Goal: Information Seeking & Learning: Learn about a topic

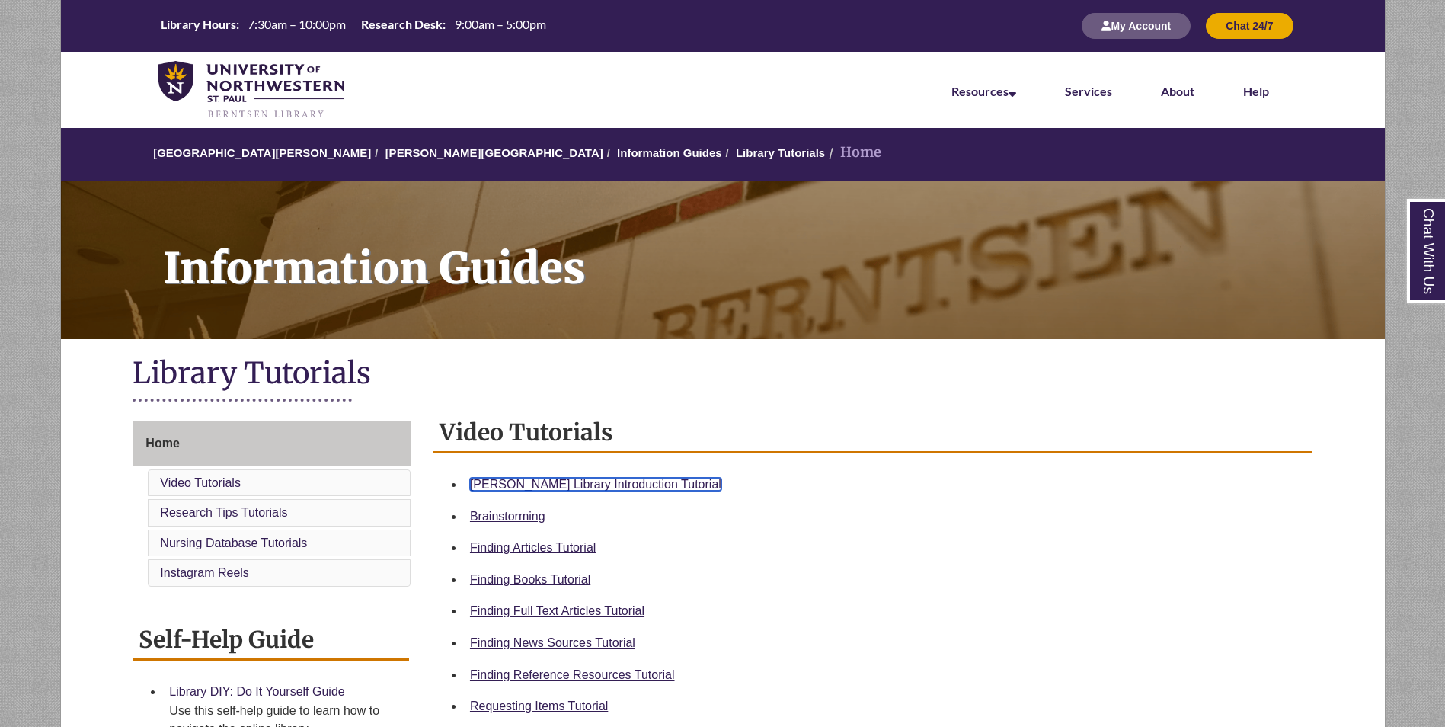
click at [576, 488] on link "[PERSON_NAME] Library Introduction Tutorial" at bounding box center [595, 484] width 251 height 13
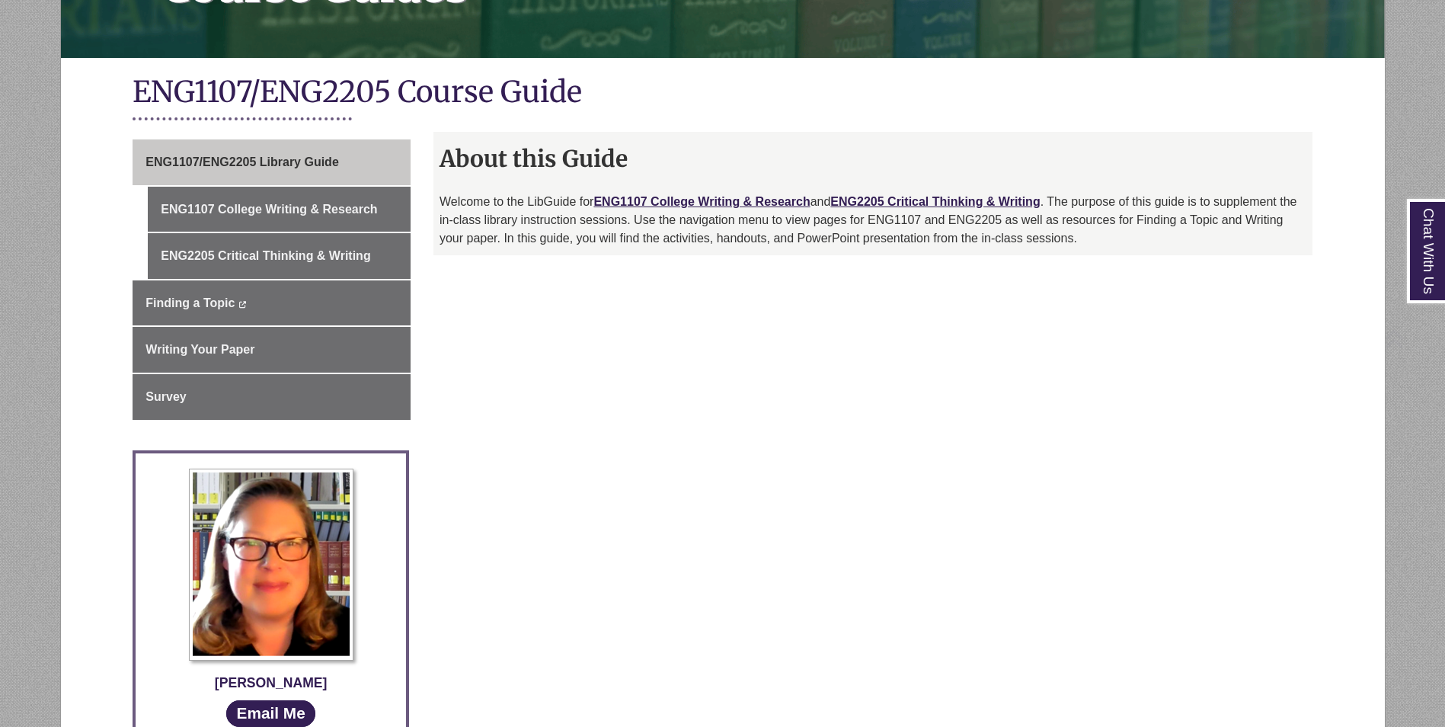
scroll to position [305, 0]
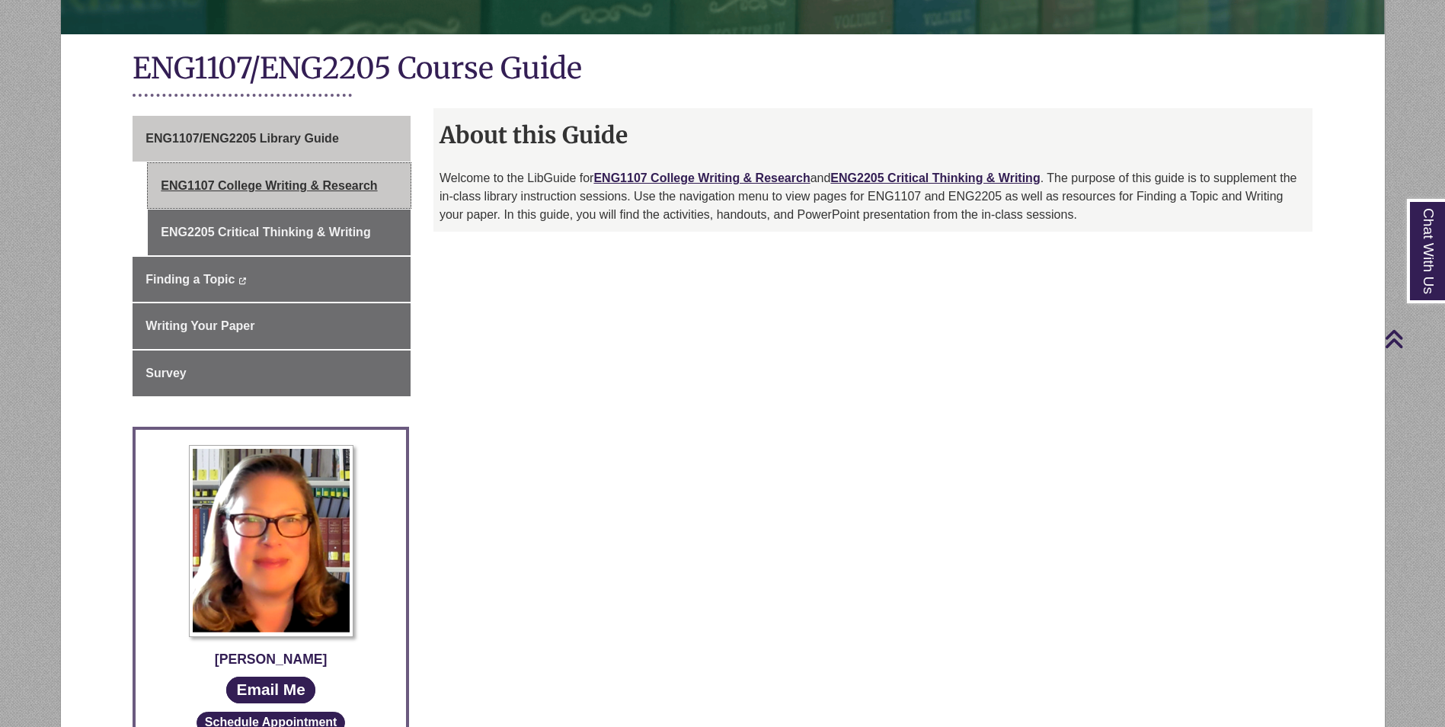
click at [349, 187] on link "ENG1107 College Writing & Research" at bounding box center [279, 186] width 263 height 46
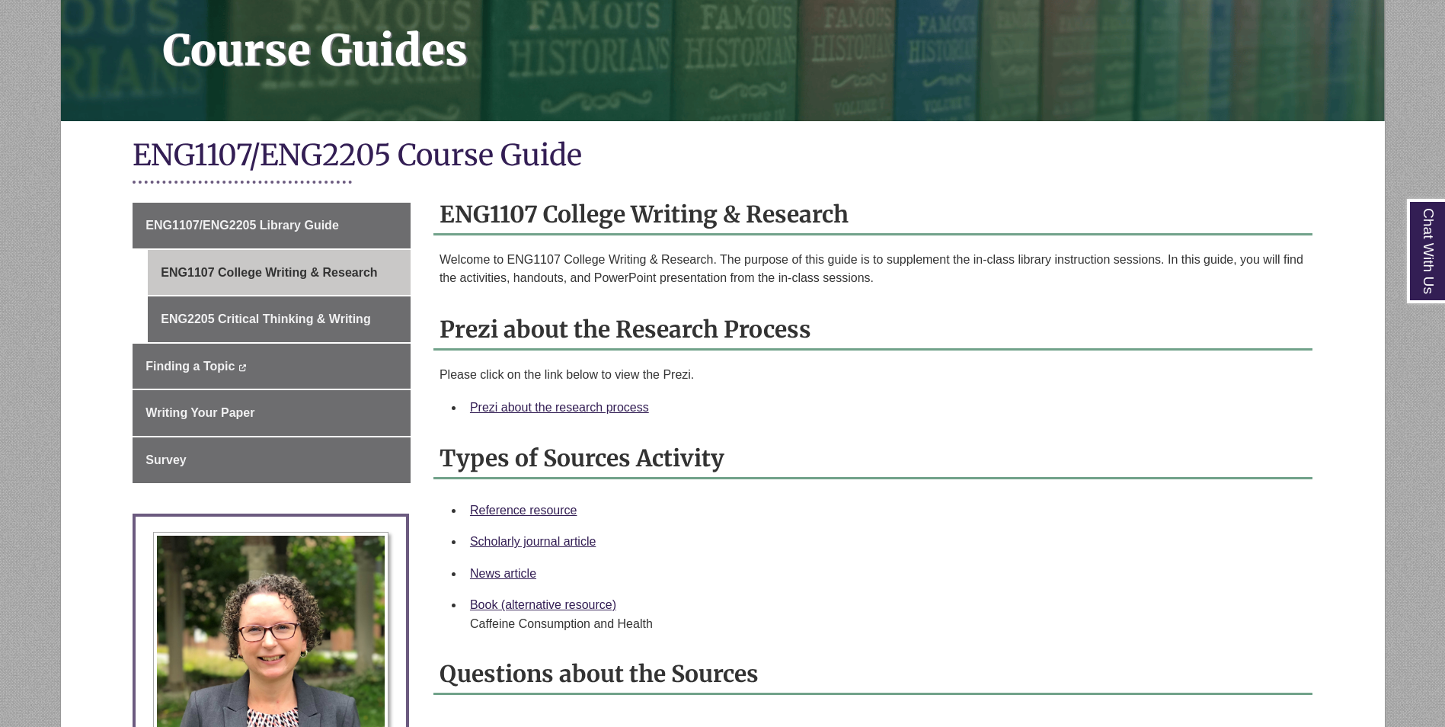
scroll to position [305, 0]
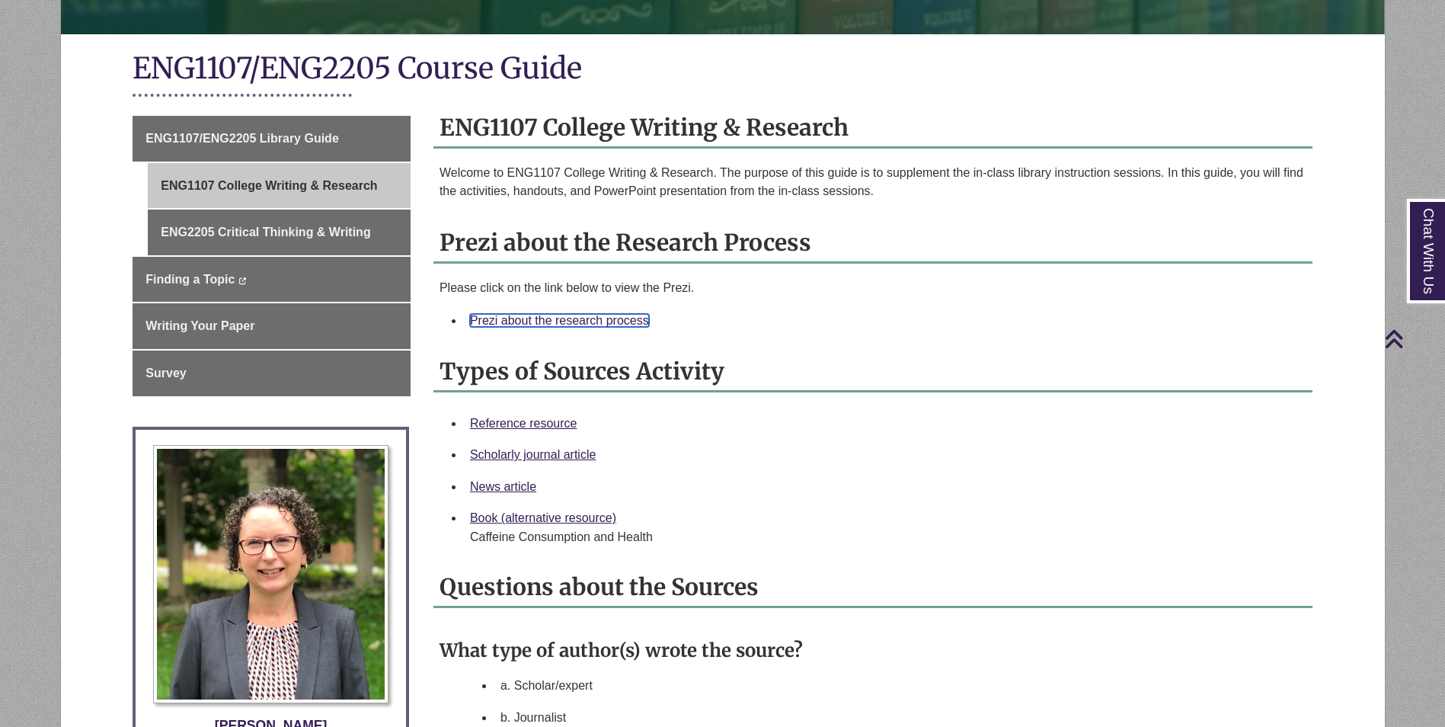
click at [600, 321] on link "Prezi about the research process" at bounding box center [559, 320] width 179 height 13
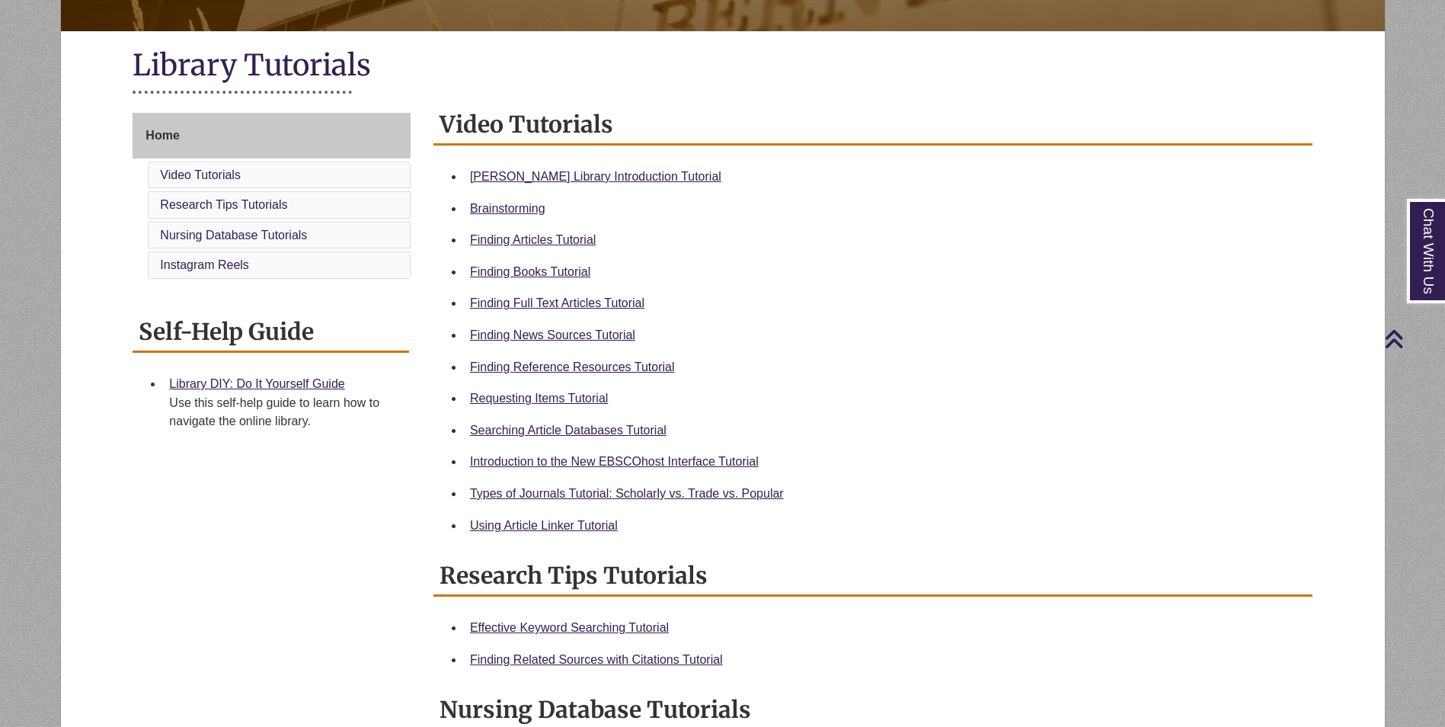
scroll to position [305, 0]
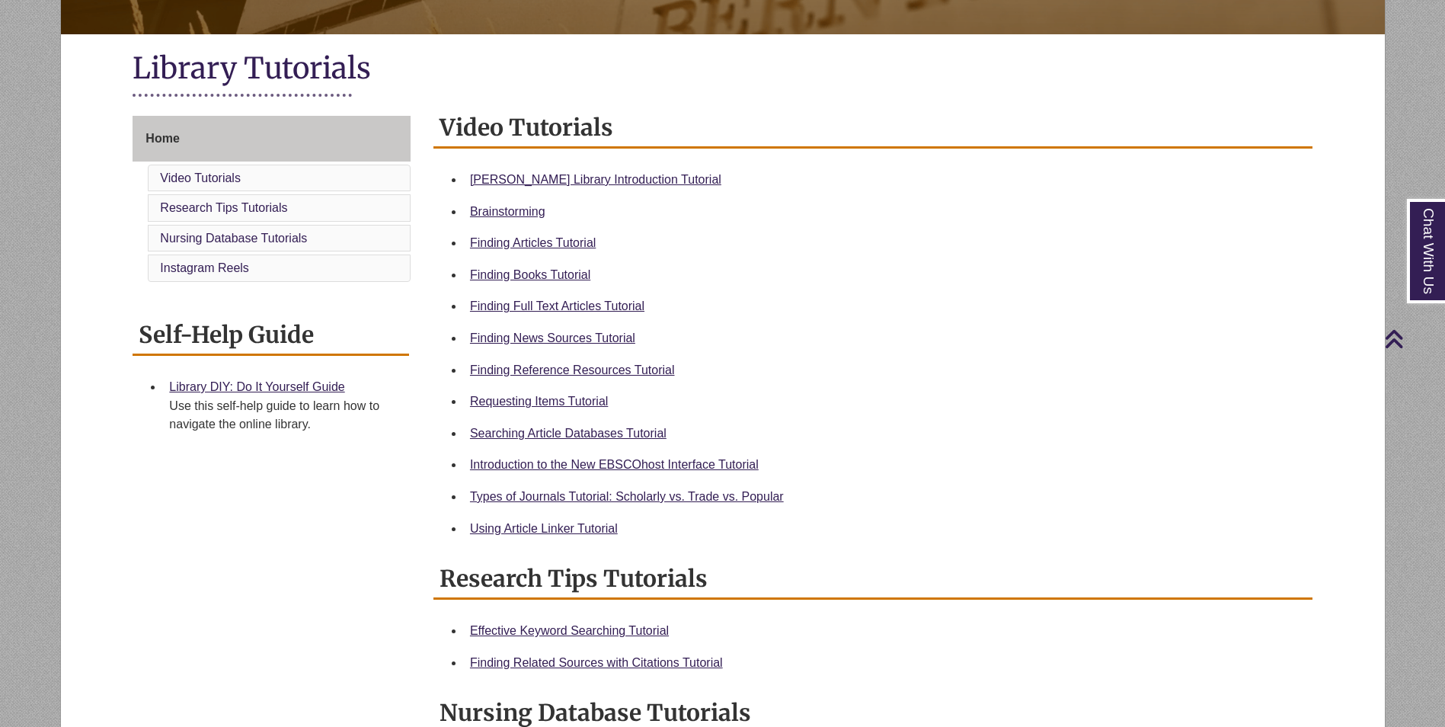
click at [658, 382] on li "Finding Reference Resources Tutorial" at bounding box center [885, 370] width 842 height 32
click at [651, 363] on link "Finding Reference Resources Tutorial" at bounding box center [572, 369] width 205 height 13
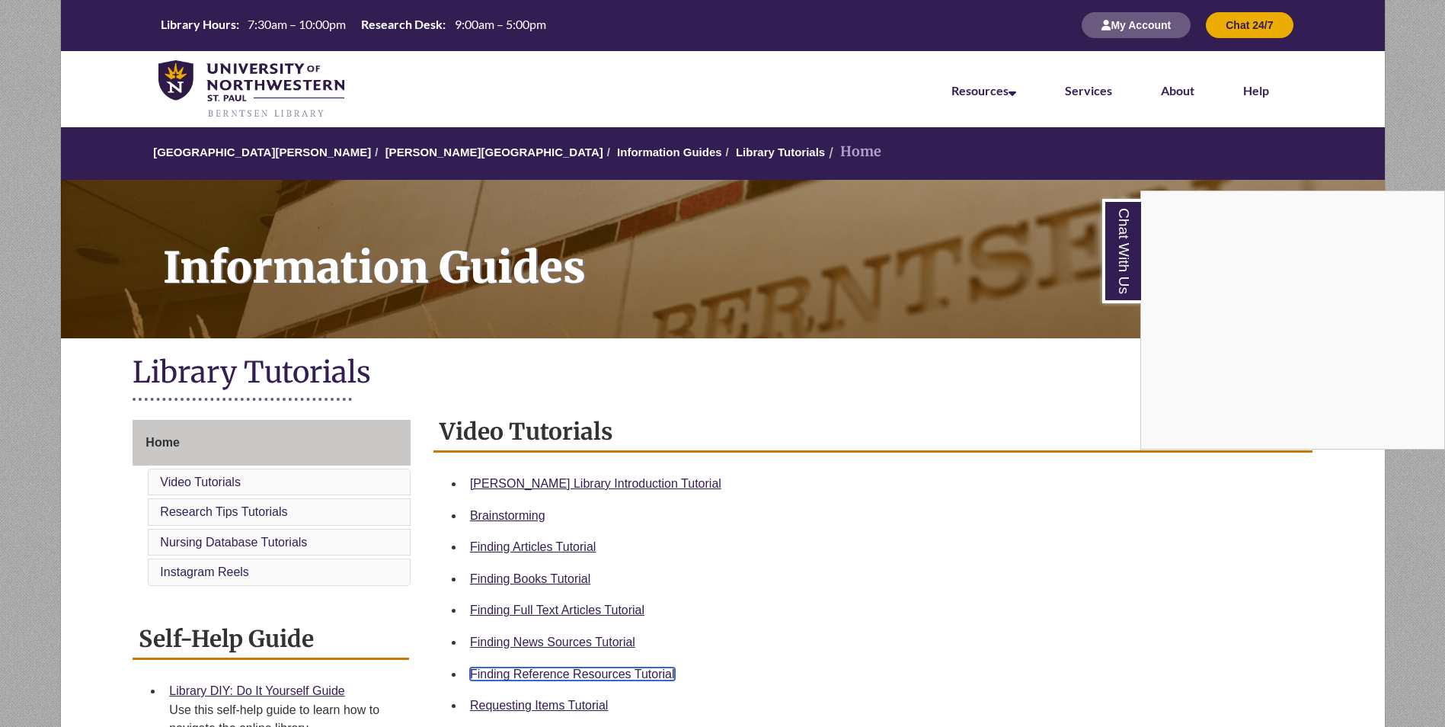
scroll to position [0, 0]
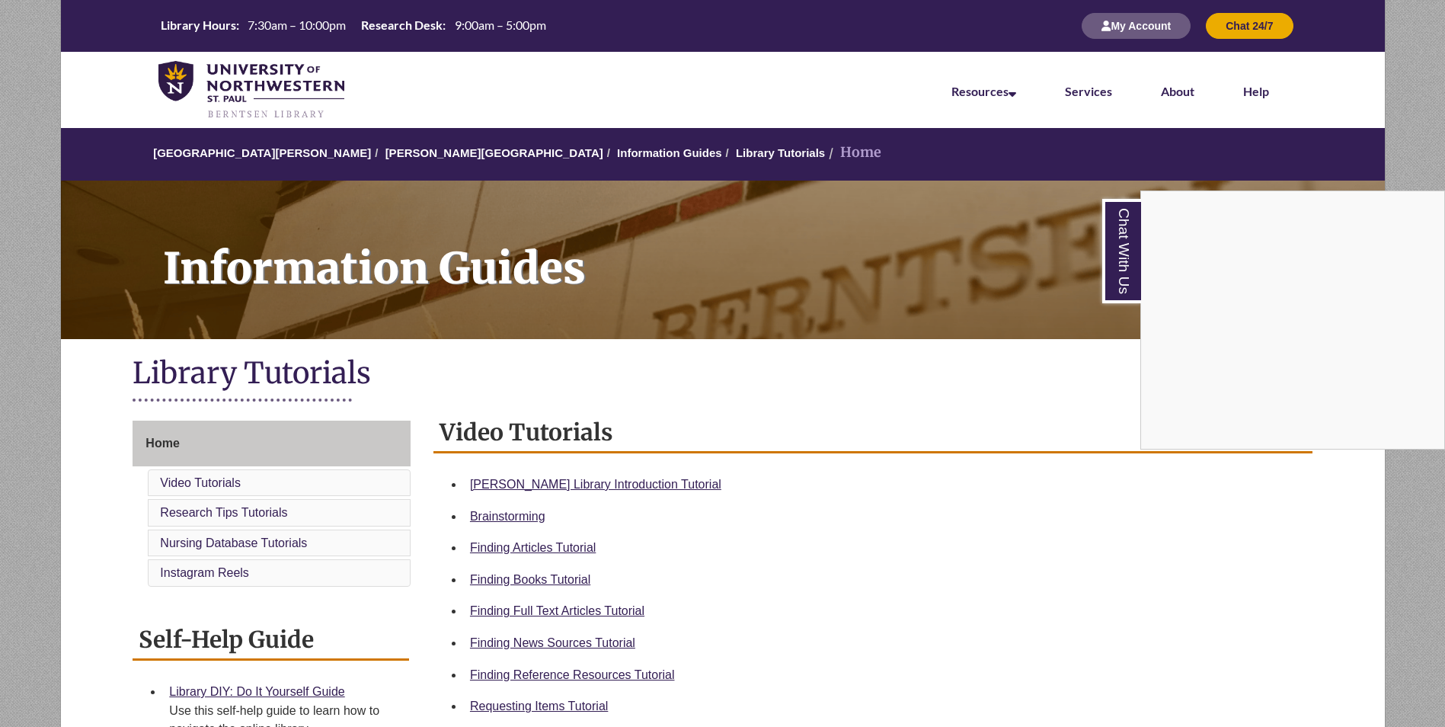
click at [420, 156] on div "Chat With Us" at bounding box center [722, 363] width 1445 height 727
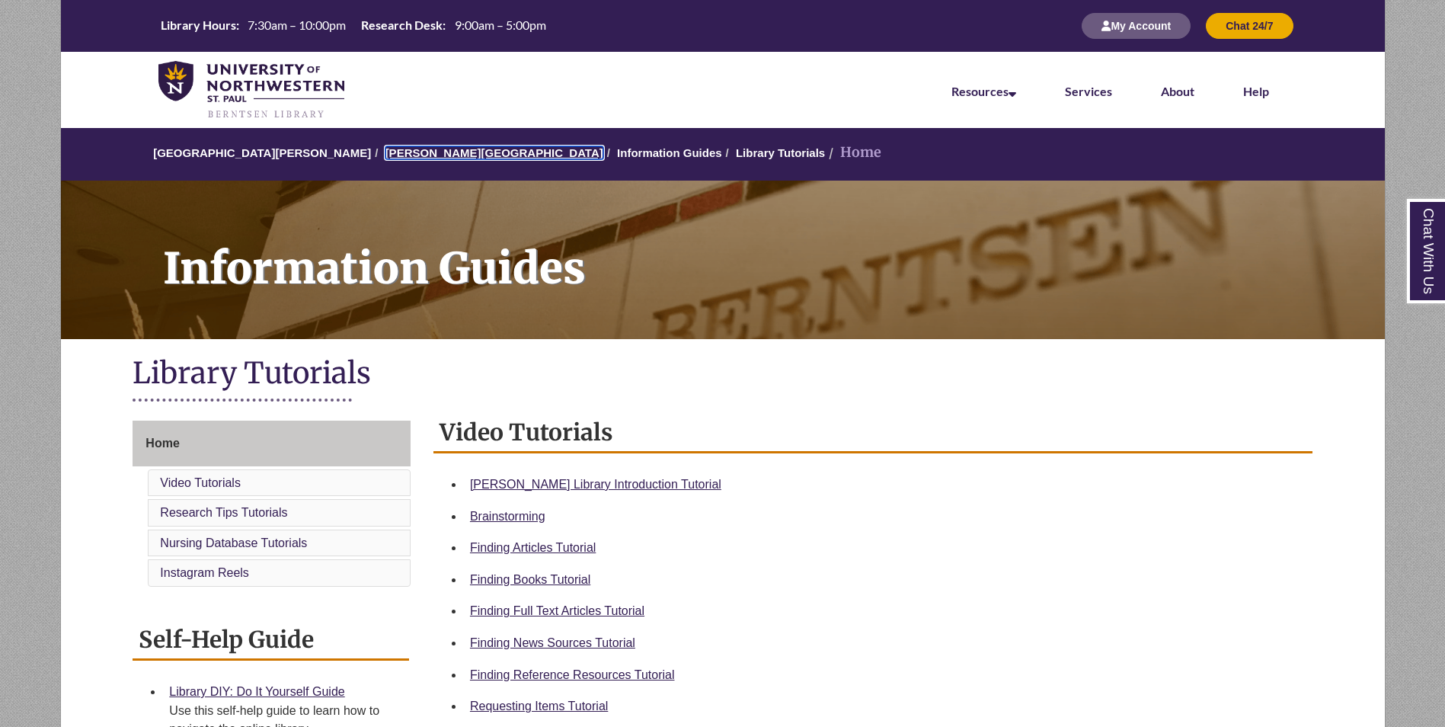
click at [415, 154] on link "[PERSON_NAME][GEOGRAPHIC_DATA]" at bounding box center [494, 152] width 218 height 13
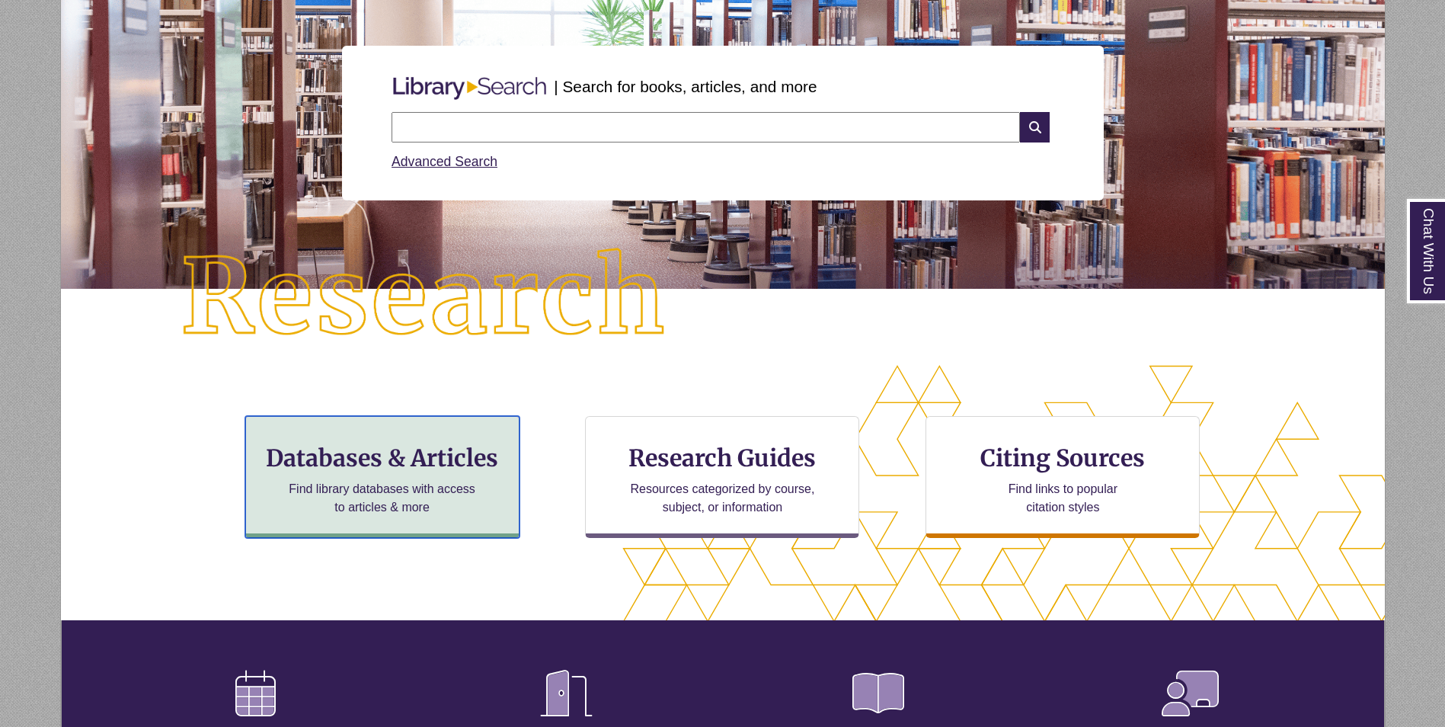
click at [411, 437] on div "Databases & Articles Find library databases with access to articles & more" at bounding box center [382, 477] width 274 height 122
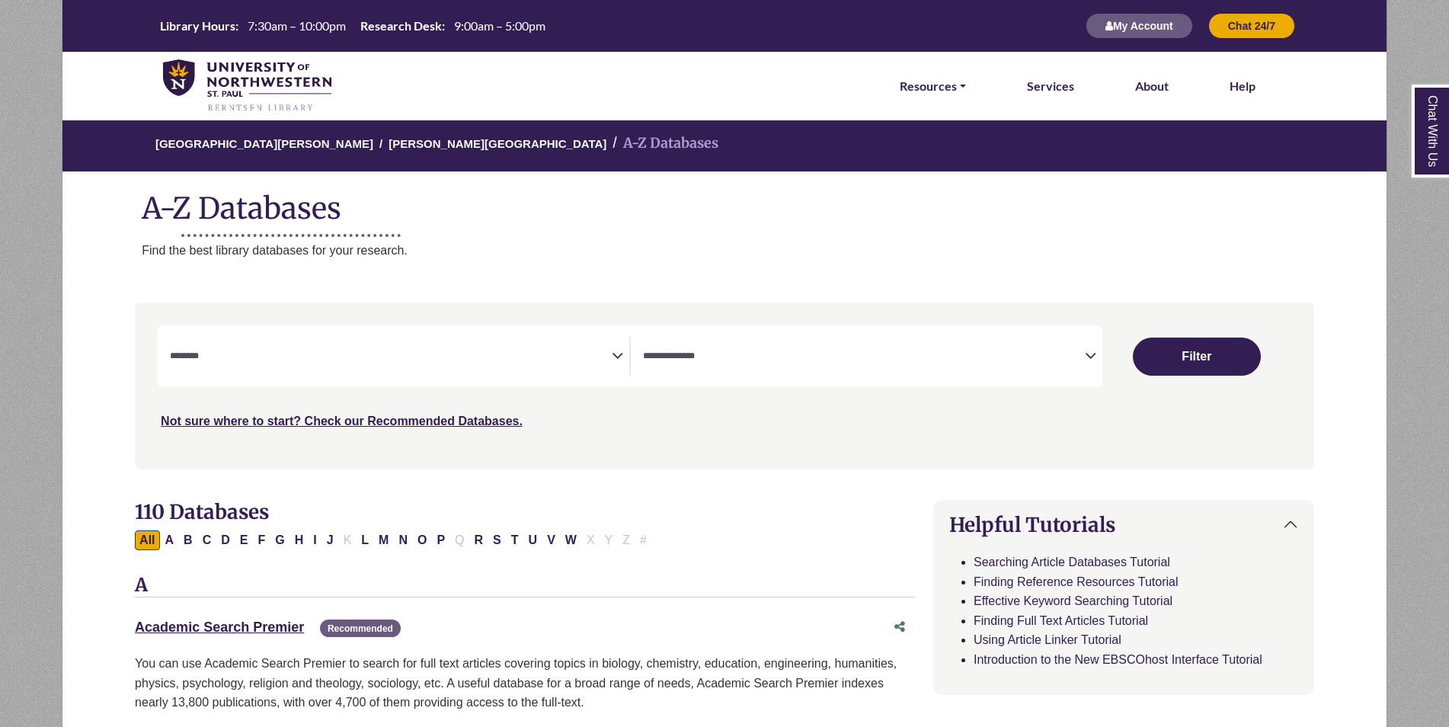
select select "Database Subject Filter"
select select "Database Types Filter"
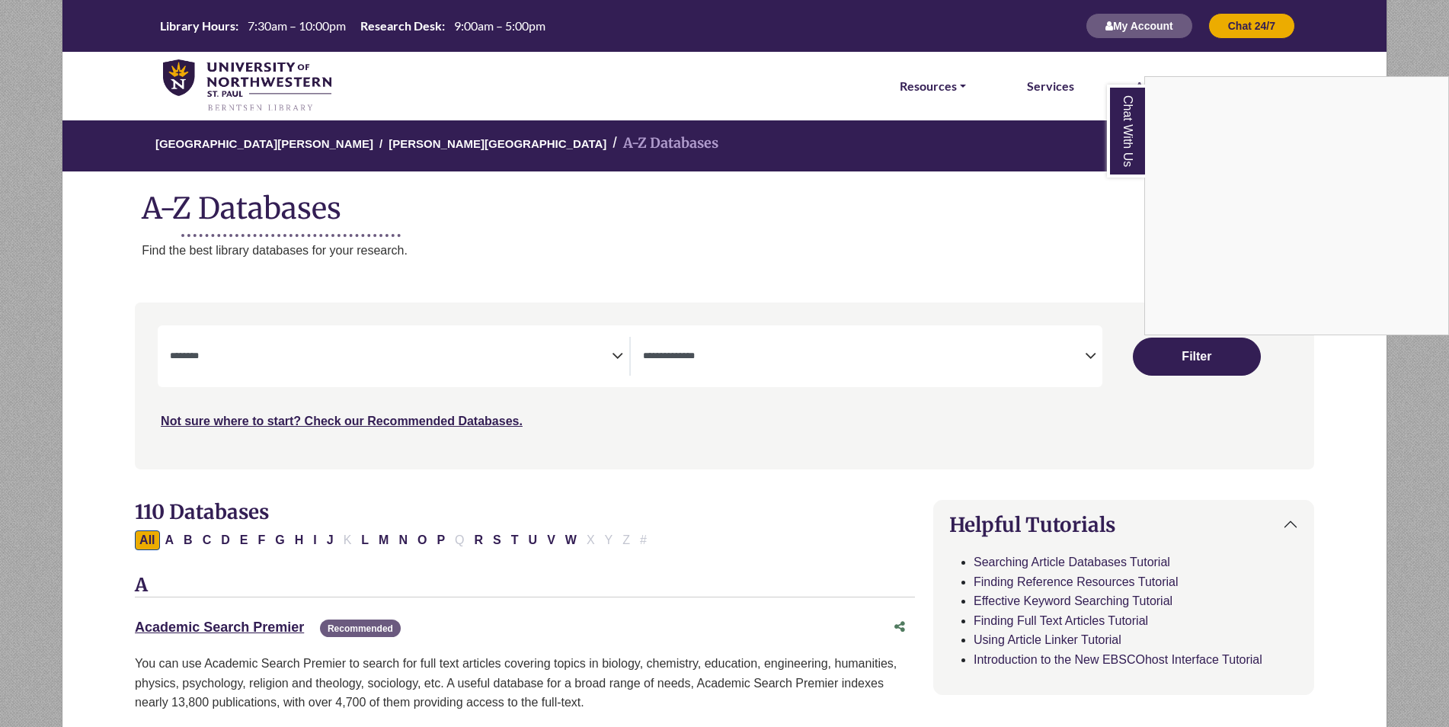
click at [395, 360] on div "Chat With Us" at bounding box center [724, 363] width 1449 height 727
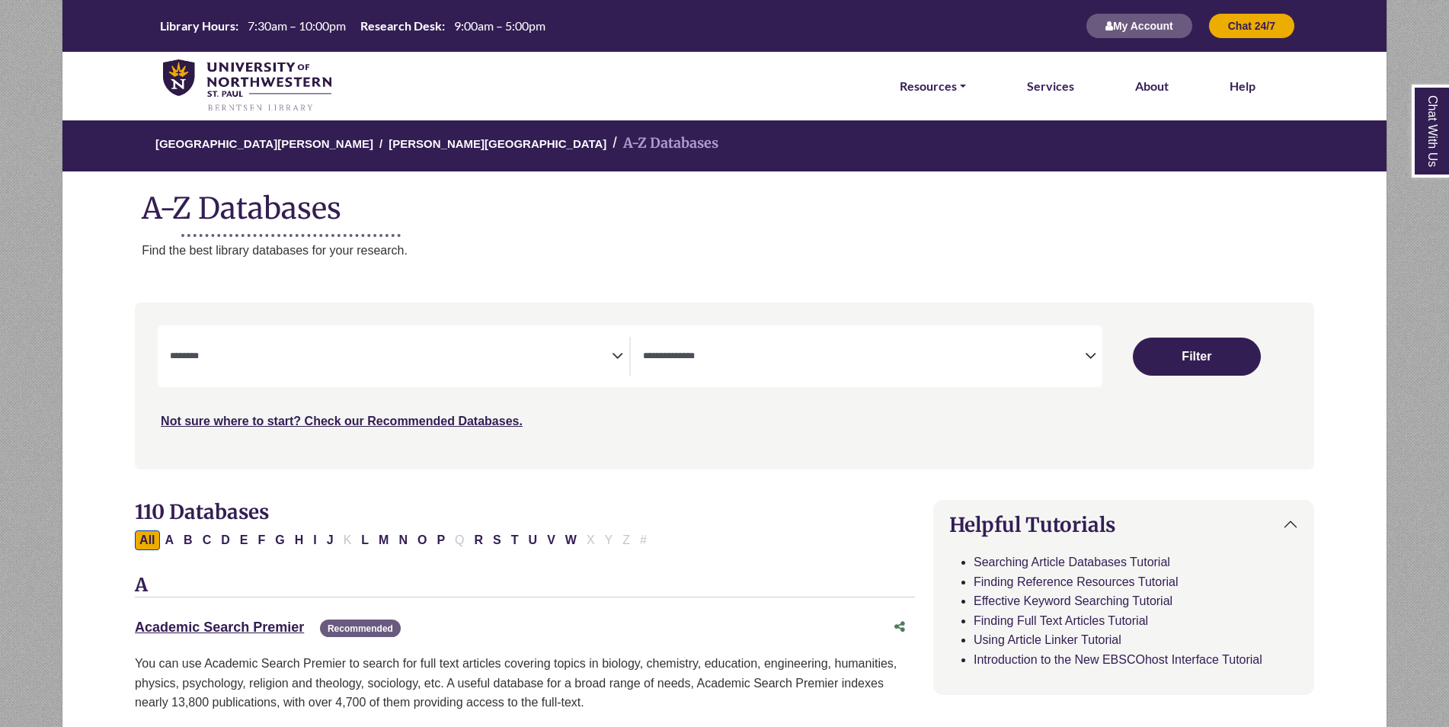
drag, startPoint x: 597, startPoint y: 353, endPoint x: 614, endPoint y: 353, distance: 16.8
click at [598, 352] on textarea "Search" at bounding box center [391, 357] width 442 height 12
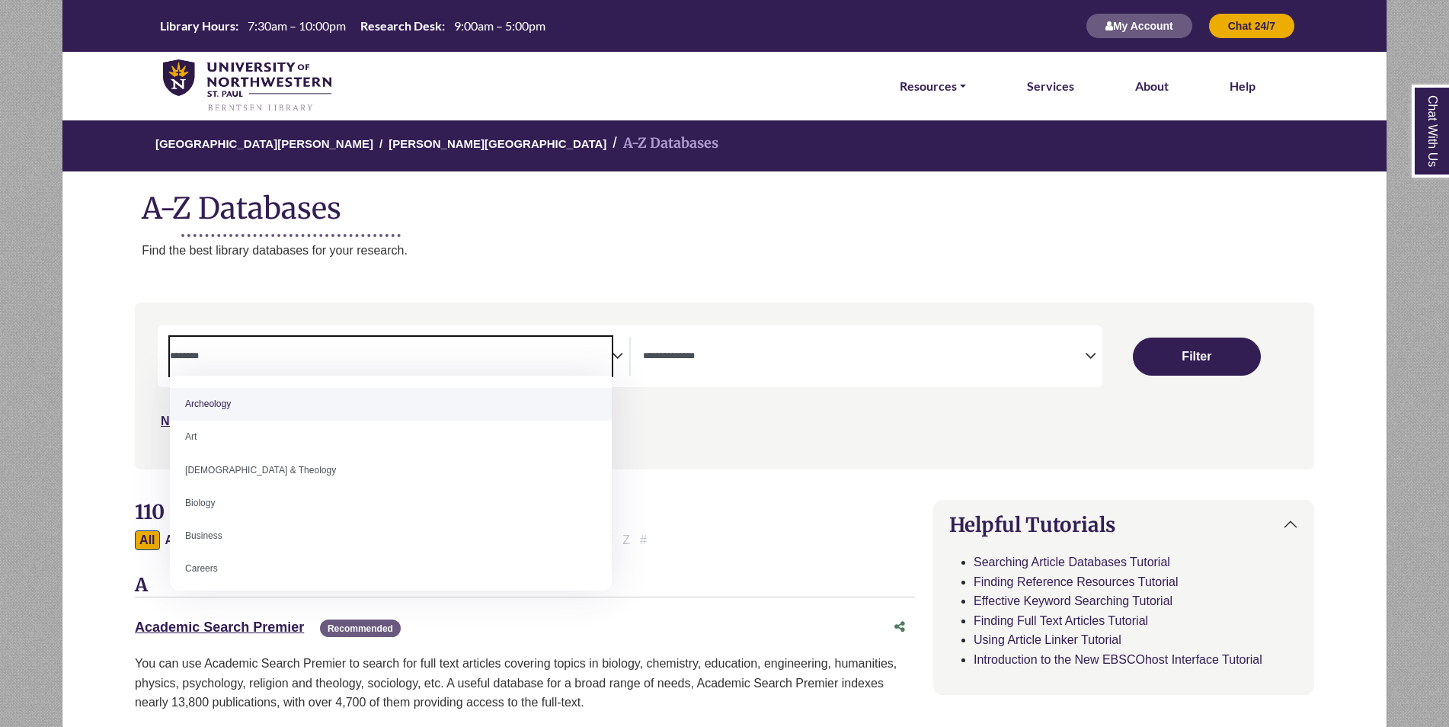
click at [626, 356] on div "**********" at bounding box center [399, 356] width 459 height 39
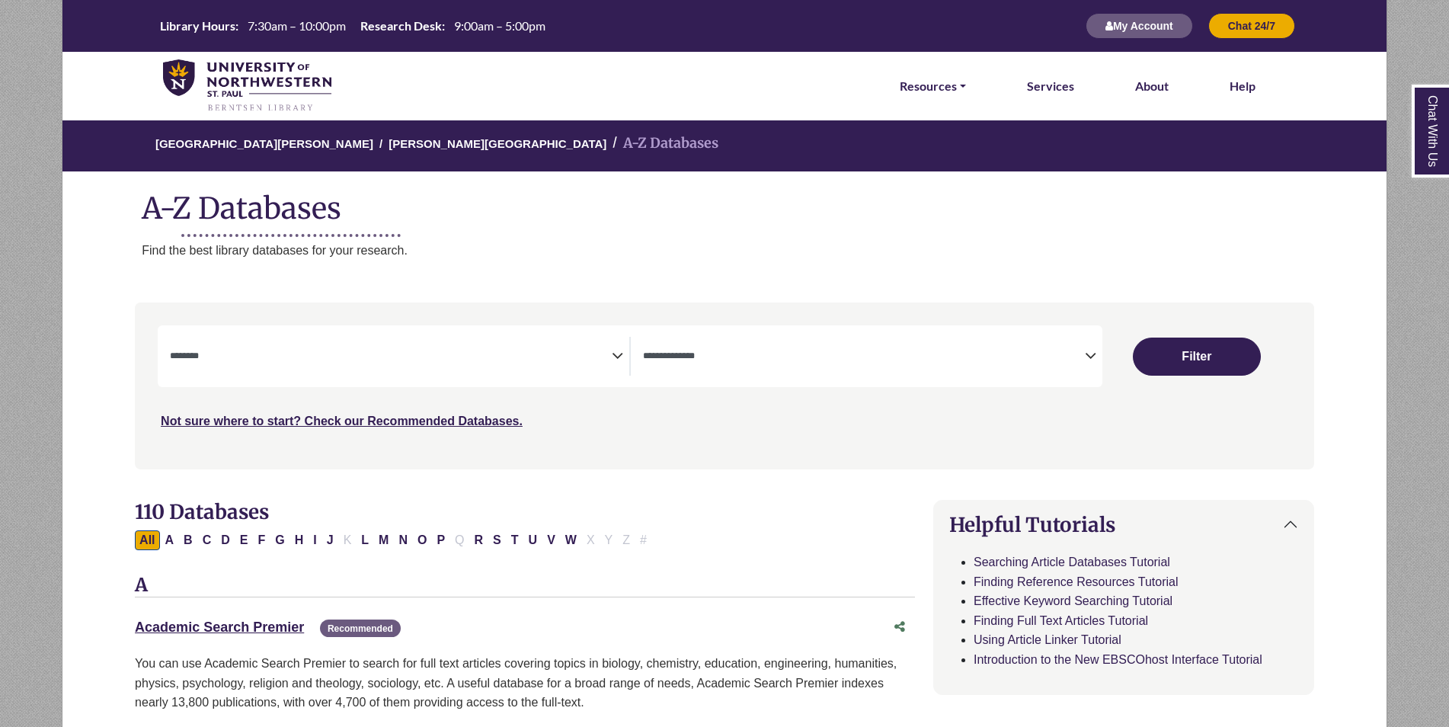
click at [625, 356] on div "**********" at bounding box center [399, 356] width 459 height 39
click at [592, 361] on textarea "Search" at bounding box center [391, 357] width 442 height 12
click at [526, 366] on span "× Business" at bounding box center [391, 356] width 442 height 39
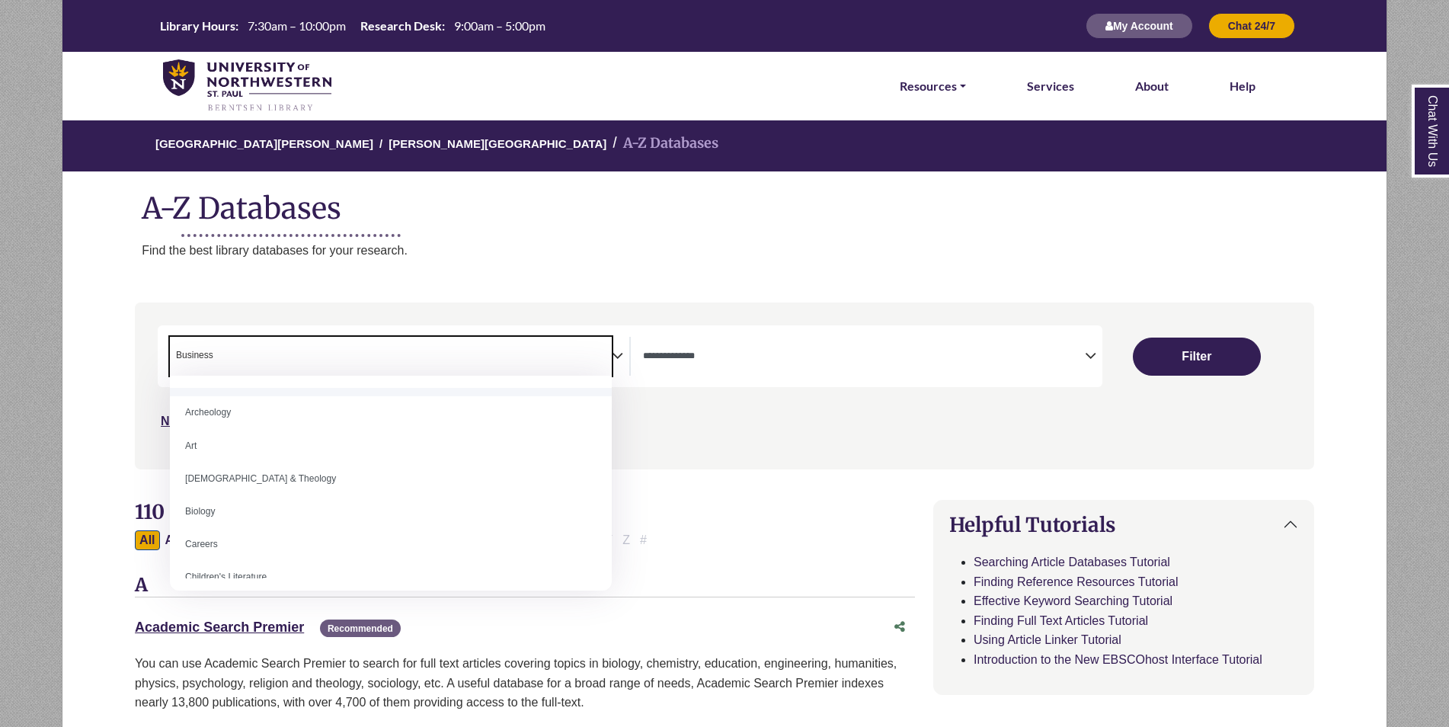
scroll to position [0, 0]
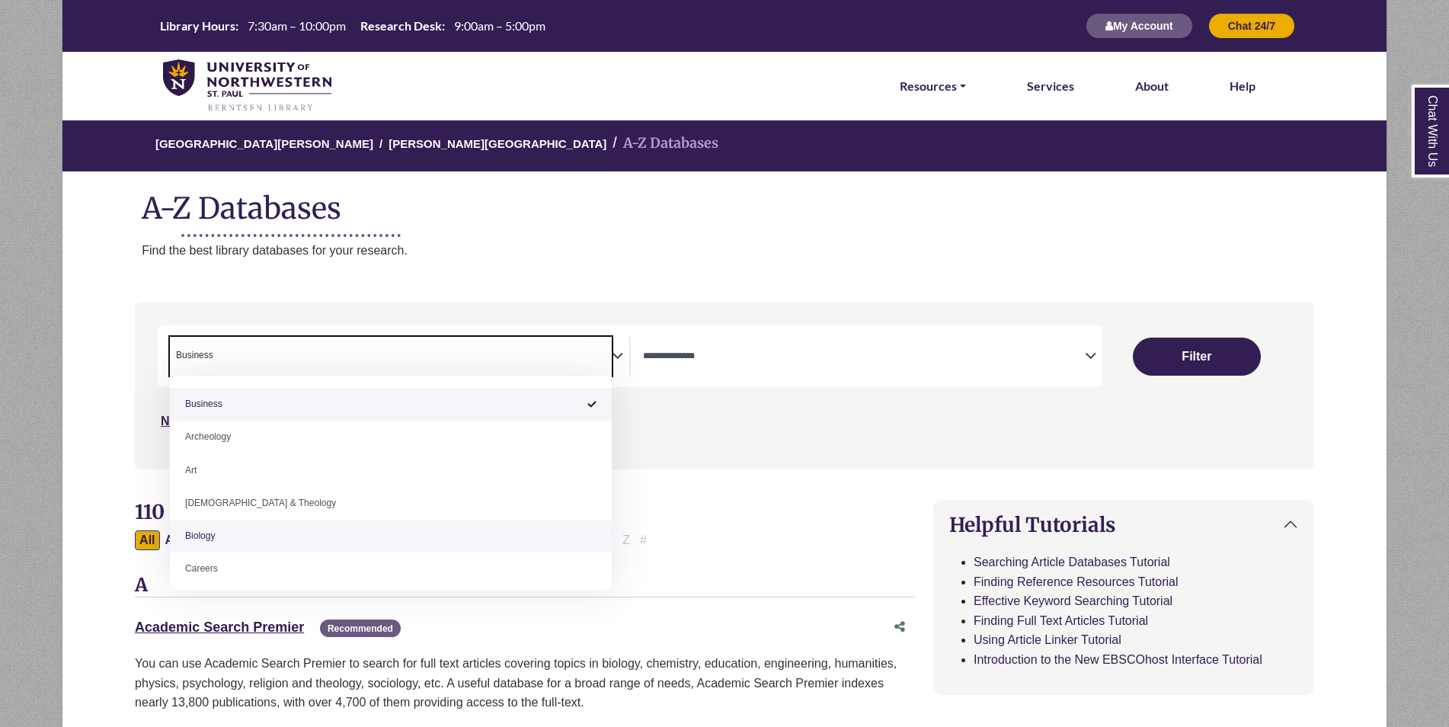
select select "*****"
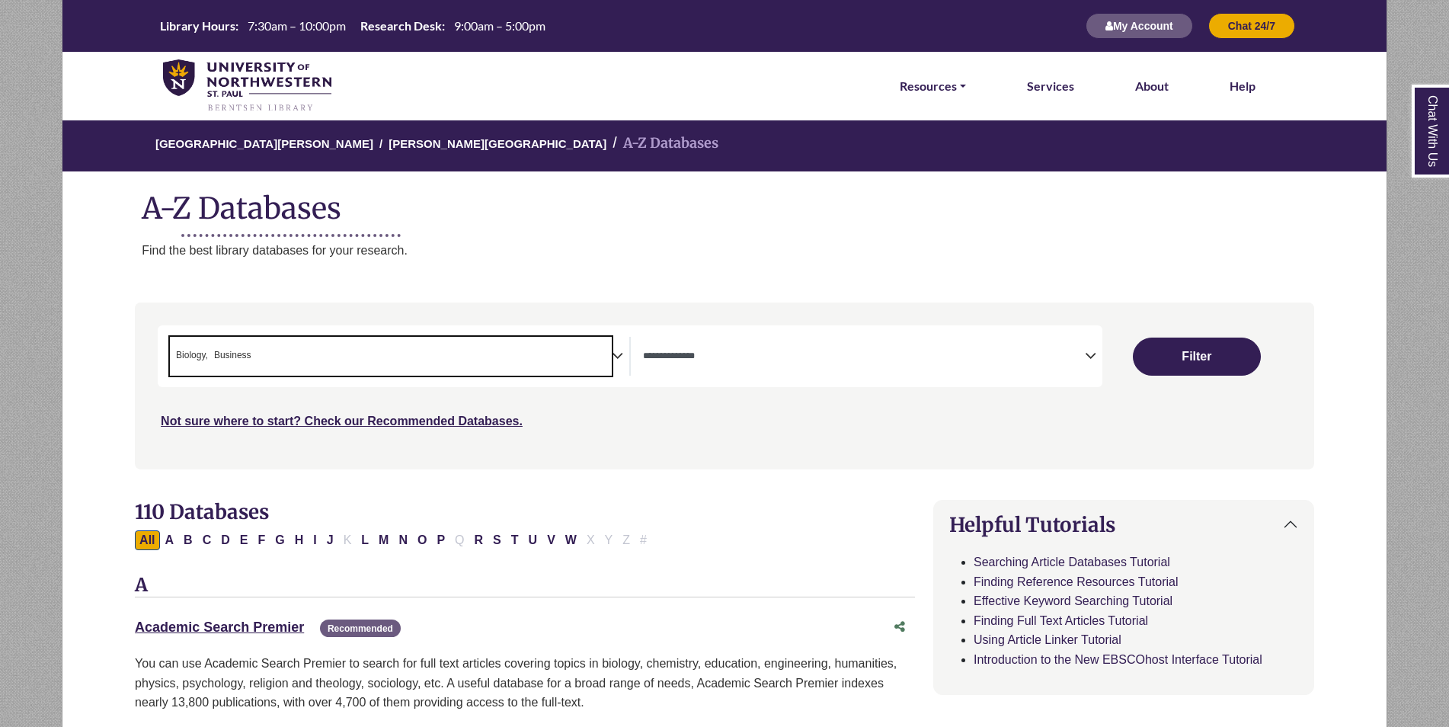
drag, startPoint x: 396, startPoint y: 357, endPoint x: 313, endPoint y: 356, distance: 83.0
click at [313, 356] on span "× Biology × Business" at bounding box center [391, 356] width 442 height 39
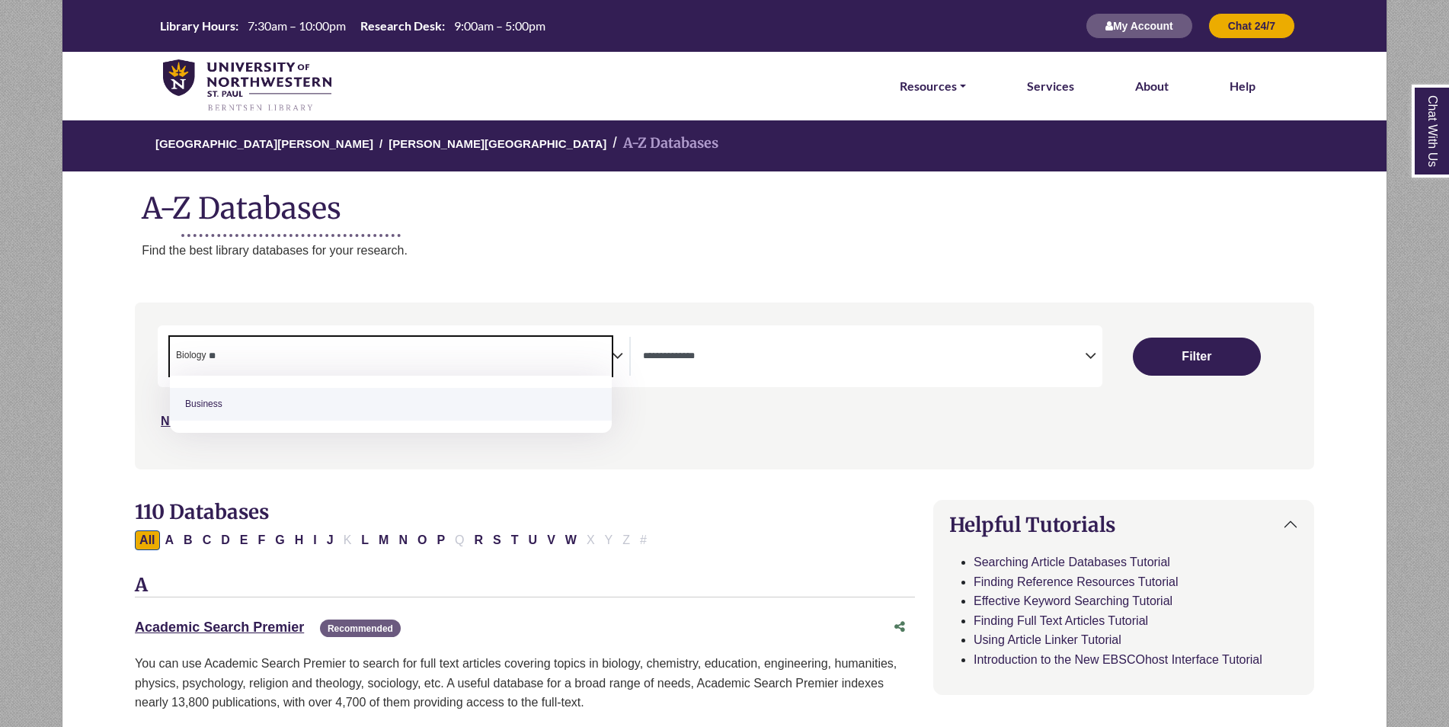
type textarea "*"
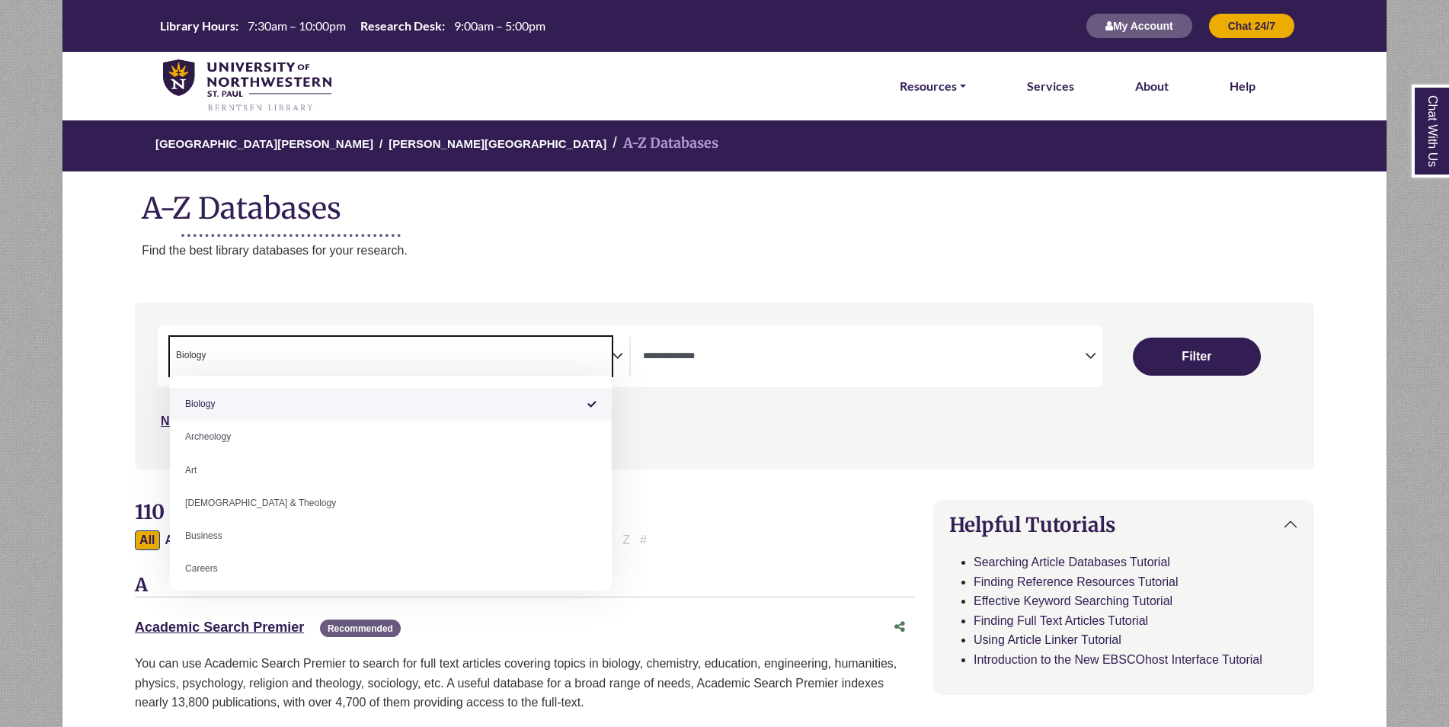
type textarea "*******"
select select "Database Subject Filter"
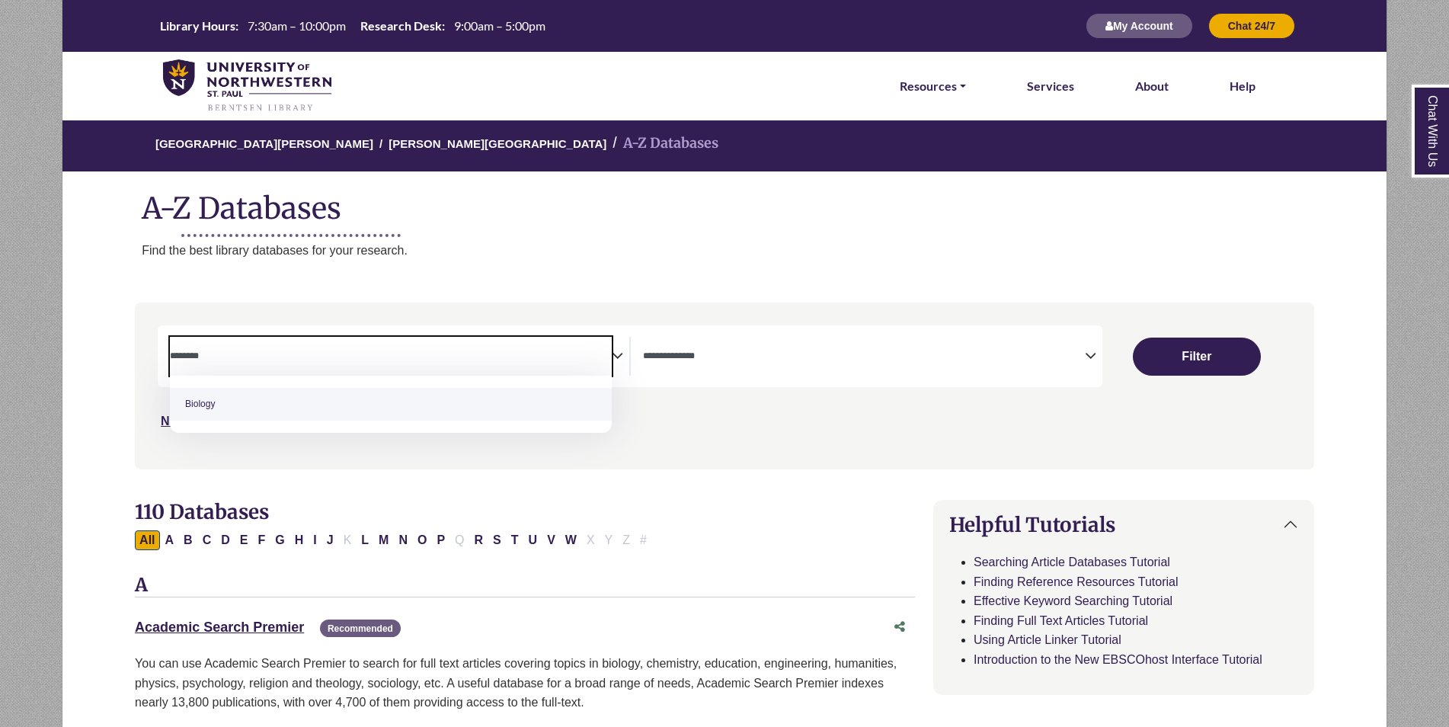
click at [725, 371] on span "Search filters" at bounding box center [864, 356] width 442 height 39
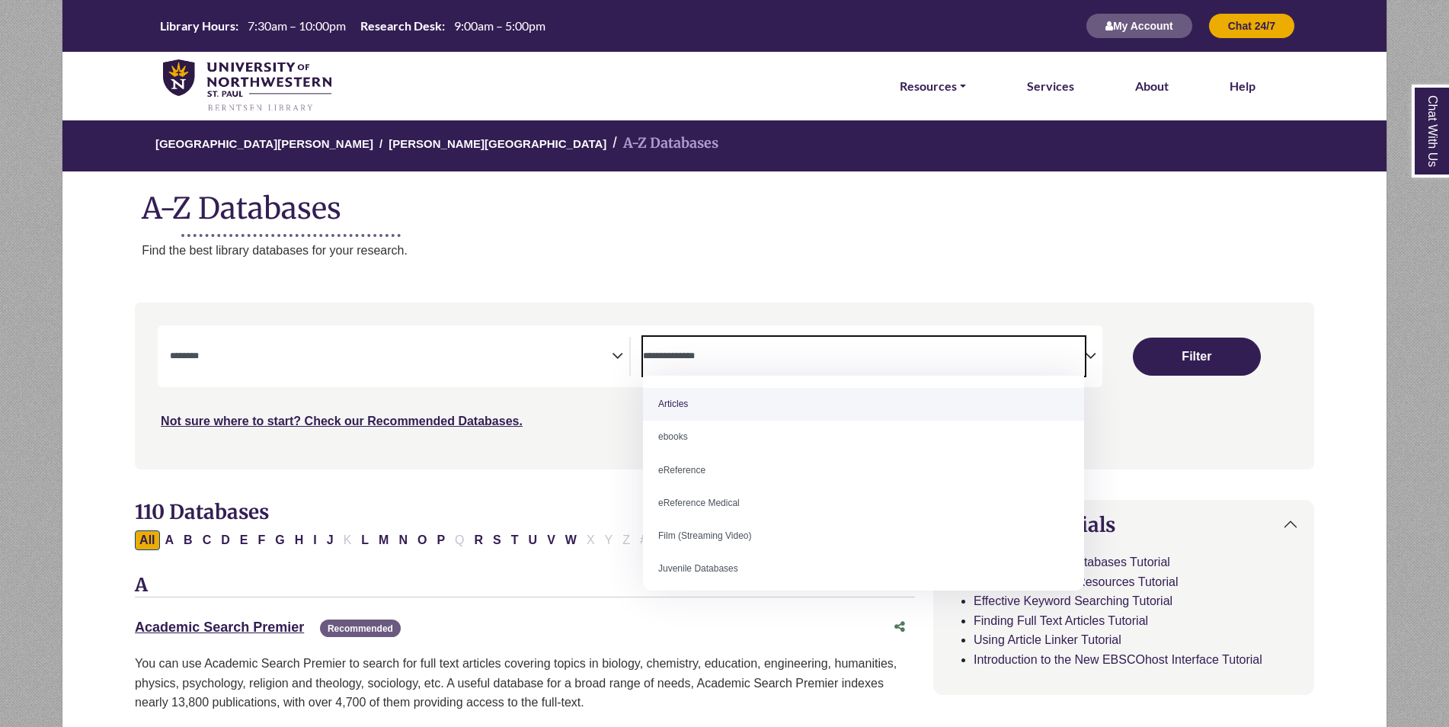
click at [458, 446] on div "Search filters" at bounding box center [724, 385] width 1161 height 154
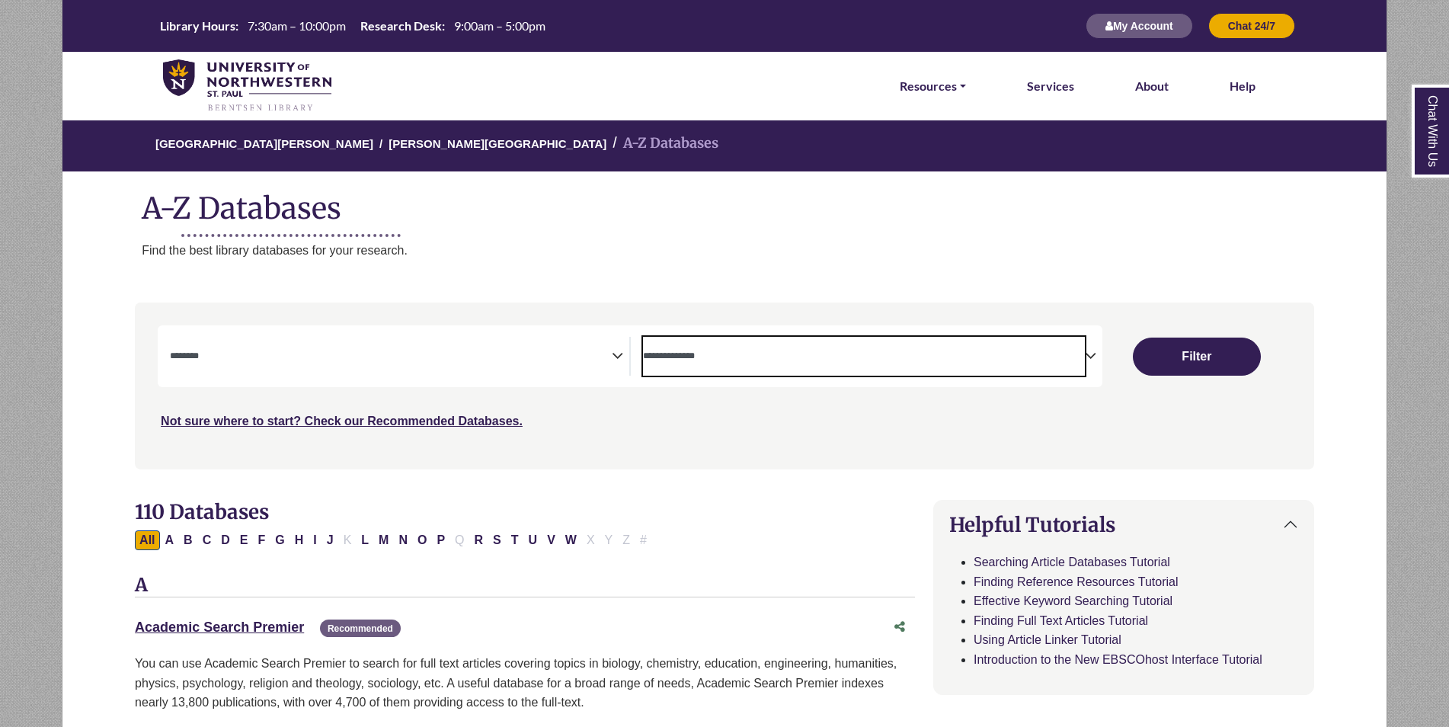
click at [807, 360] on textarea "Search" at bounding box center [864, 357] width 442 height 12
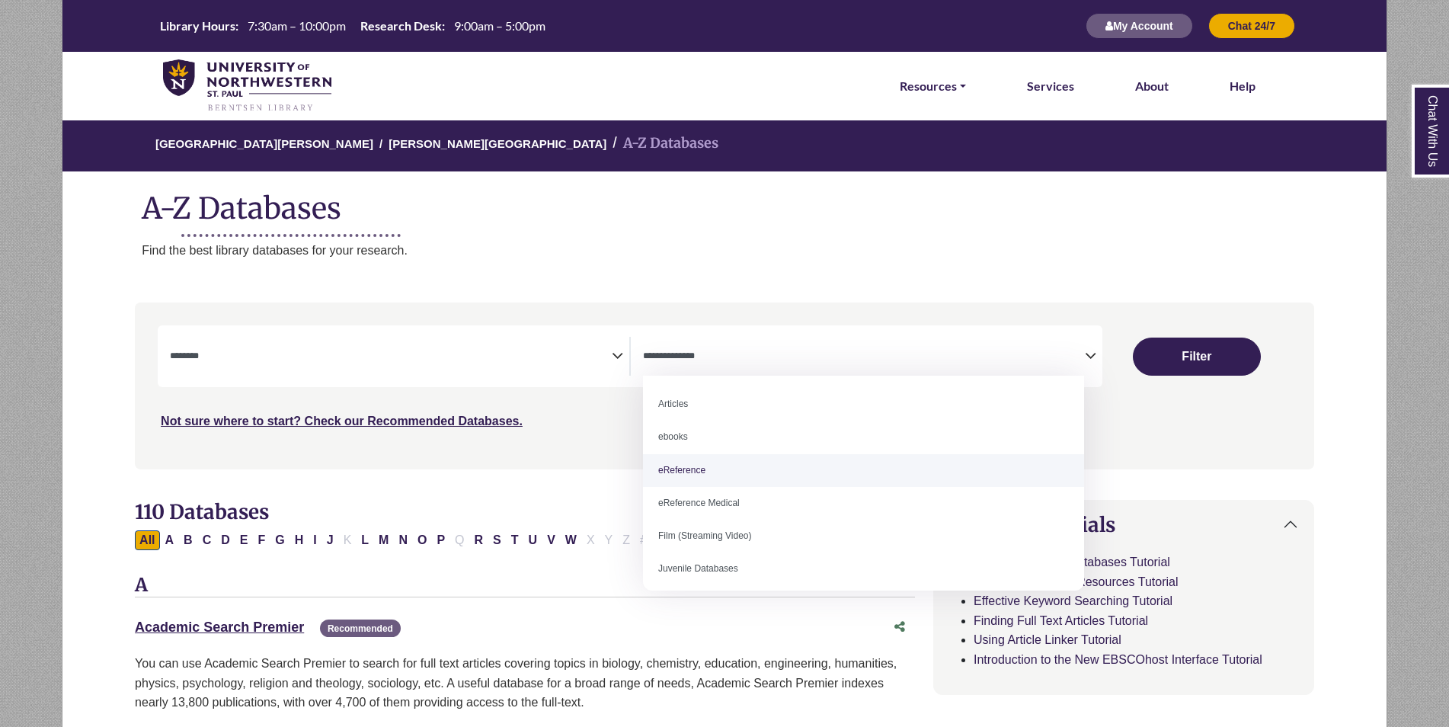
select select "*****"
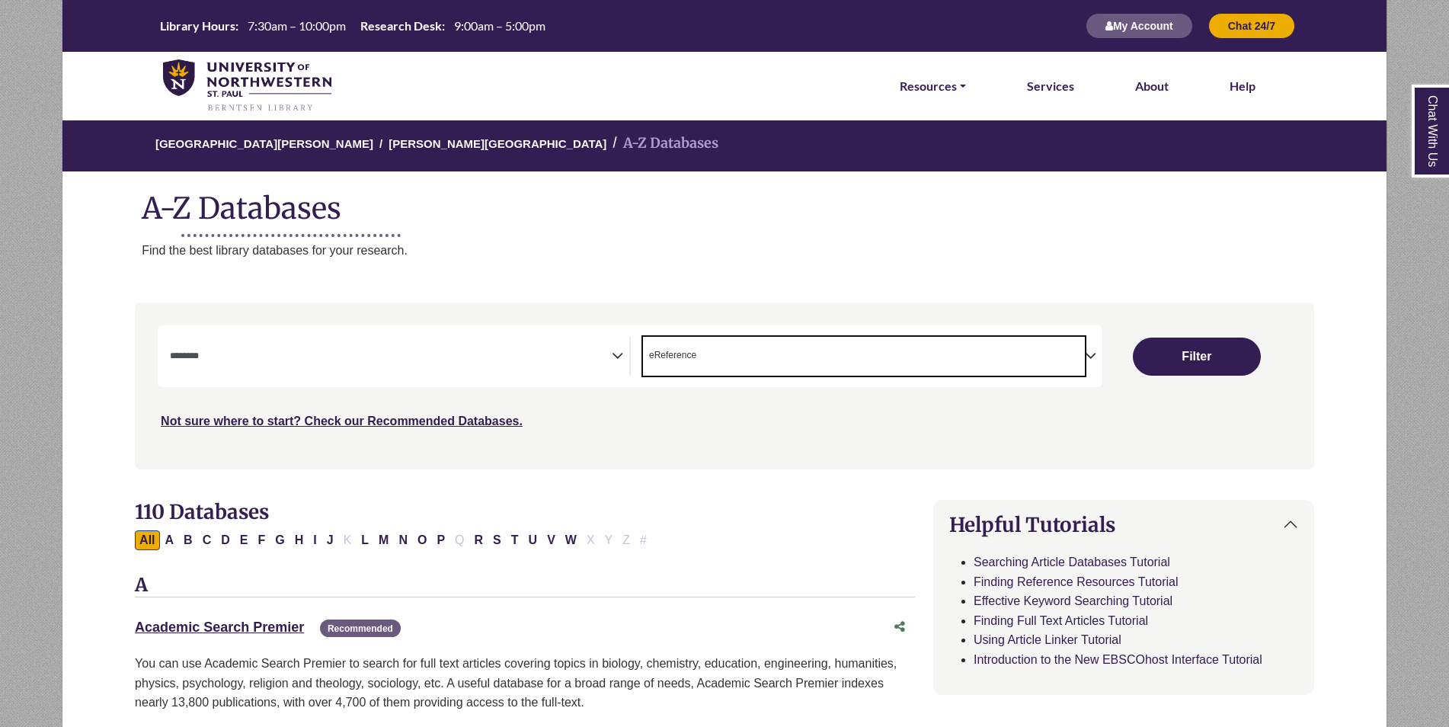
drag, startPoint x: 610, startPoint y: 392, endPoint x: 604, endPoint y: 368, distance: 25.1
click at [610, 391] on div "***" at bounding box center [724, 377] width 1133 height 105
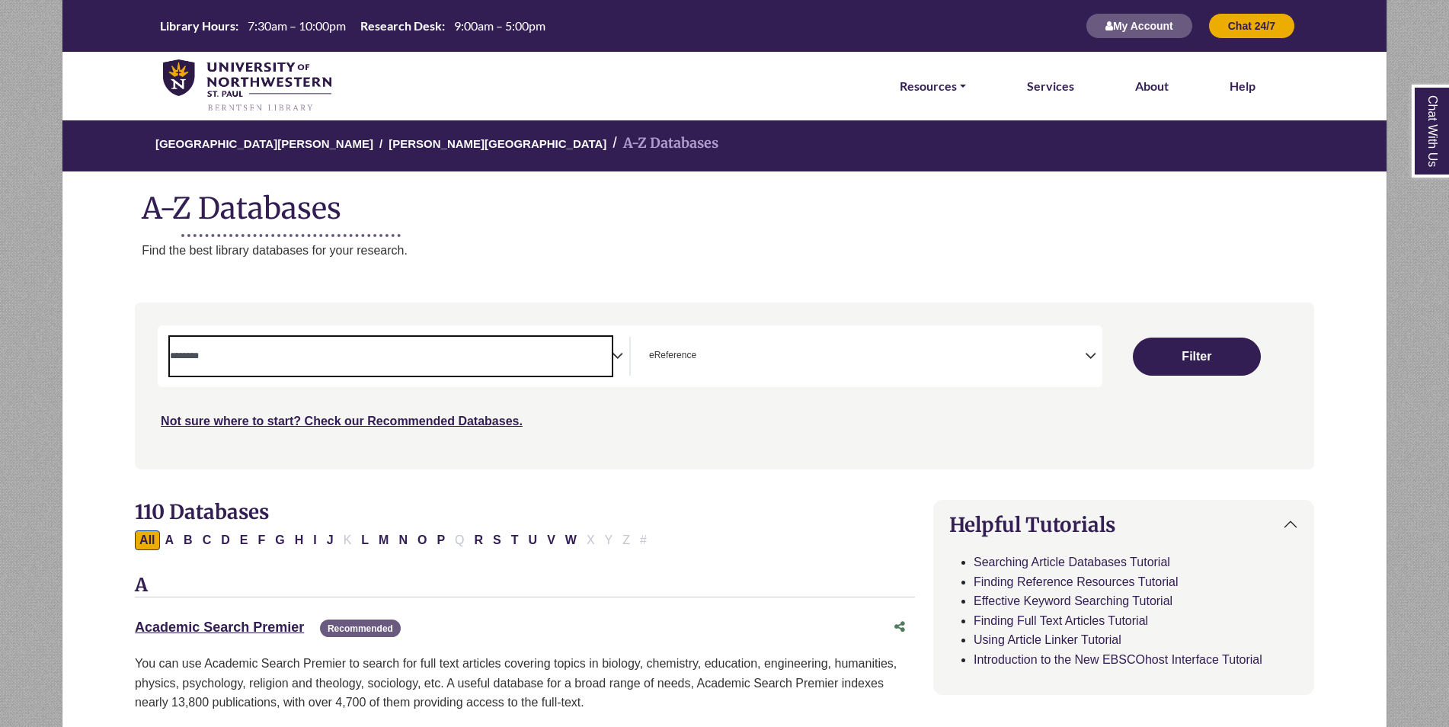
click at [604, 367] on span "Search filters" at bounding box center [391, 356] width 442 height 39
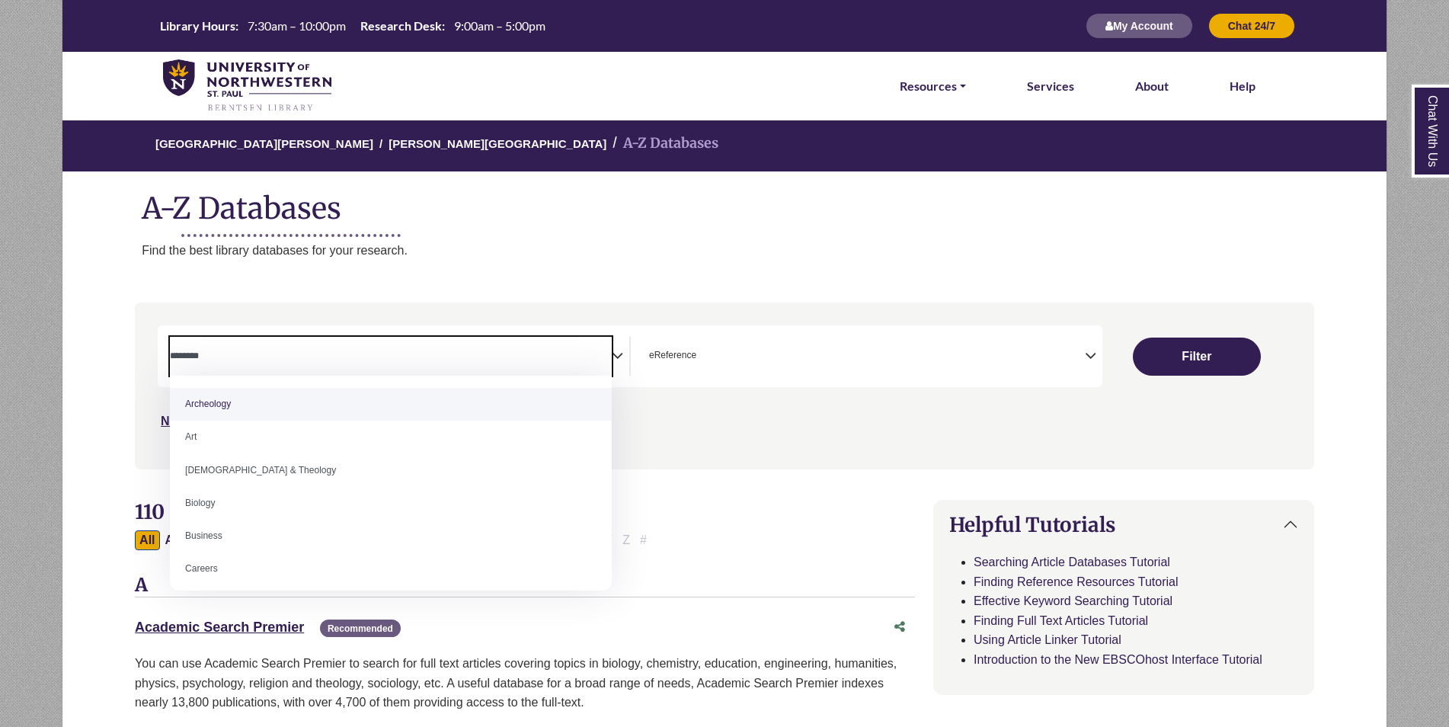
click at [604, 367] on span "Search filters" at bounding box center [391, 356] width 442 height 39
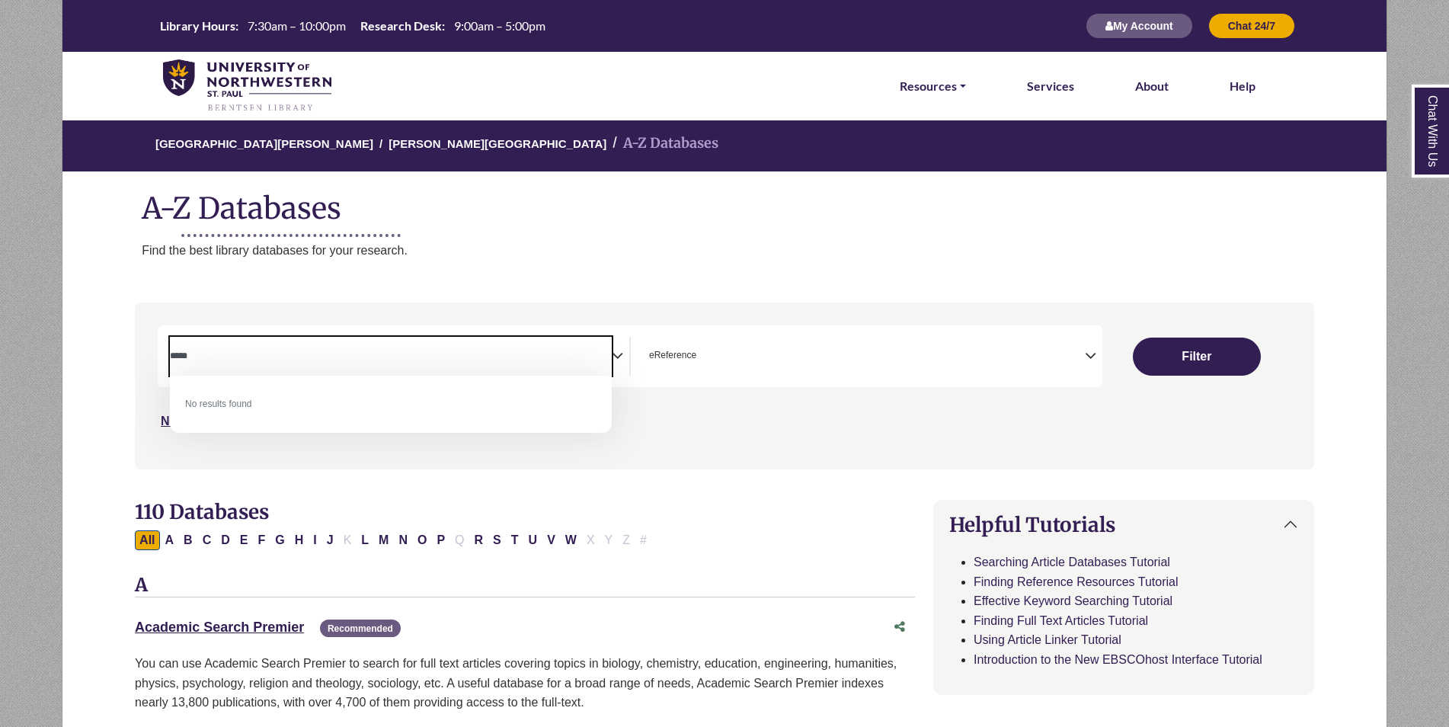
type textarea "*****"
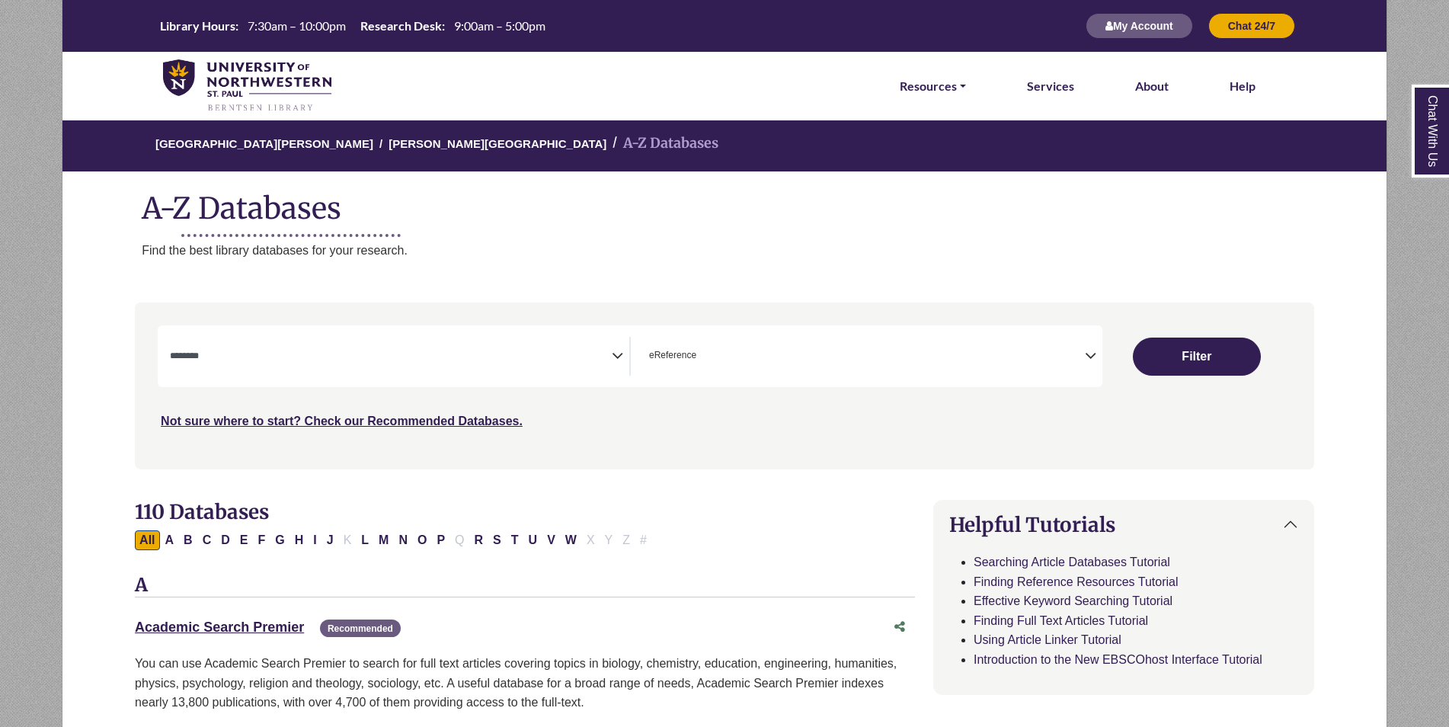
click at [655, 446] on div "Search filters" at bounding box center [724, 385] width 1161 height 154
click at [440, 379] on div "**********" at bounding box center [630, 356] width 944 height 62
click at [449, 363] on textarea "Search" at bounding box center [391, 357] width 442 height 12
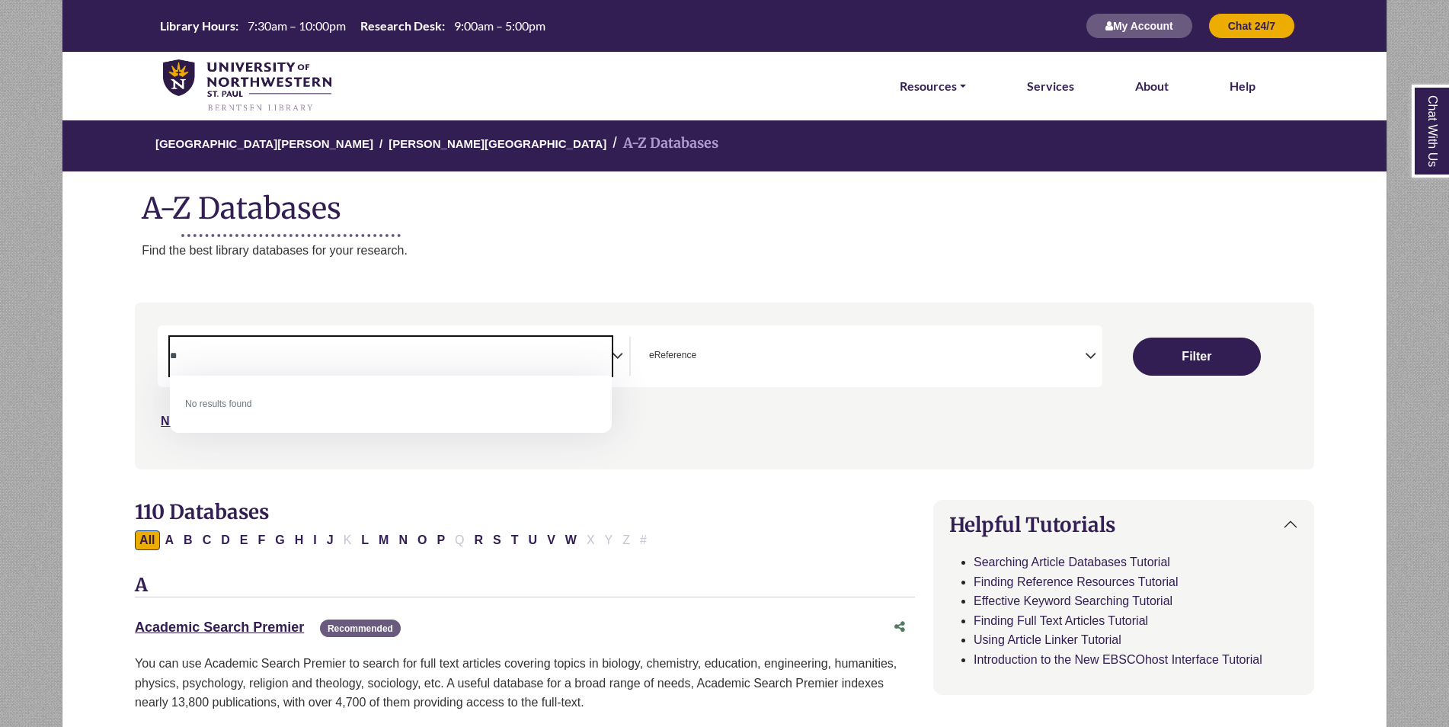
type textarea "*"
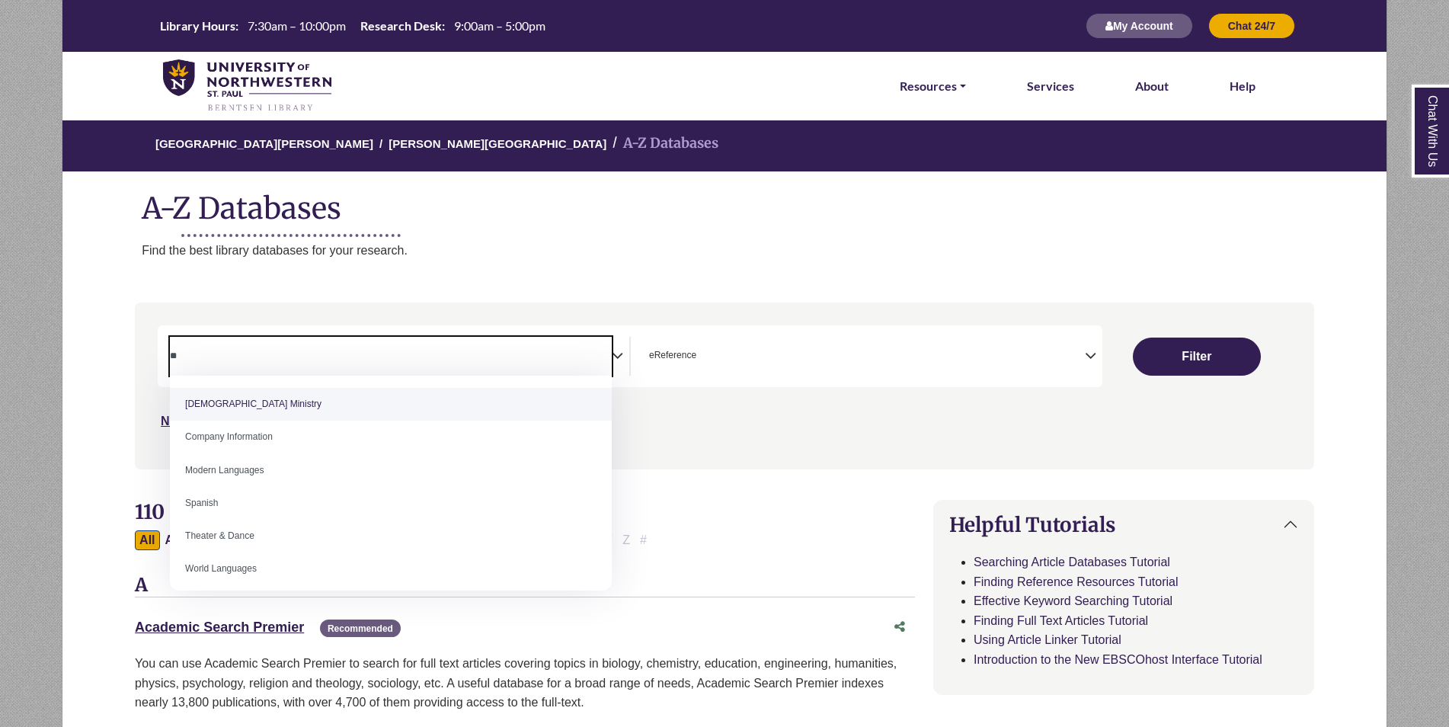
type textarea "*"
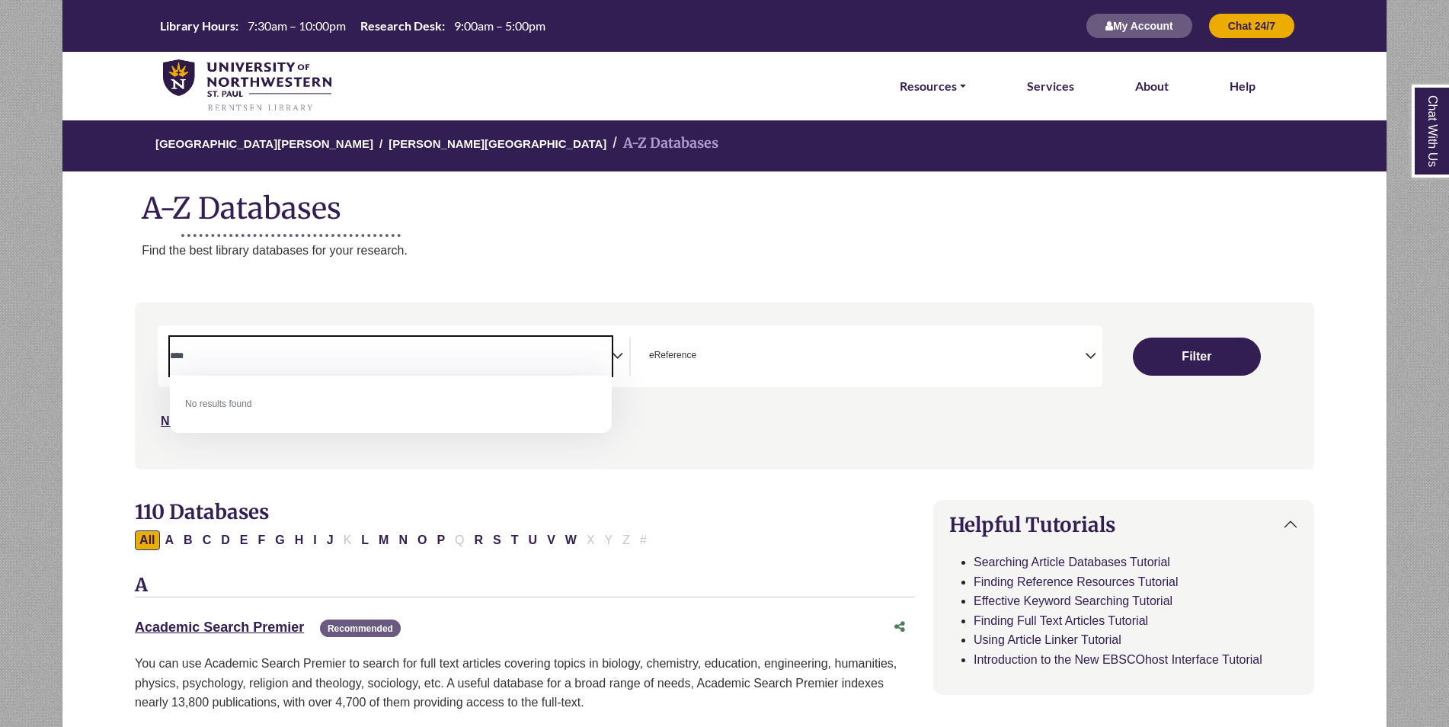
type textarea "****"
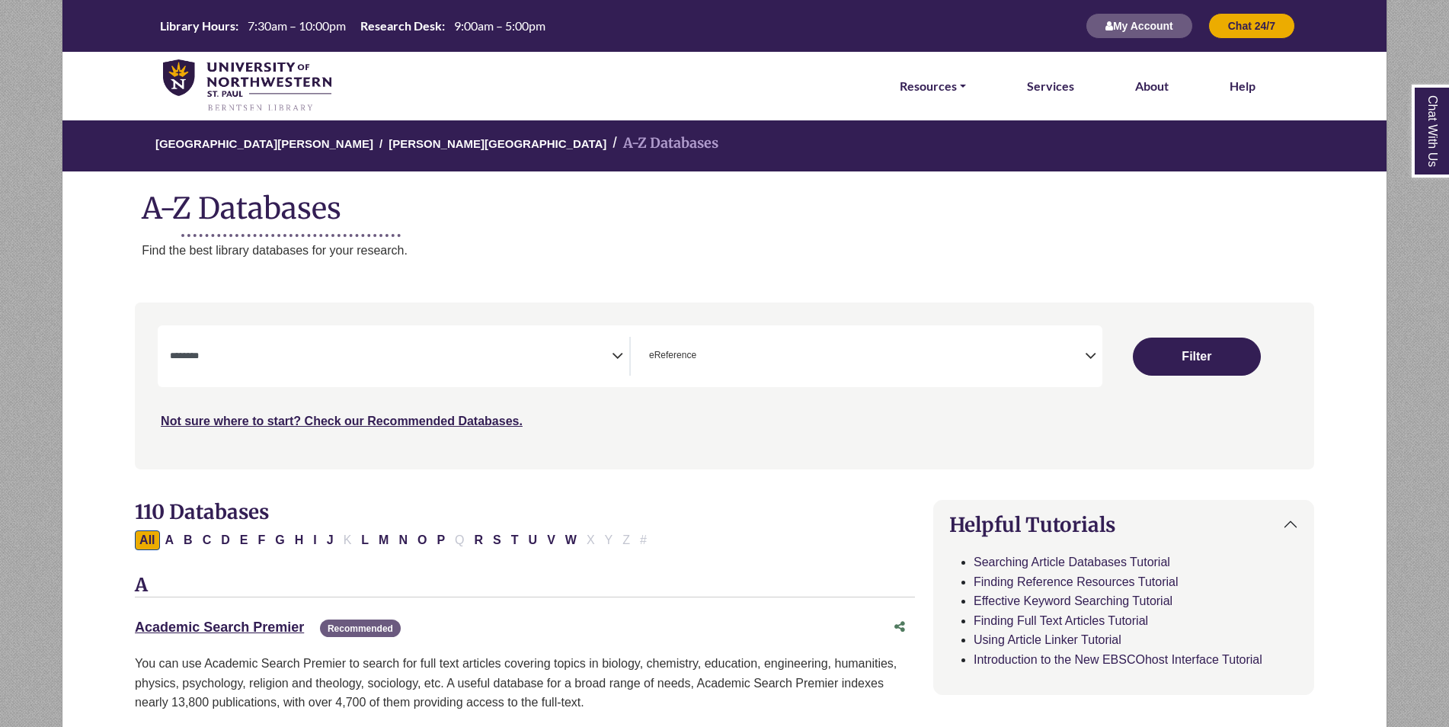
click at [471, 442] on div "Search filters" at bounding box center [724, 385] width 1161 height 154
click at [1204, 351] on button "Filter" at bounding box center [1197, 356] width 128 height 38
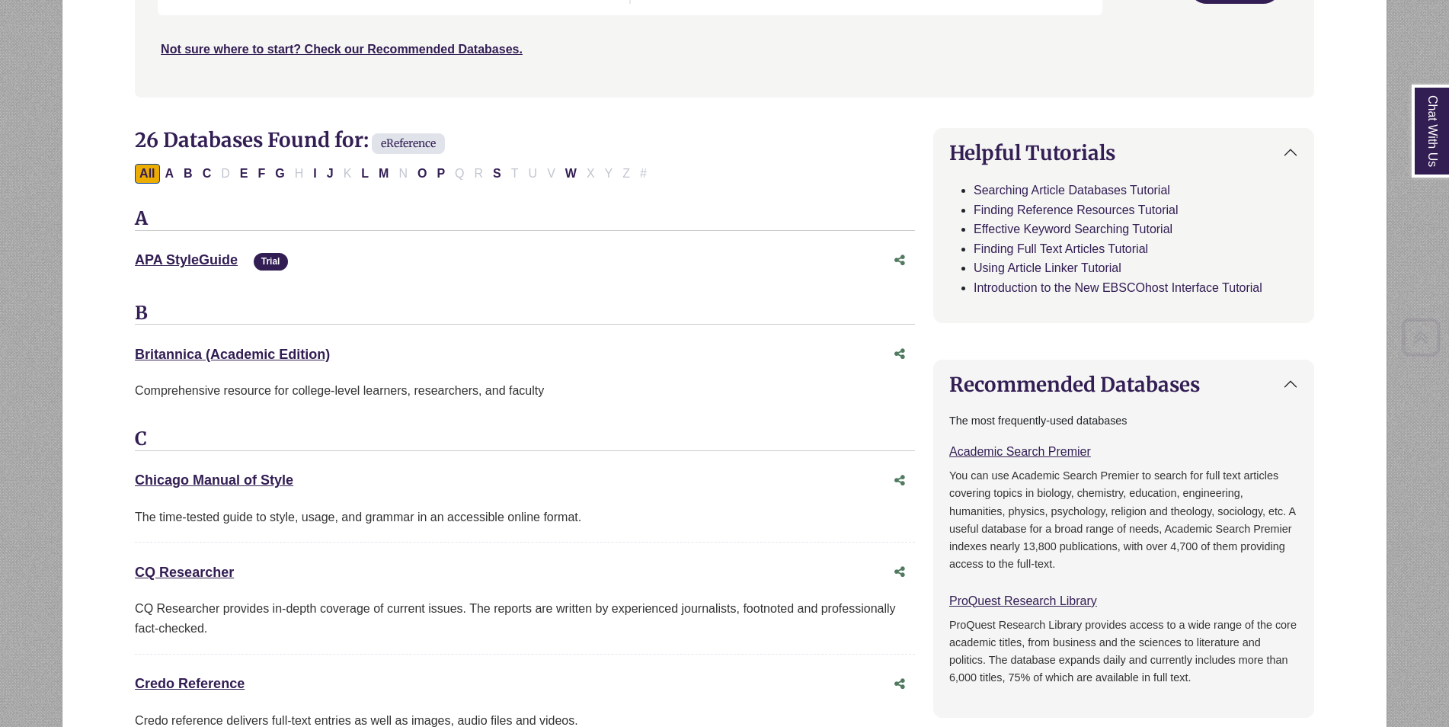
scroll to position [381, 0]
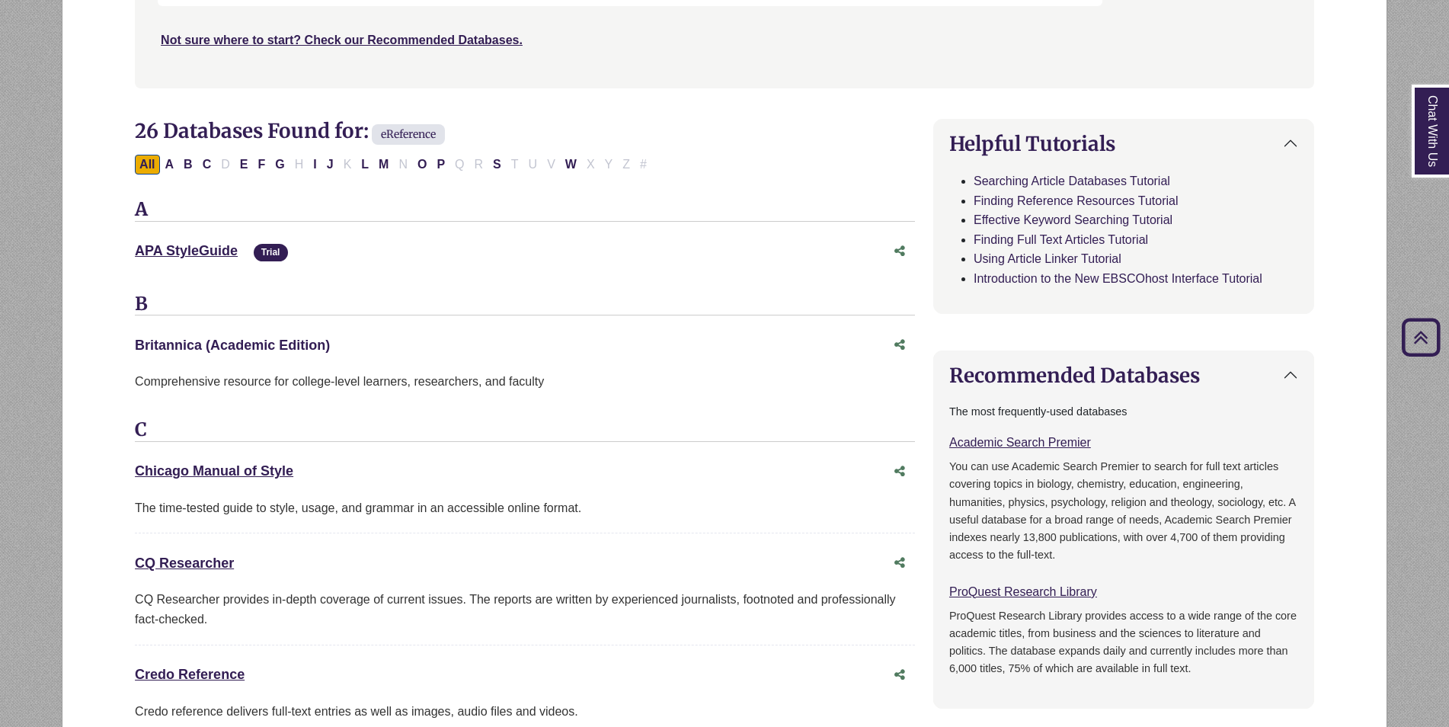
click at [310, 343] on link "Britannica (Academic Edition) This link opens in a new window" at bounding box center [232, 344] width 195 height 15
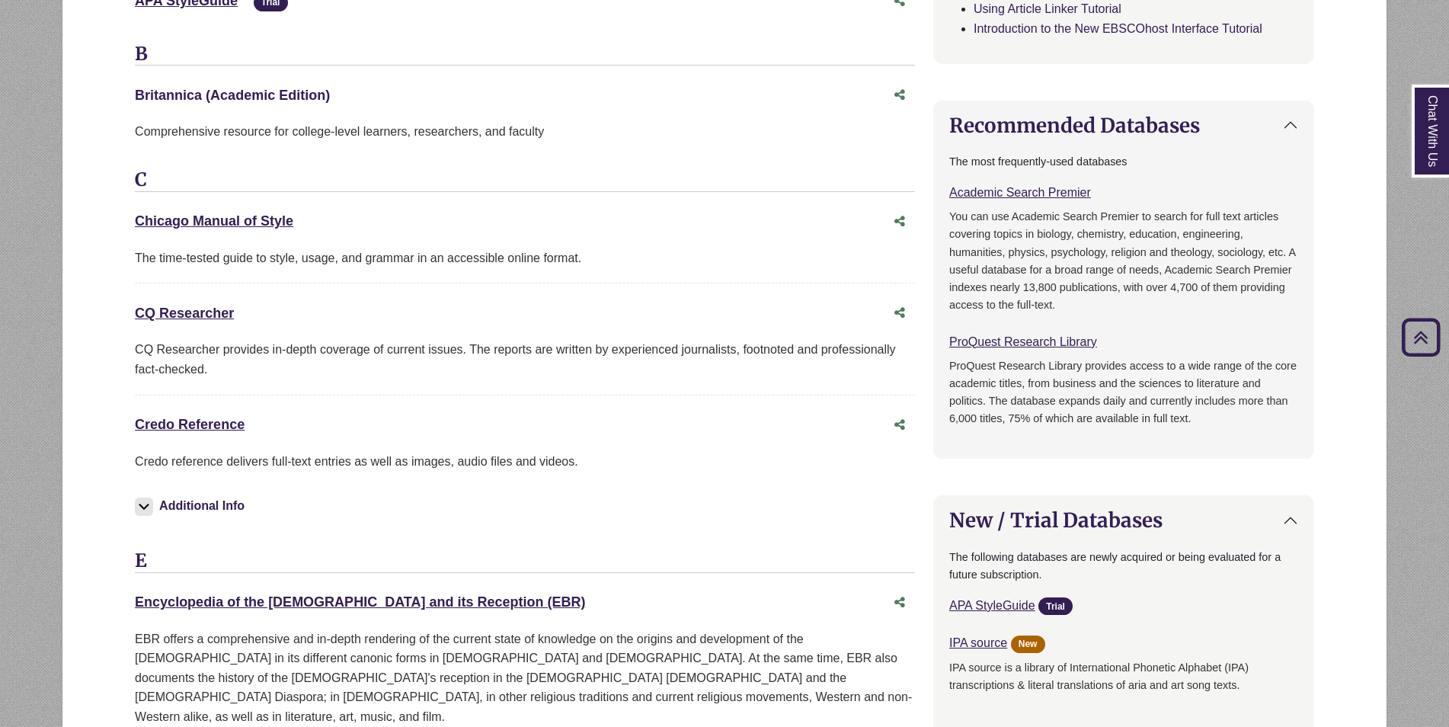
scroll to position [685, 0]
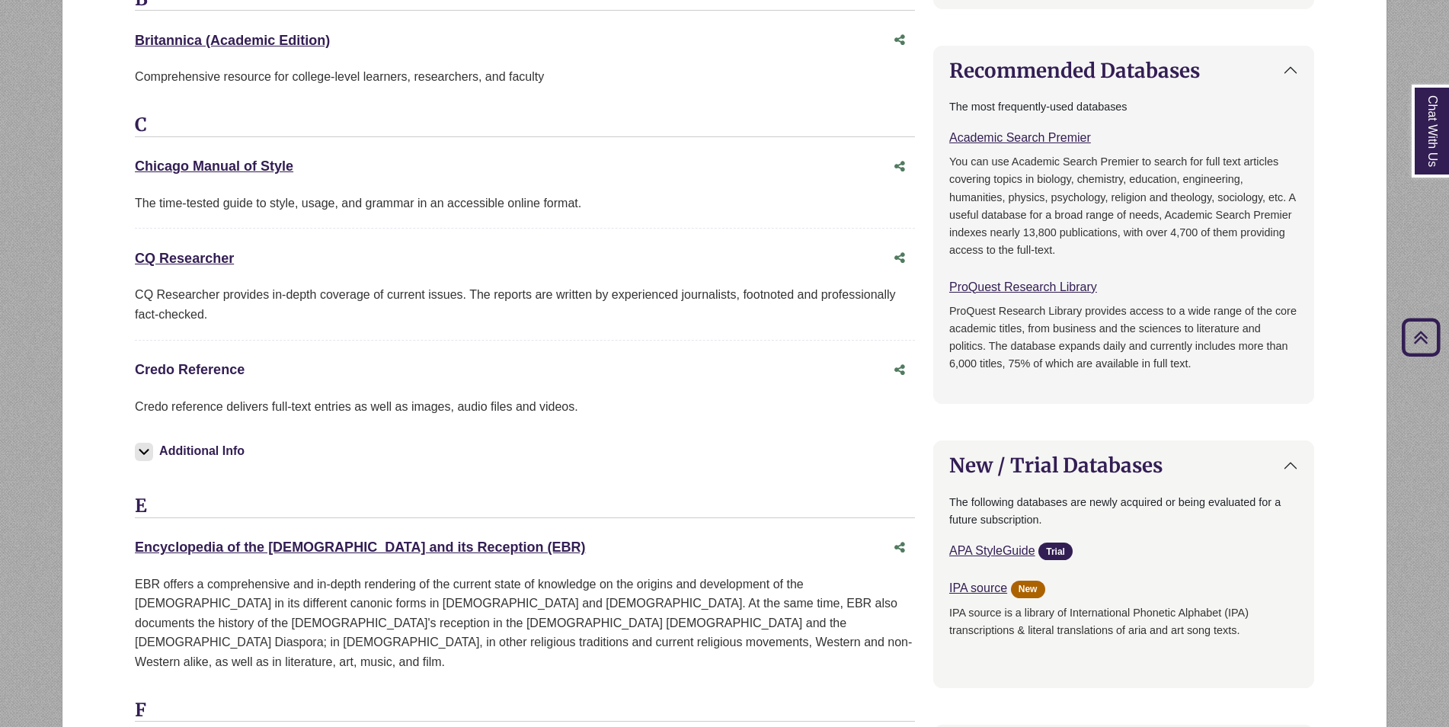
click at [207, 370] on link "Credo Reference This link opens in a new window" at bounding box center [190, 369] width 110 height 15
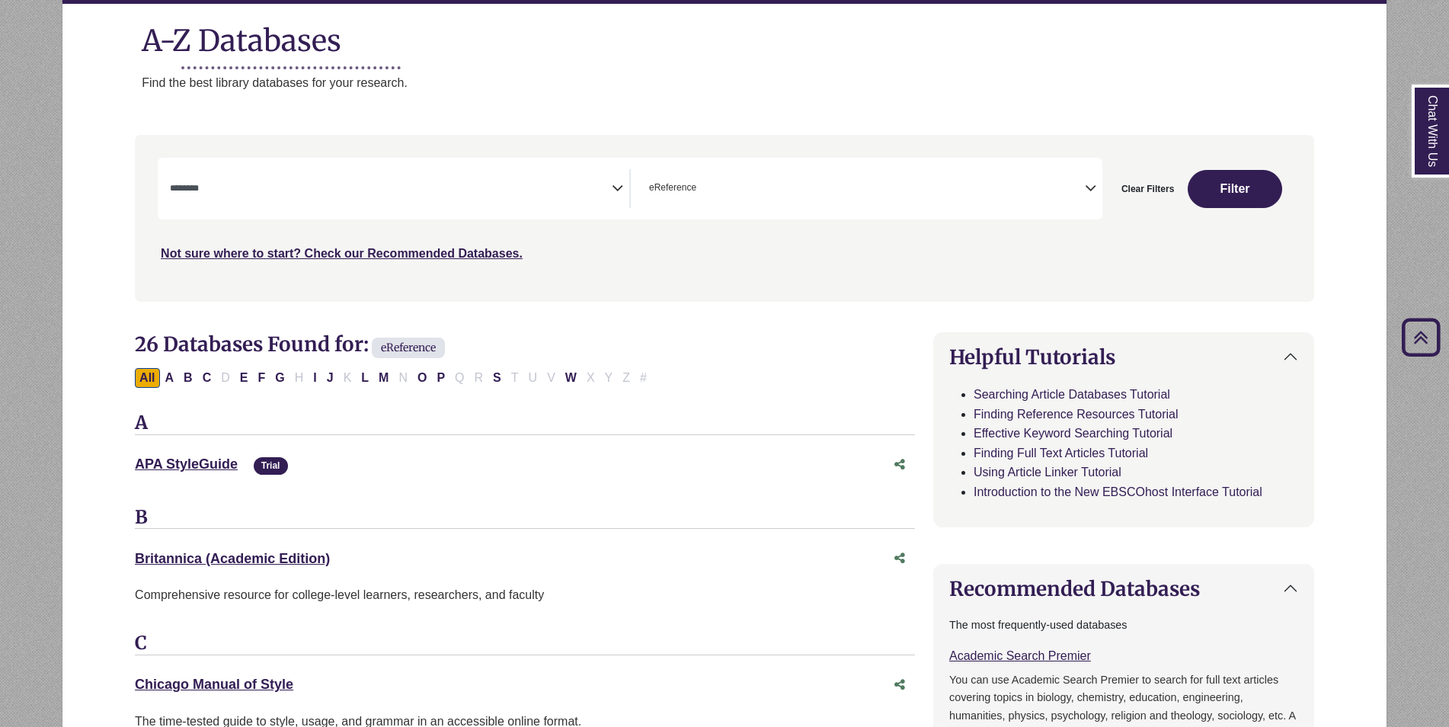
scroll to position [152, 0]
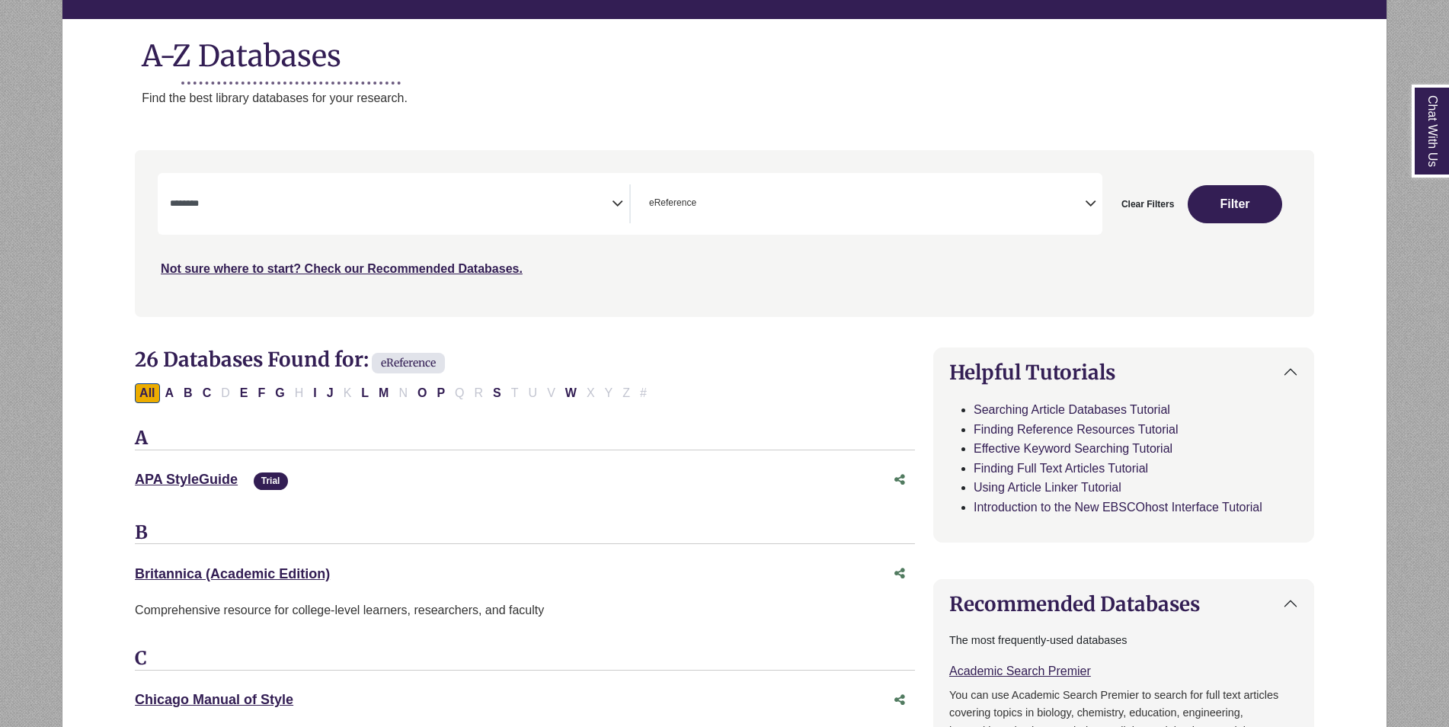
click at [567, 201] on textarea "Search" at bounding box center [391, 205] width 442 height 12
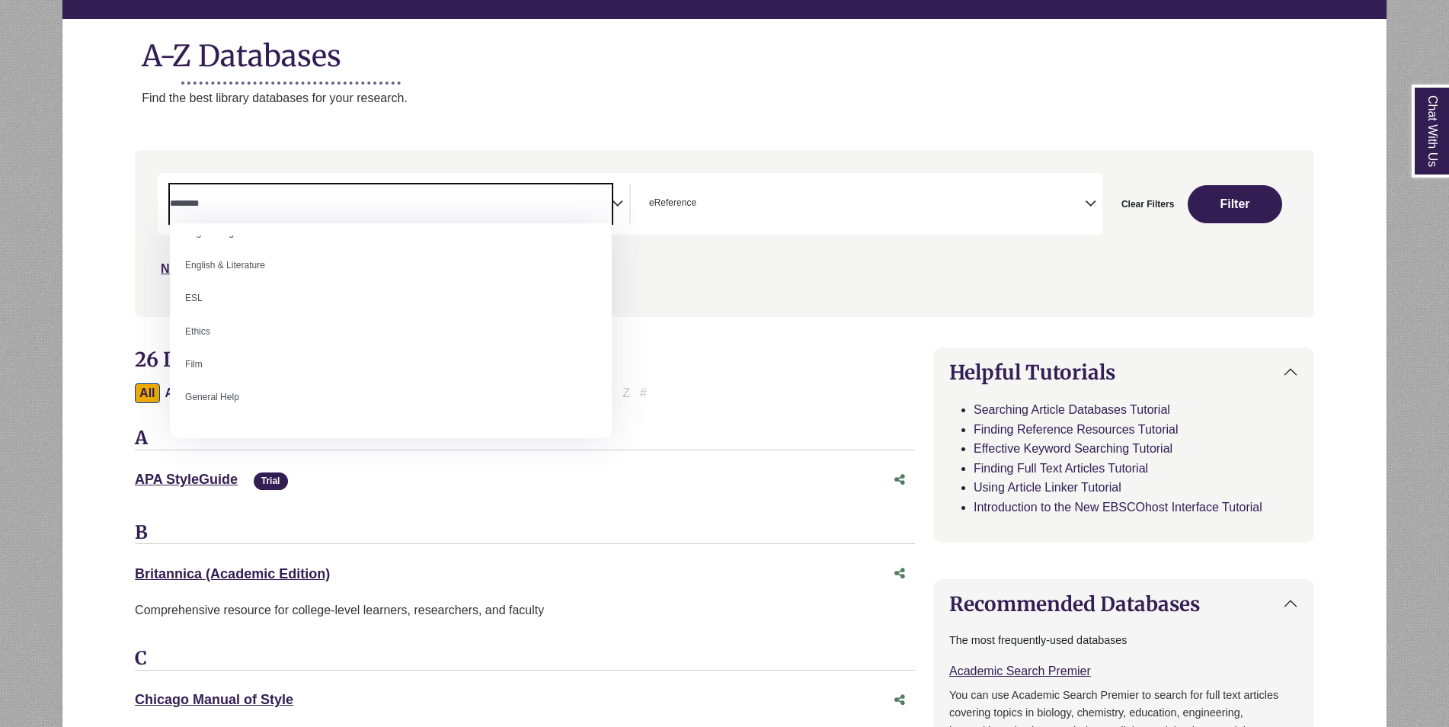
scroll to position [457, 0]
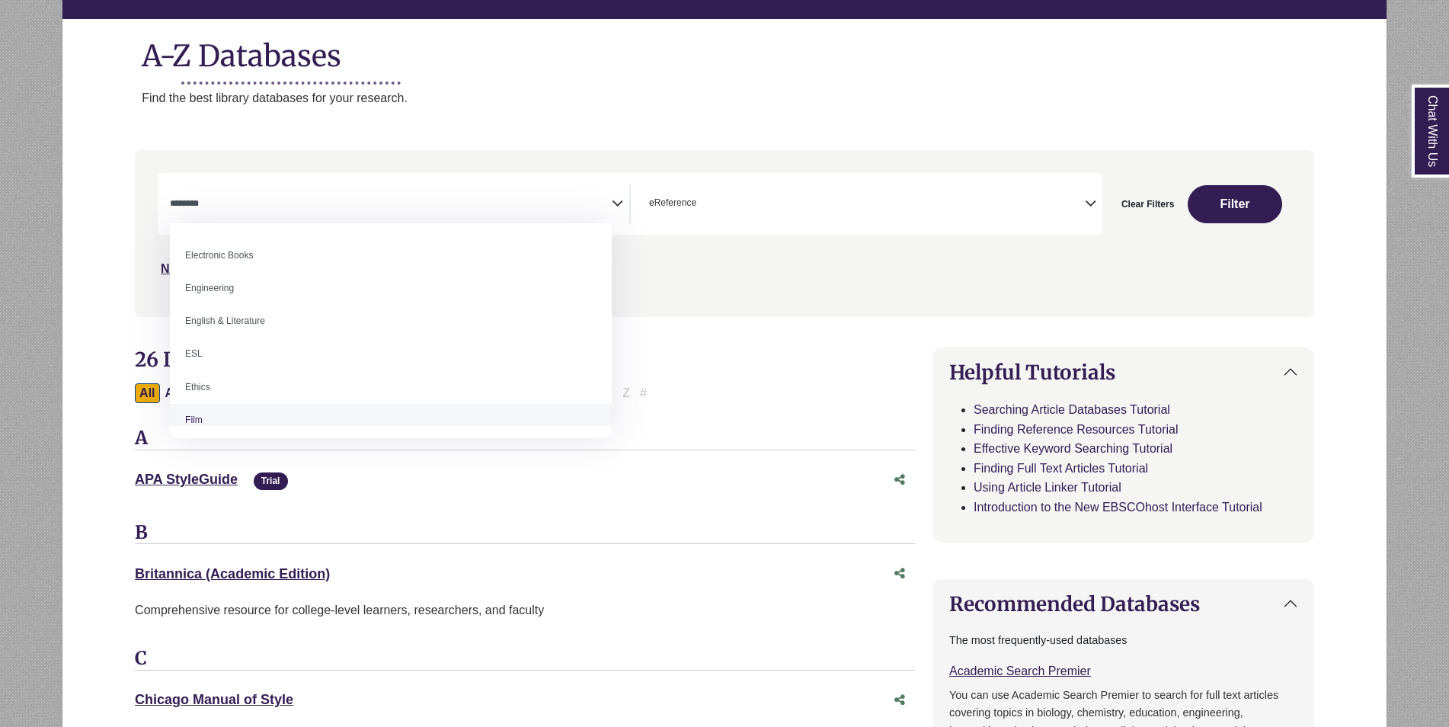
select select "*****"
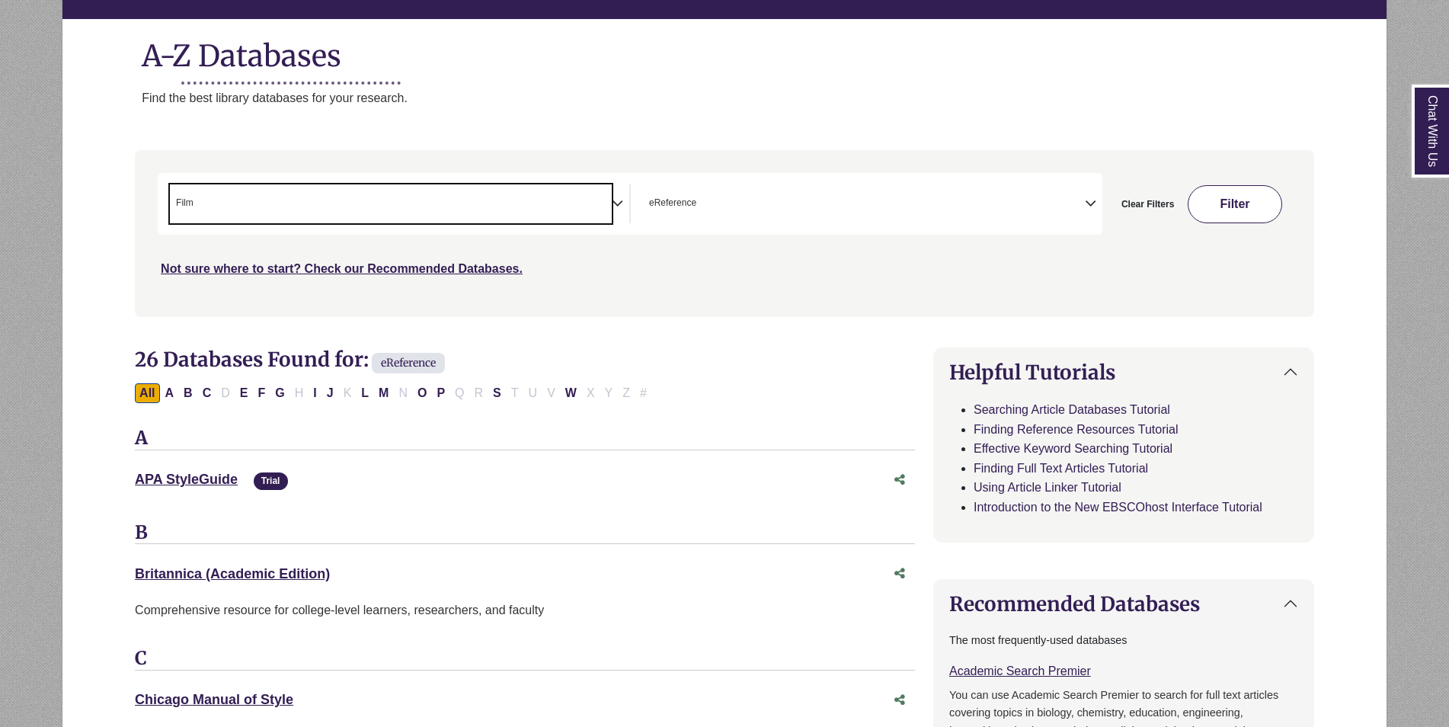
click at [1242, 186] on button "Filter" at bounding box center [1234, 204] width 94 height 38
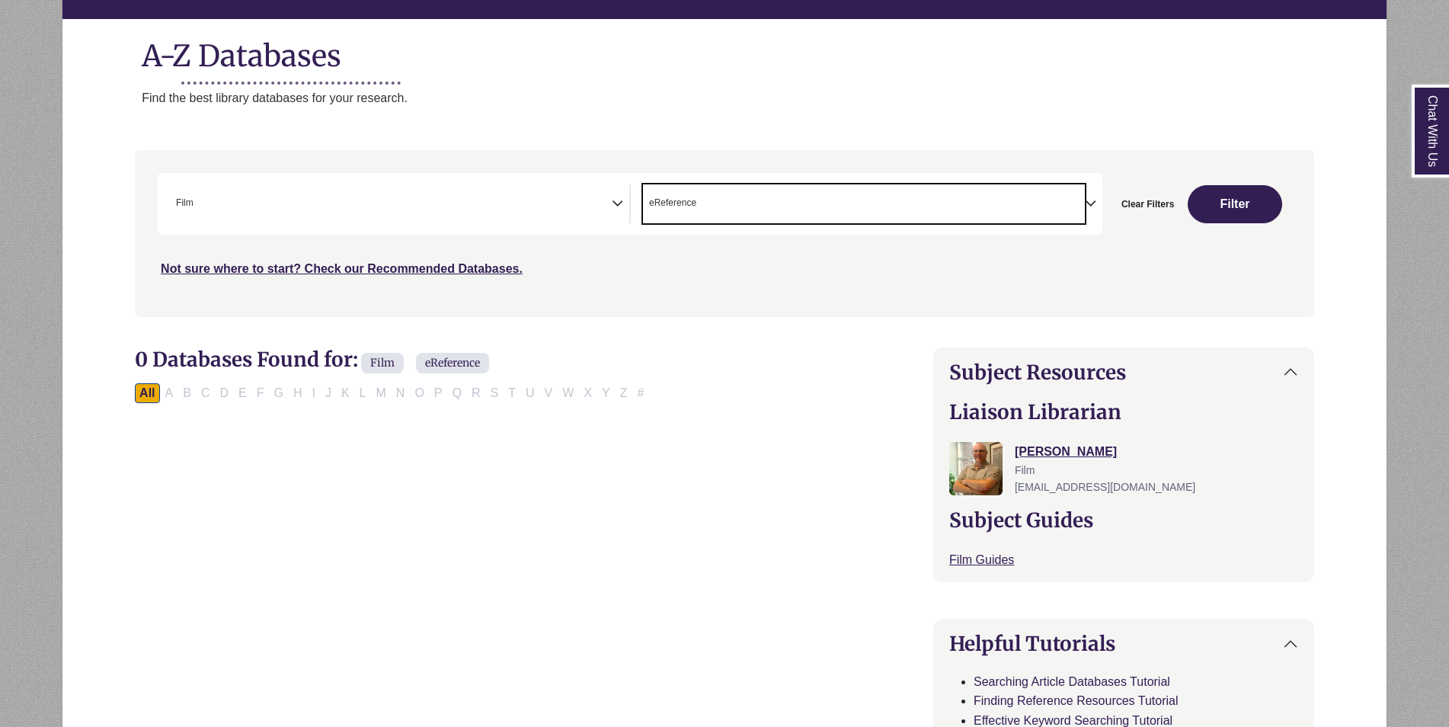
click at [1064, 213] on span "× eReference" at bounding box center [864, 203] width 442 height 39
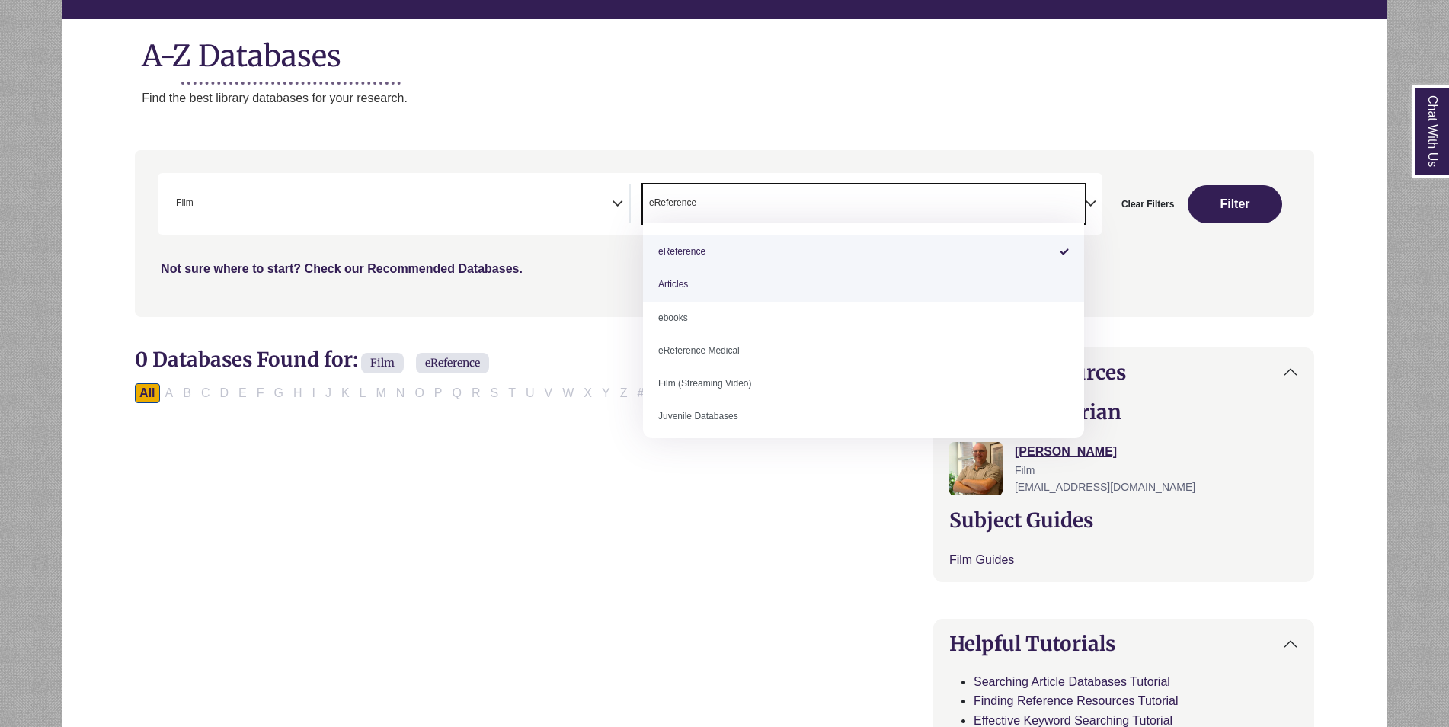
select select "*****"
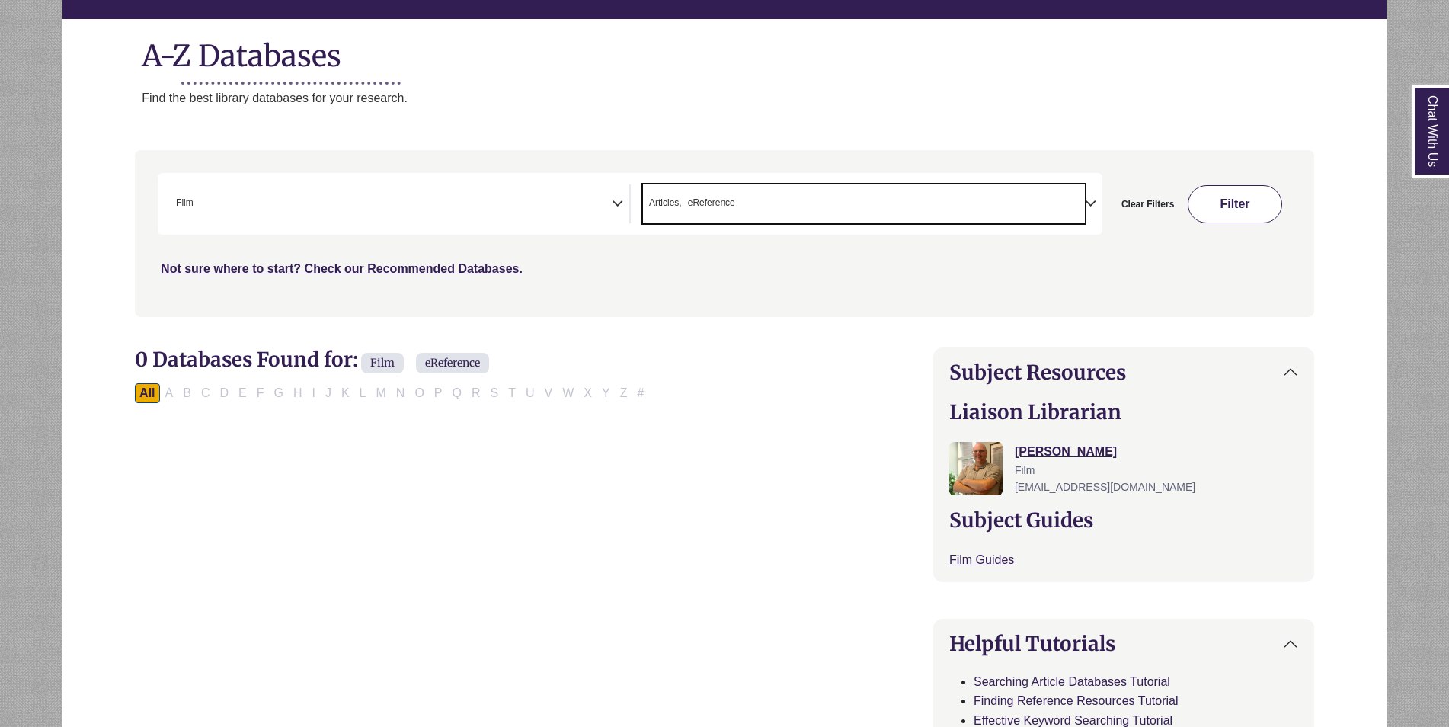
click at [1241, 214] on button "Filter" at bounding box center [1234, 204] width 94 height 38
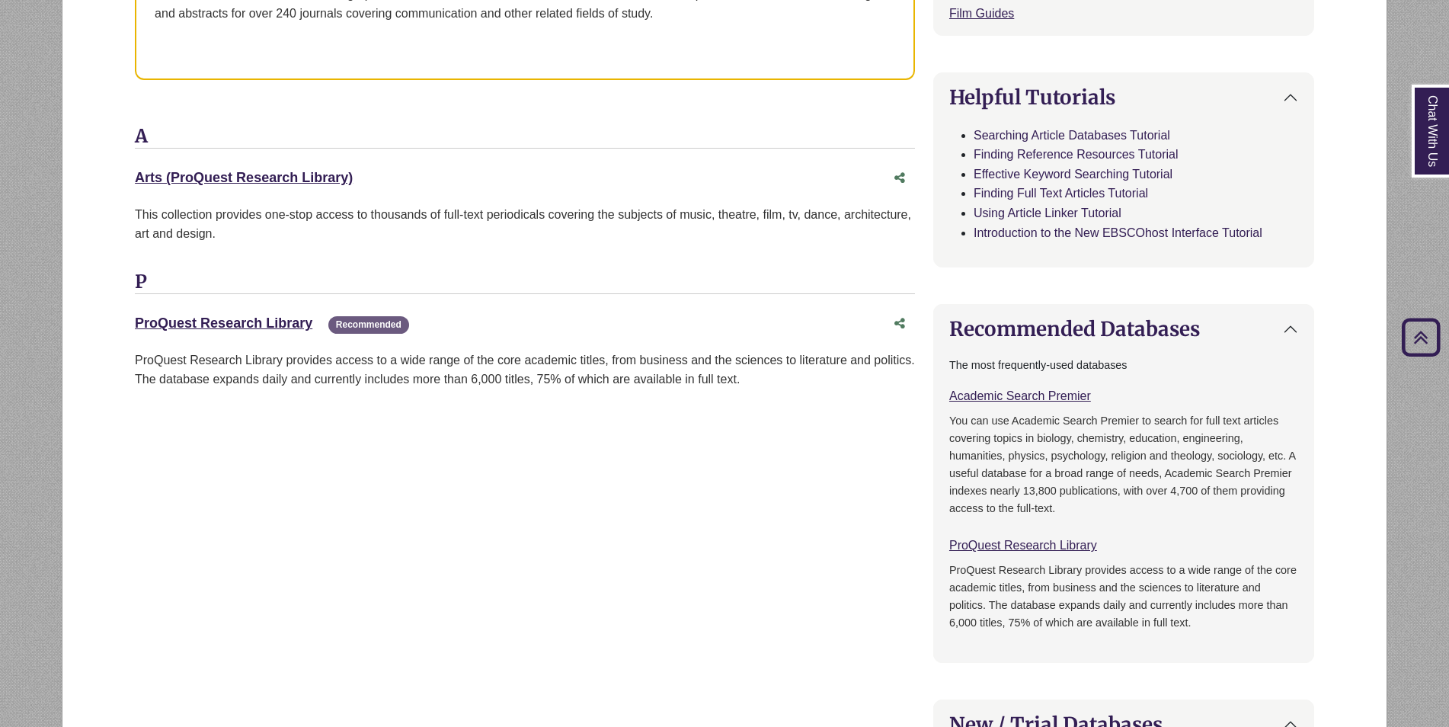
scroll to position [609, 0]
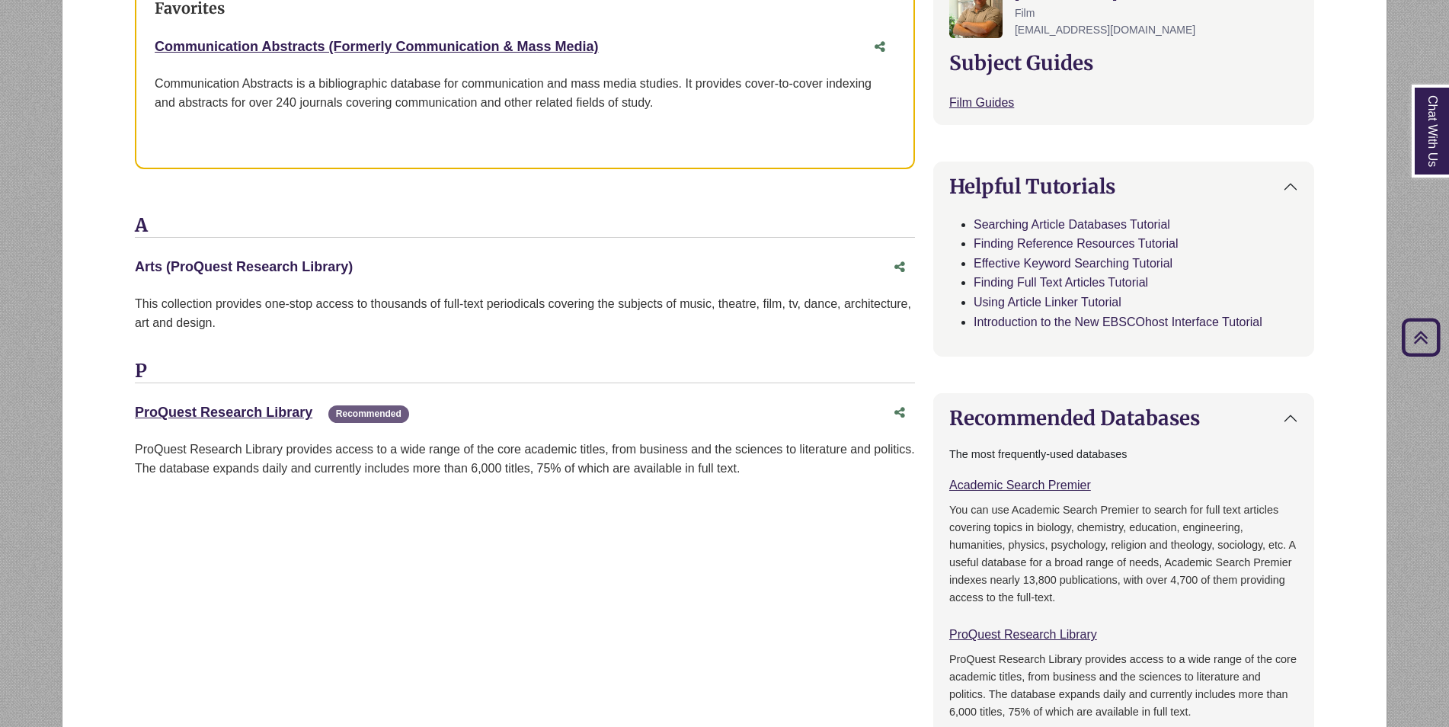
click at [310, 270] on link "Arts (ProQuest Research Library) This link opens in a new window" at bounding box center [244, 266] width 218 height 15
click at [174, 415] on link "ProQuest Research Library This link opens in a new window" at bounding box center [223, 411] width 177 height 15
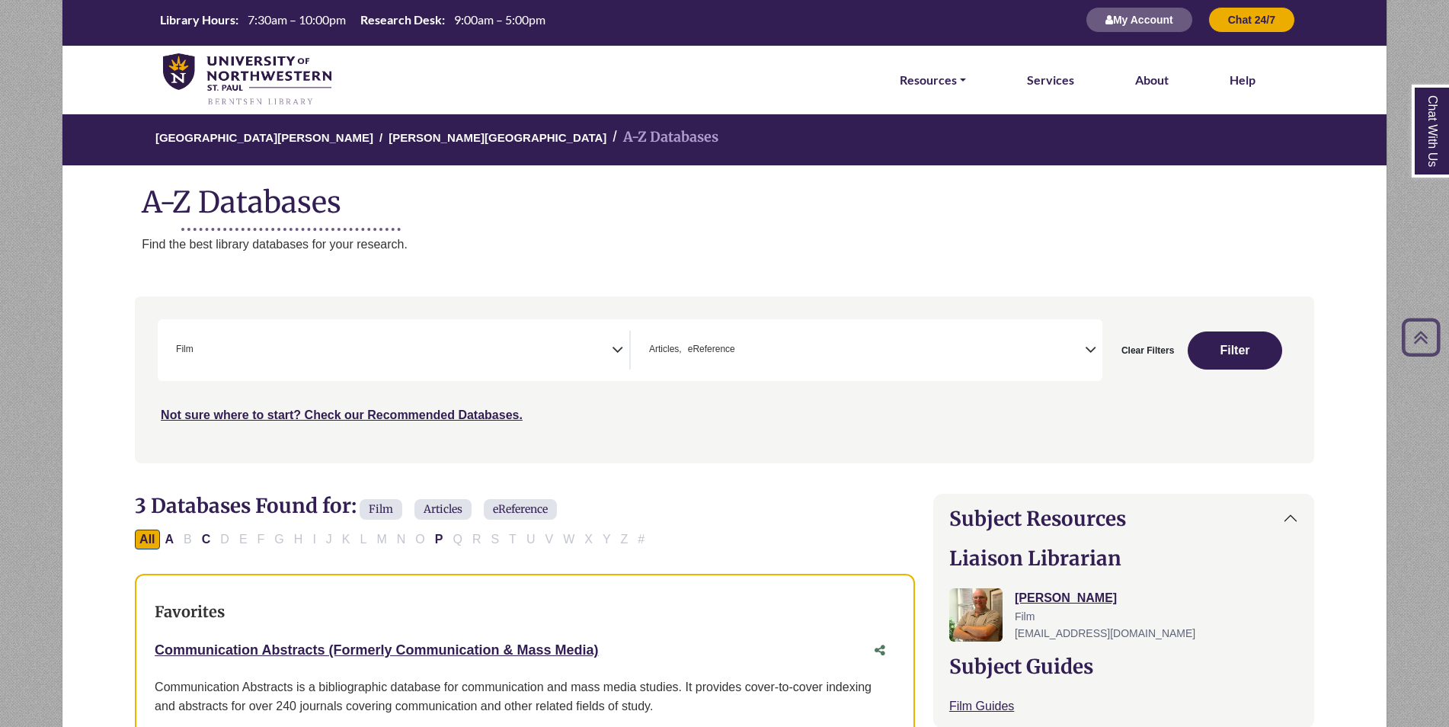
scroll to position [0, 0]
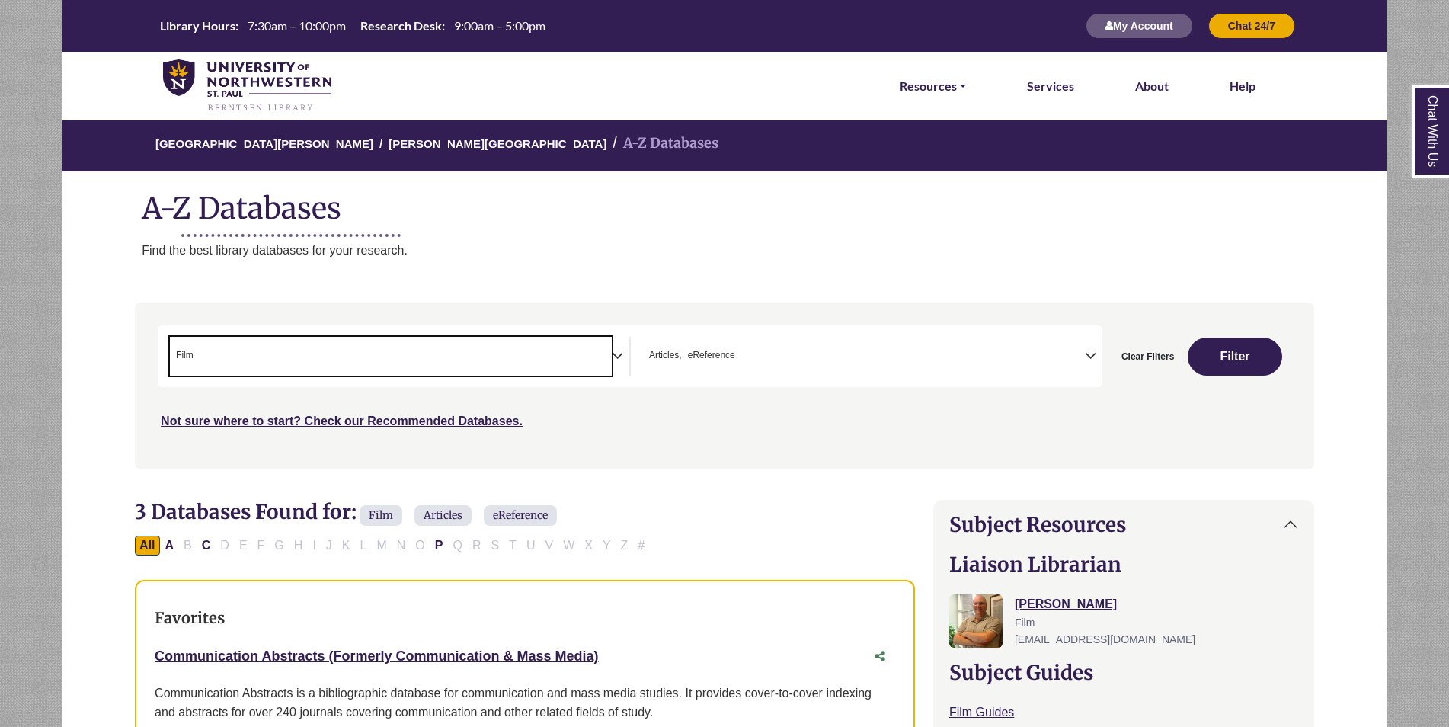
click at [526, 367] on span "× Film" at bounding box center [391, 356] width 442 height 39
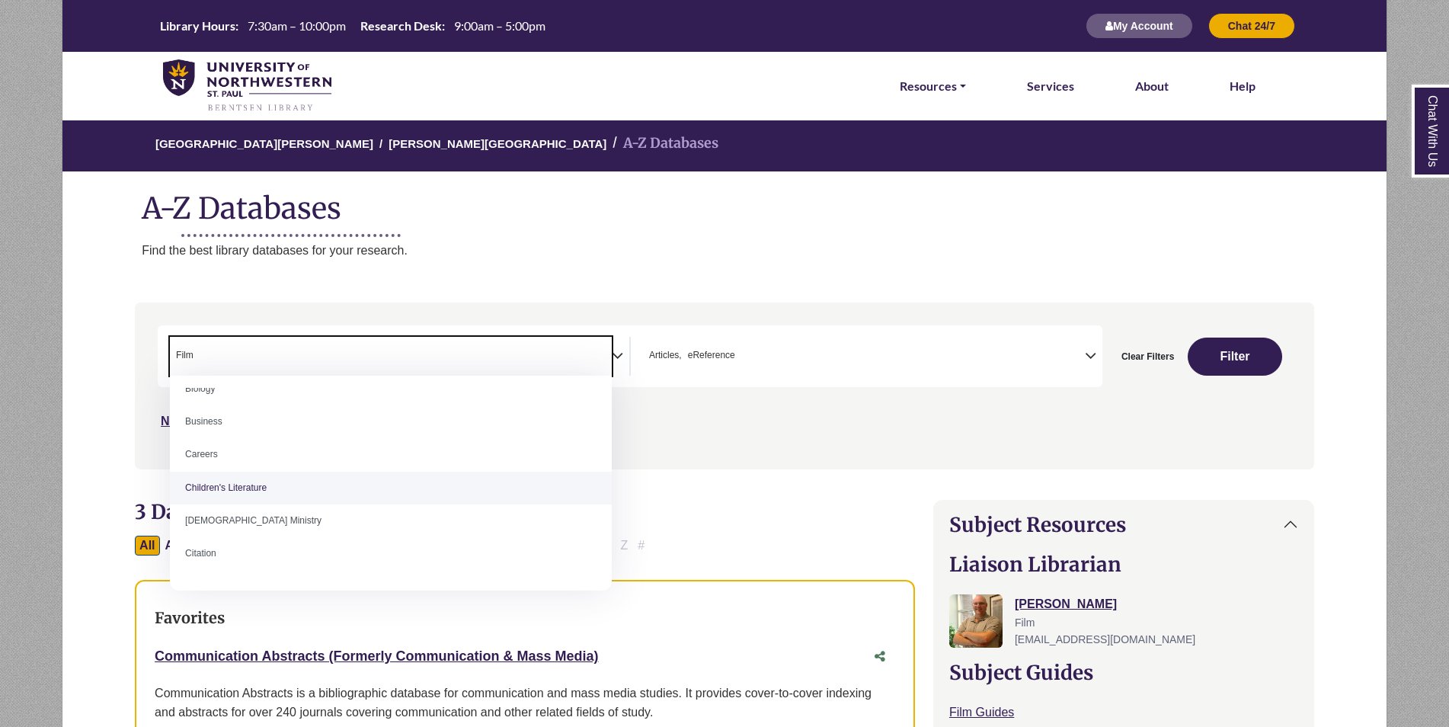
scroll to position [152, 0]
select select "*****"
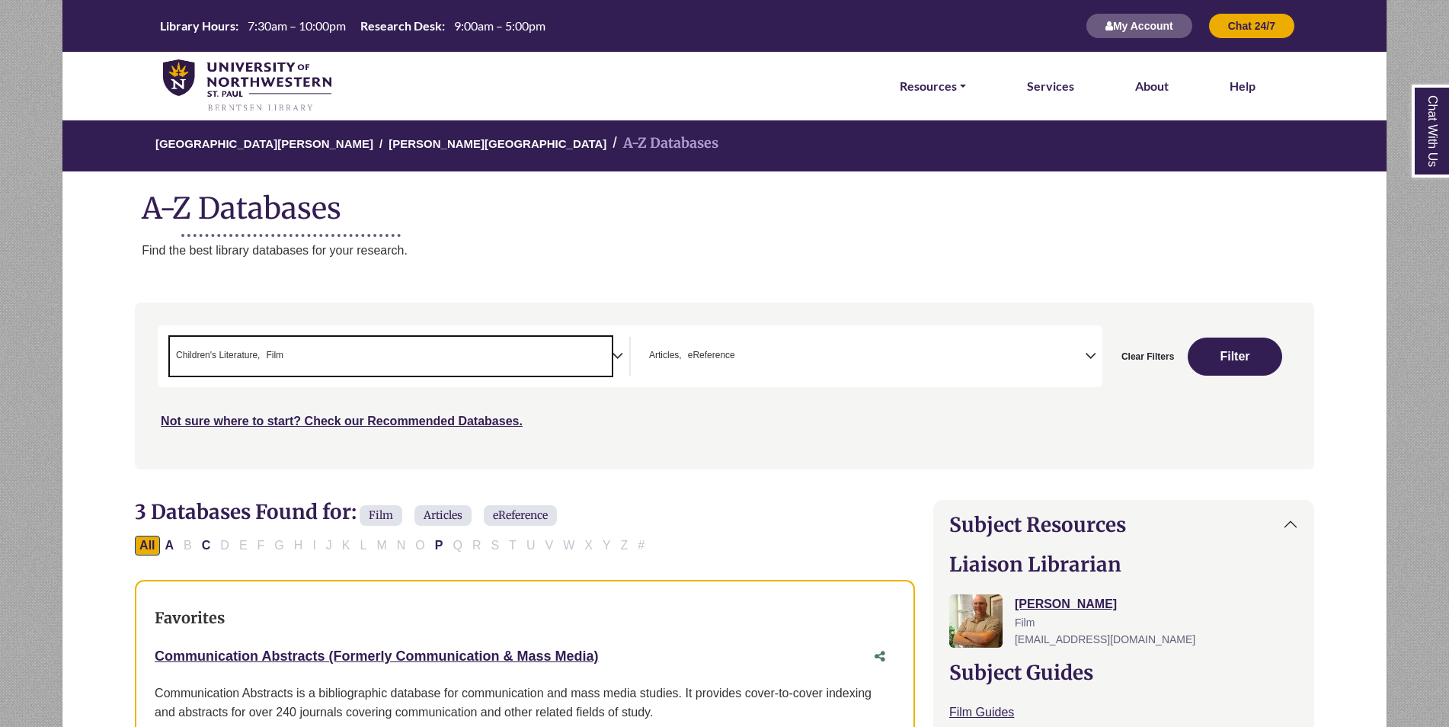
click at [490, 348] on span "× Children's Literature × Film" at bounding box center [391, 356] width 442 height 39
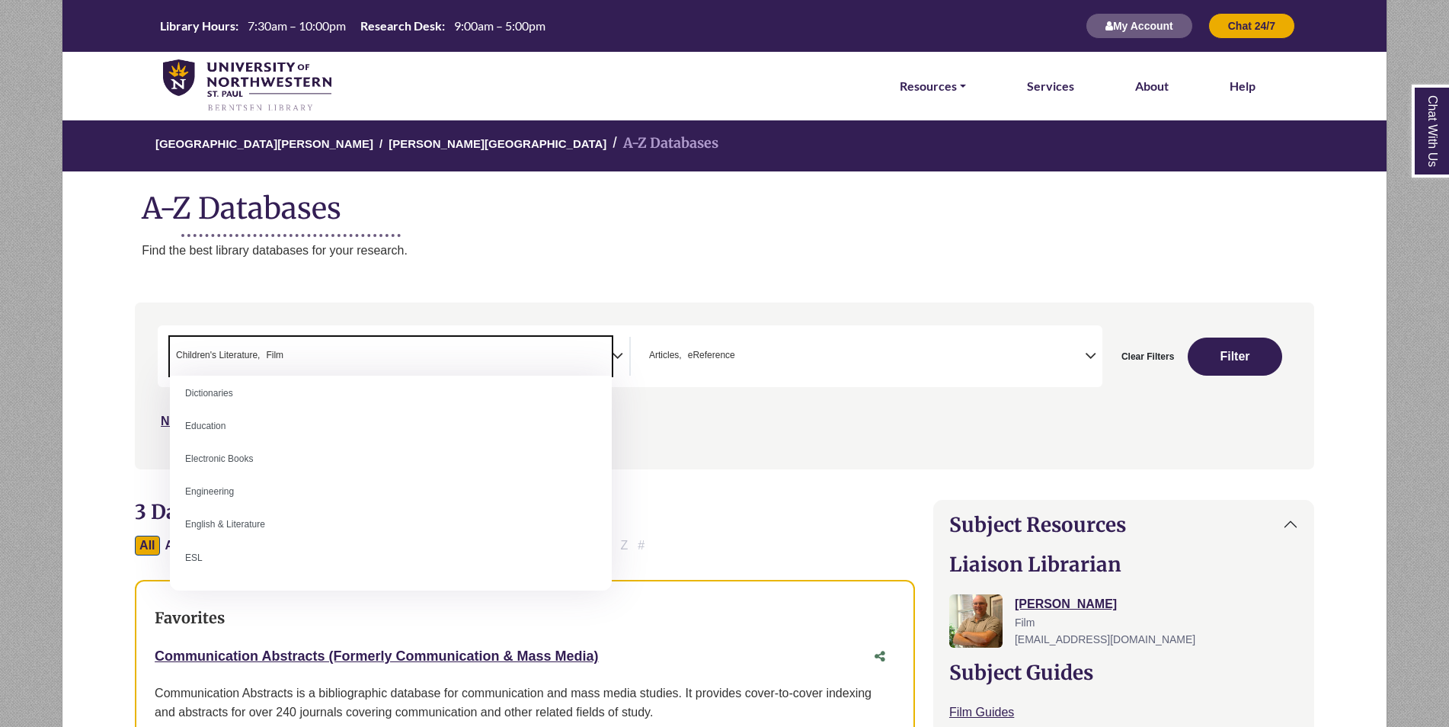
scroll to position [457, 0]
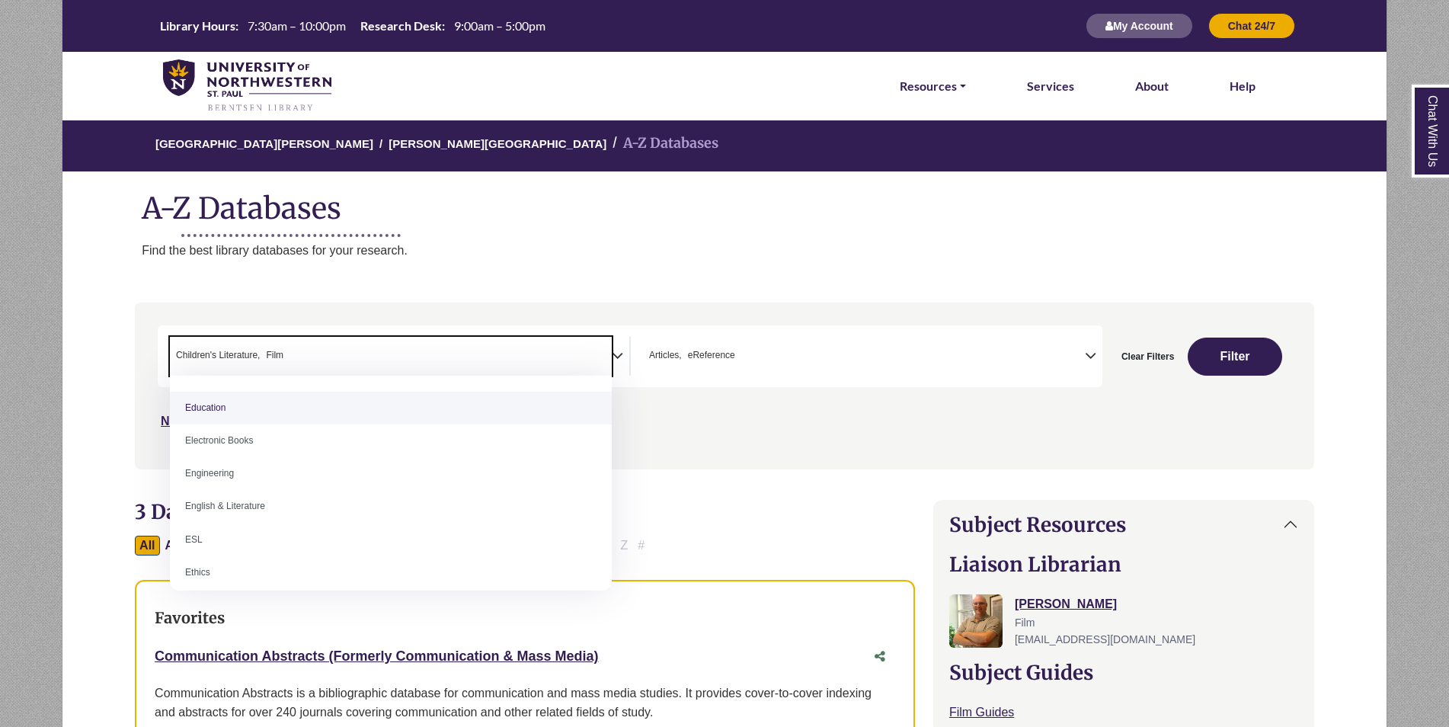
click at [681, 354] on span "Articles" at bounding box center [665, 355] width 33 height 14
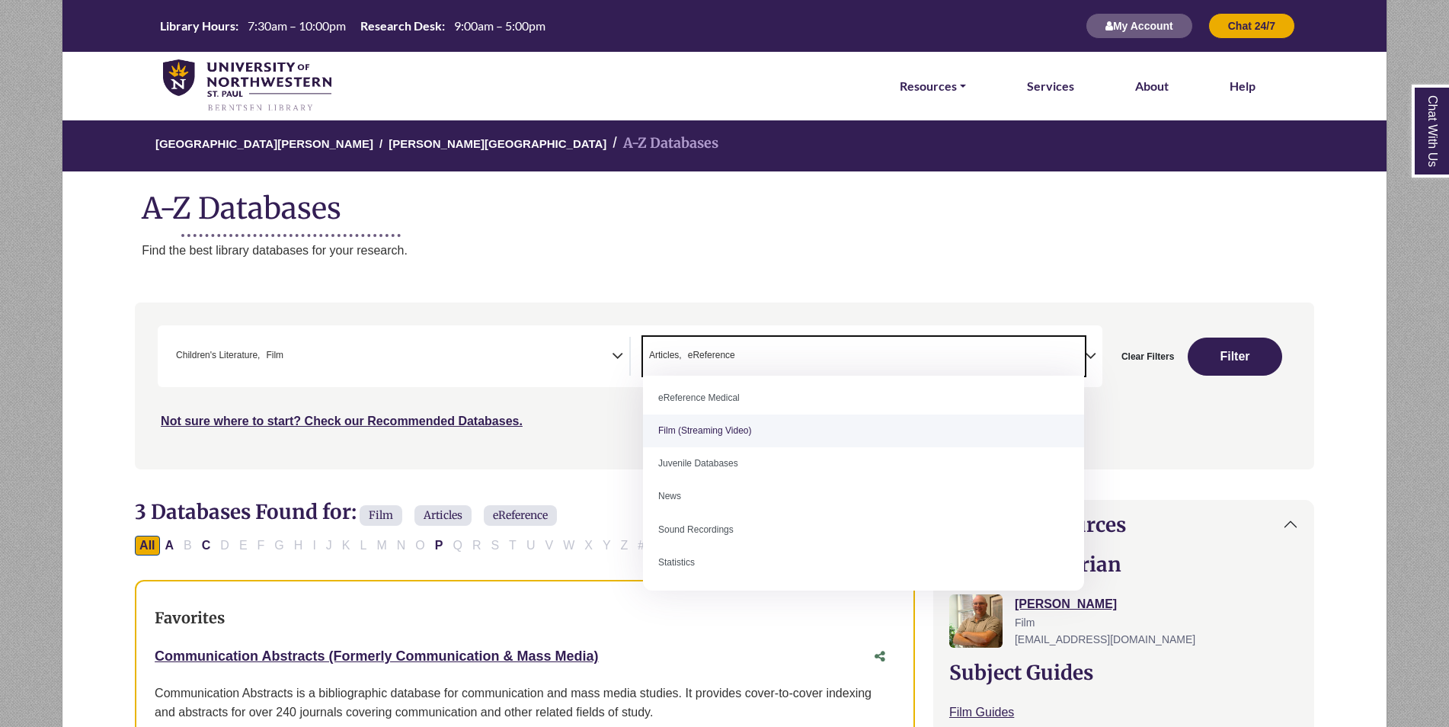
scroll to position [106, 0]
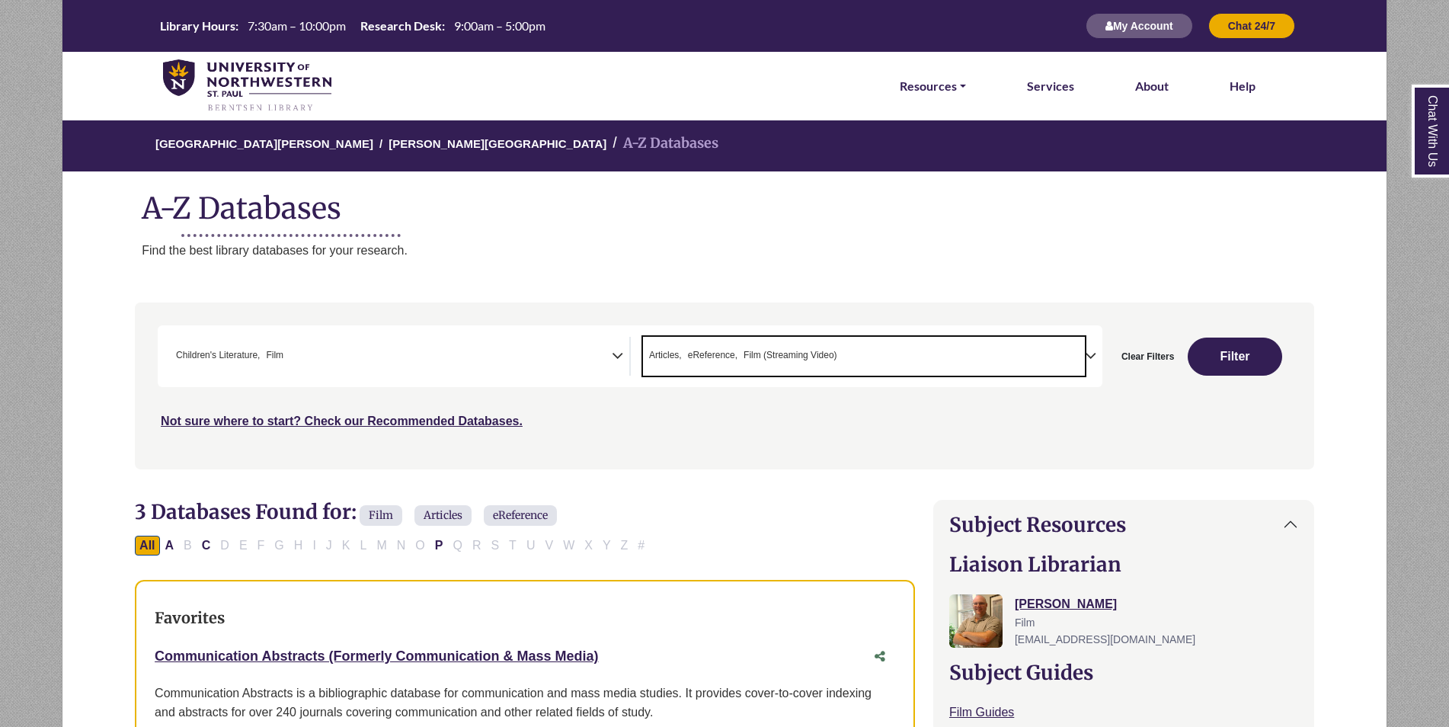
click at [660, 356] on span "Articles" at bounding box center [665, 355] width 33 height 14
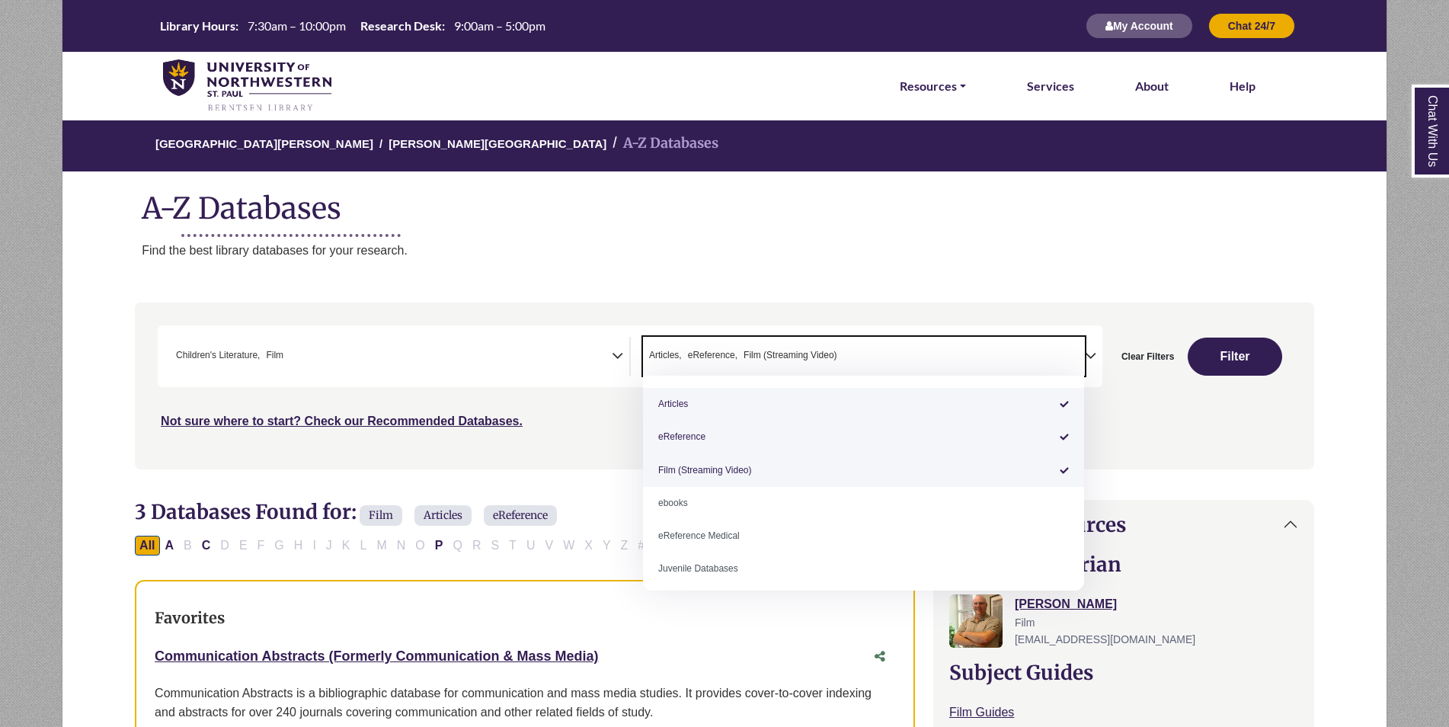
click at [679, 358] on span "Articles" at bounding box center [665, 355] width 33 height 14
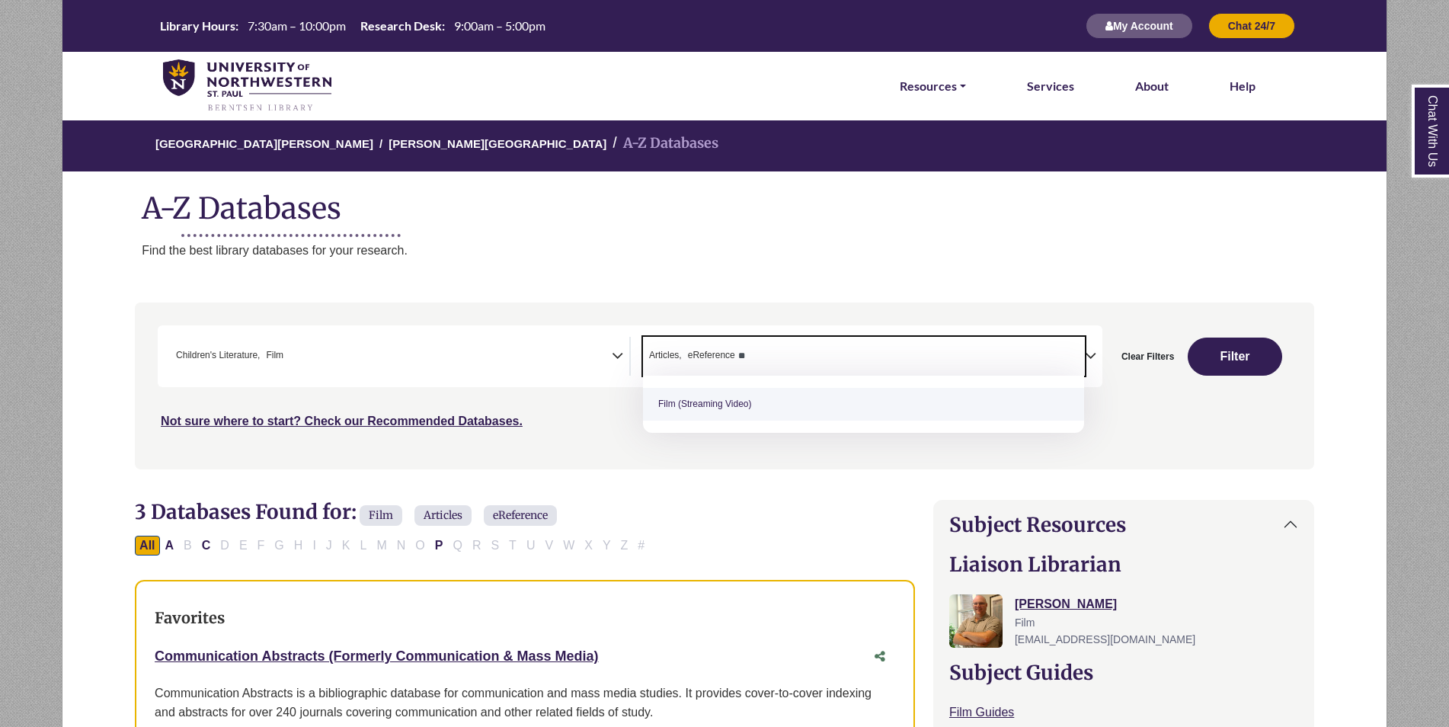
type textarea "*"
select select "Database Types Filter"
type textarea "*"
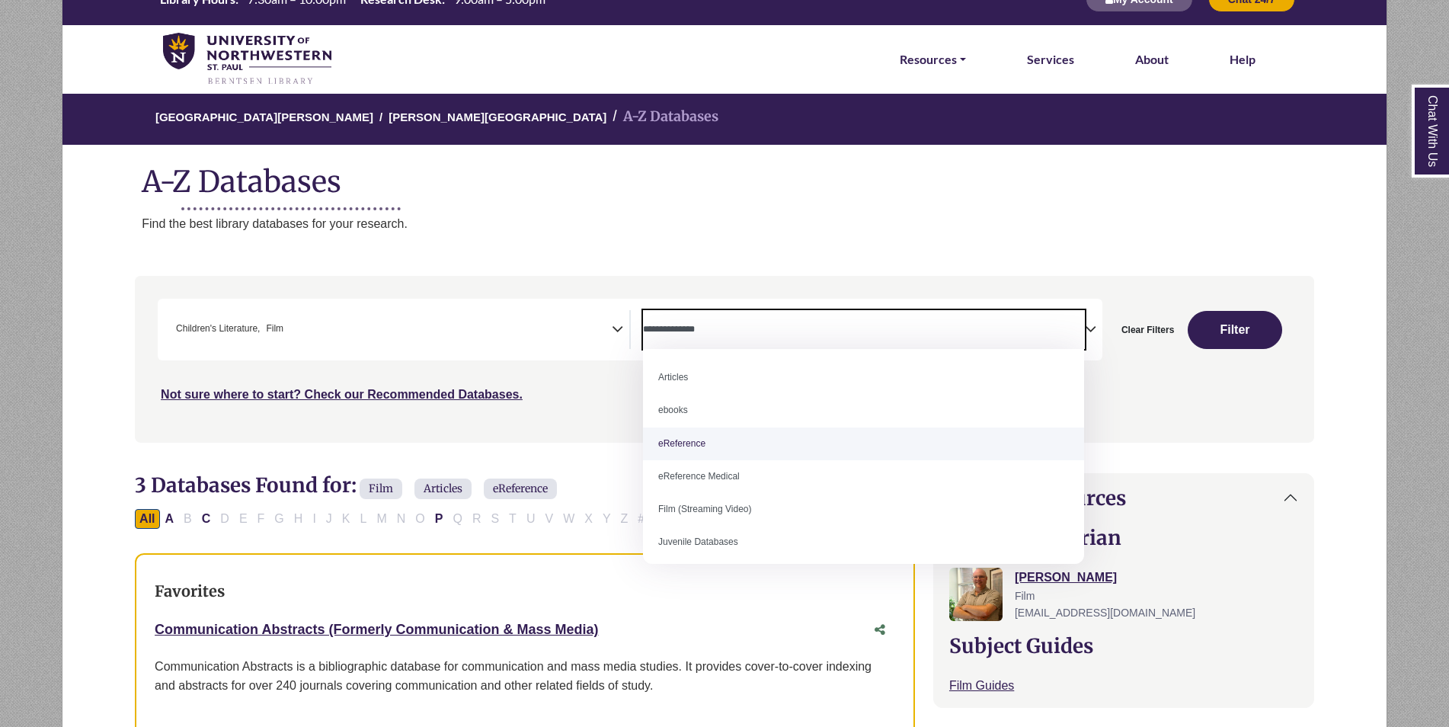
scroll to position [0, 0]
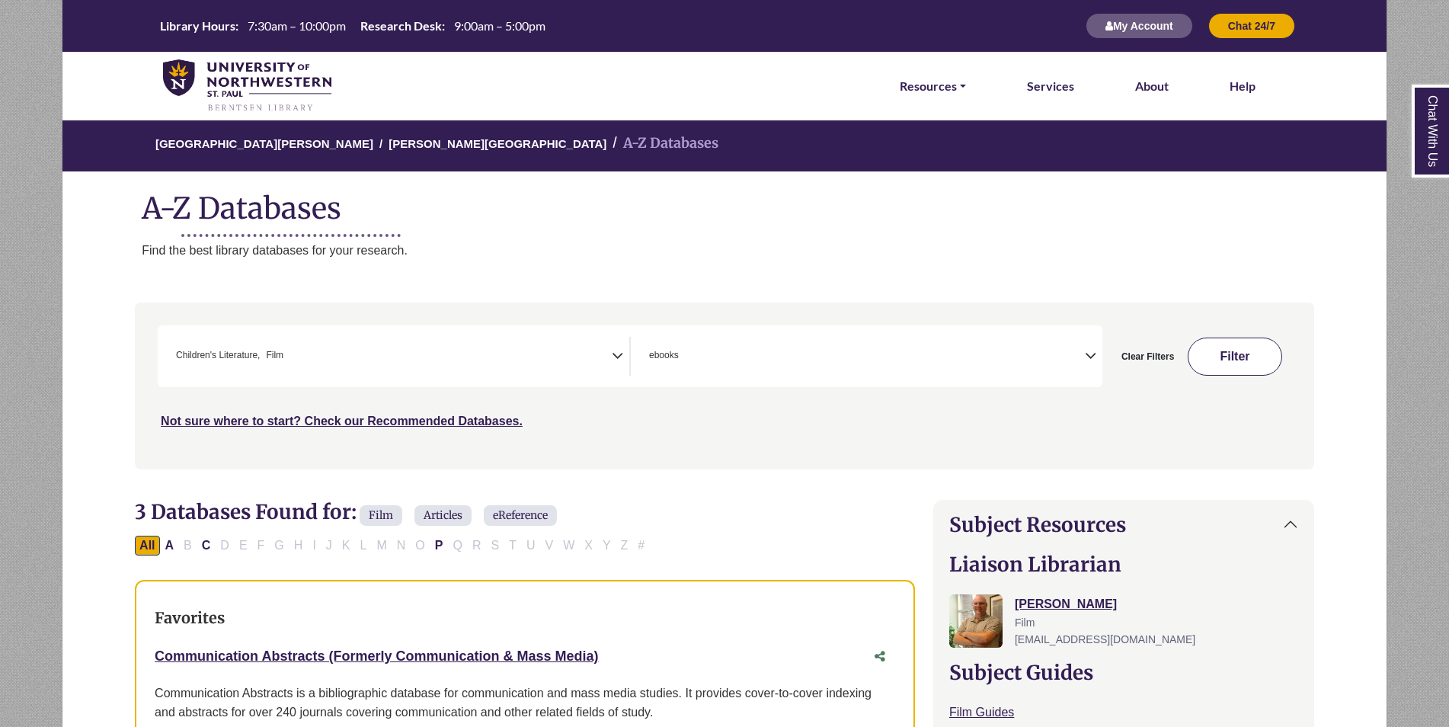
click at [1267, 341] on button "Filter" at bounding box center [1234, 356] width 94 height 38
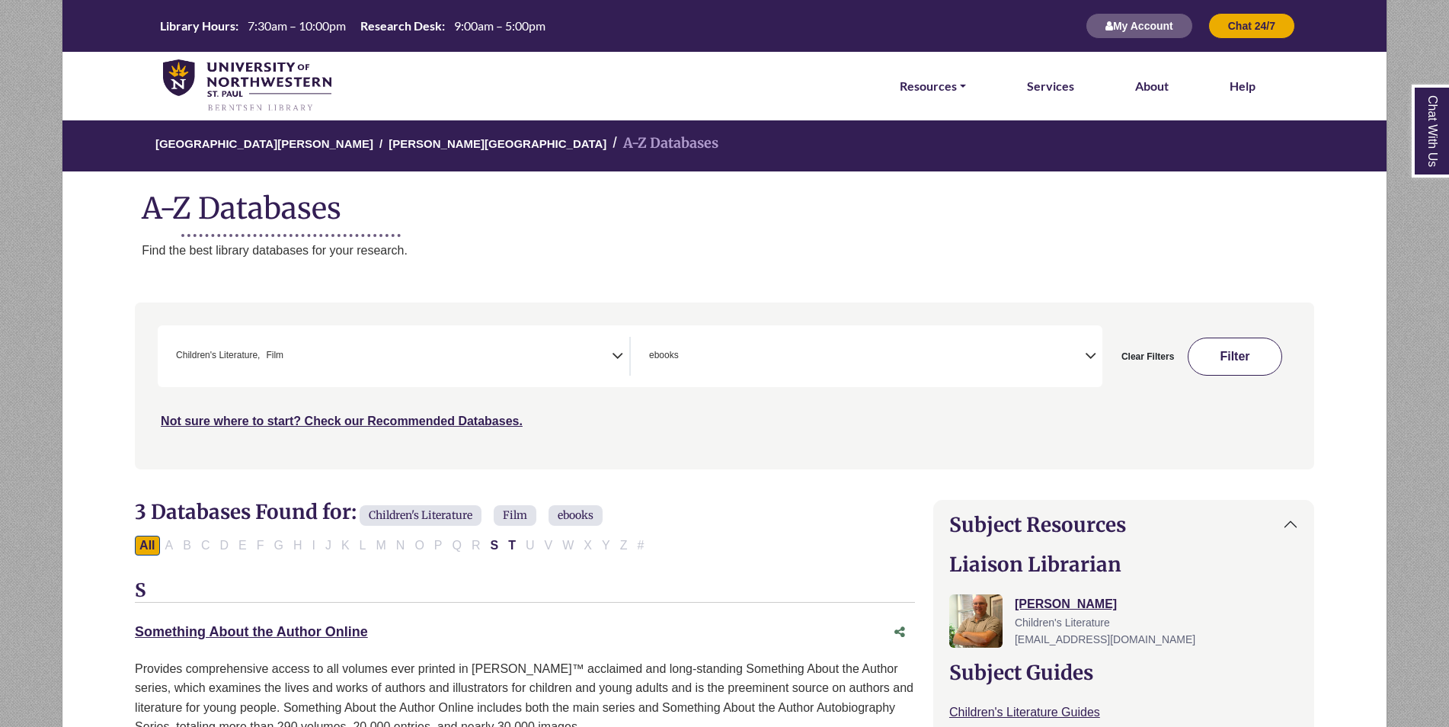
click at [1254, 345] on button "Filter" at bounding box center [1234, 356] width 94 height 38
click at [918, 385] on div "**********" at bounding box center [630, 356] width 944 height 62
click at [1062, 355] on span "× ebooks" at bounding box center [864, 356] width 442 height 39
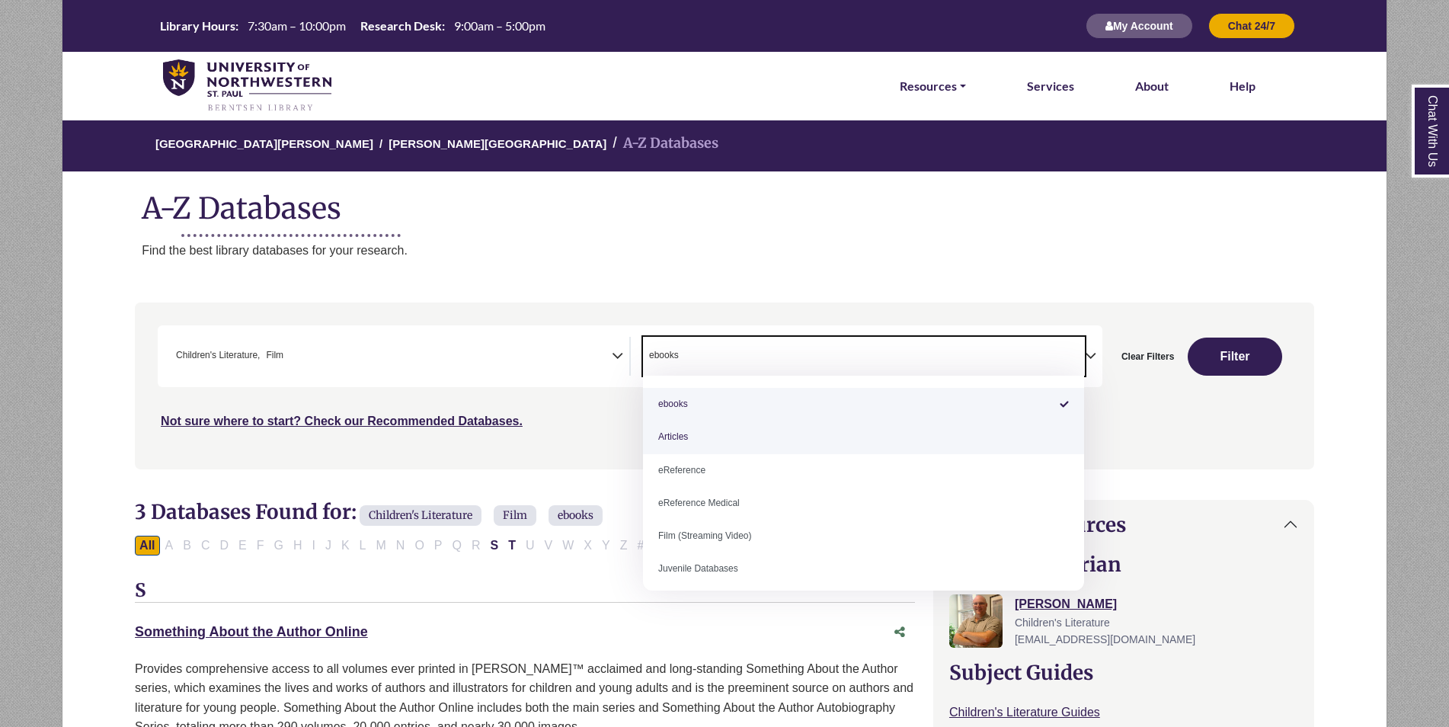
select select "*****"
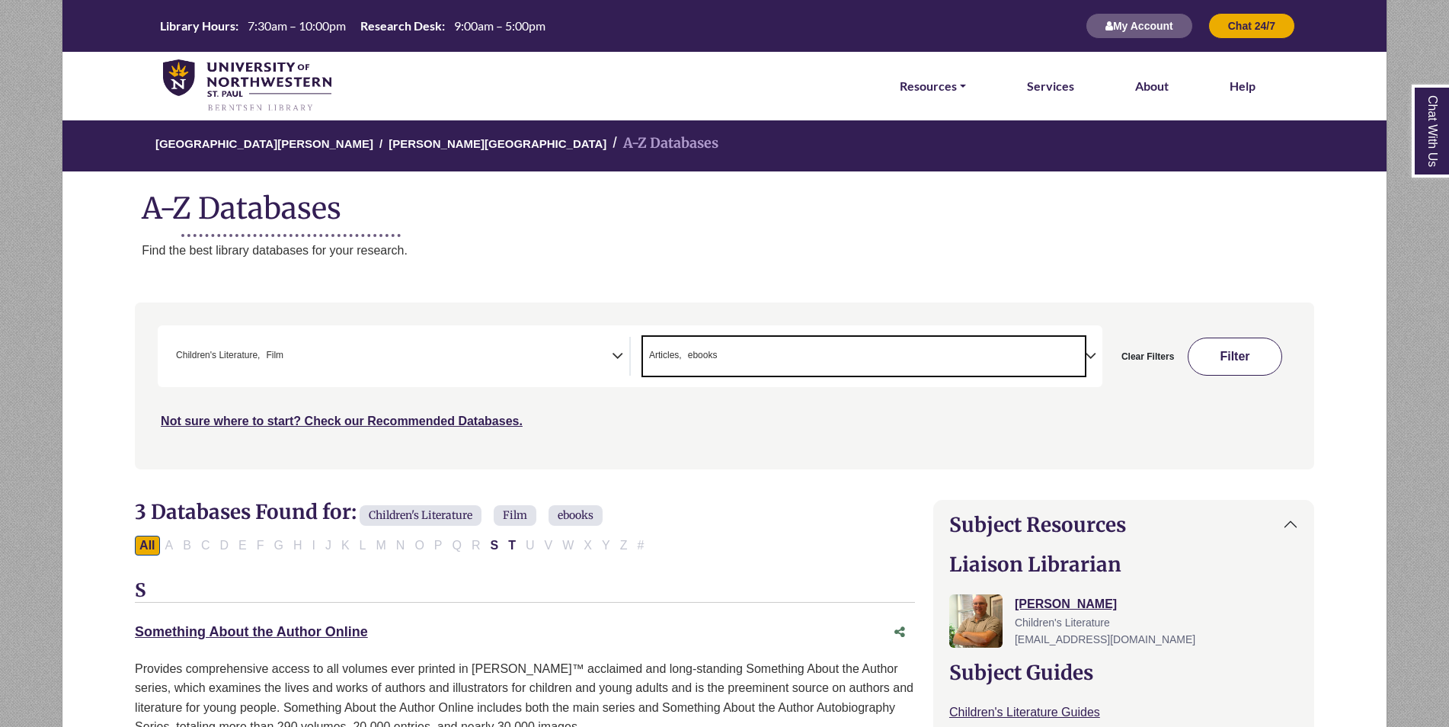
click at [1244, 363] on button "Filter" at bounding box center [1234, 356] width 94 height 38
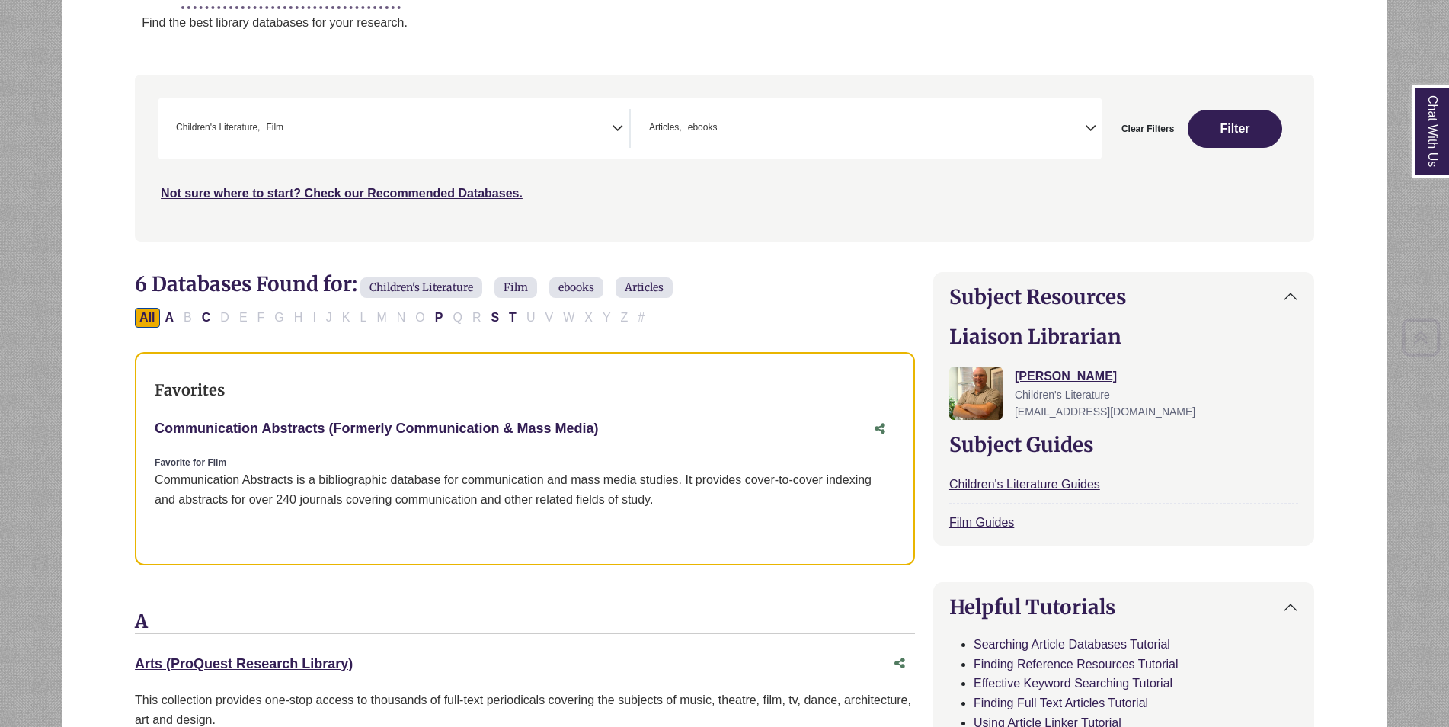
scroll to position [228, 0]
click at [201, 321] on button "C" at bounding box center [206, 317] width 18 height 20
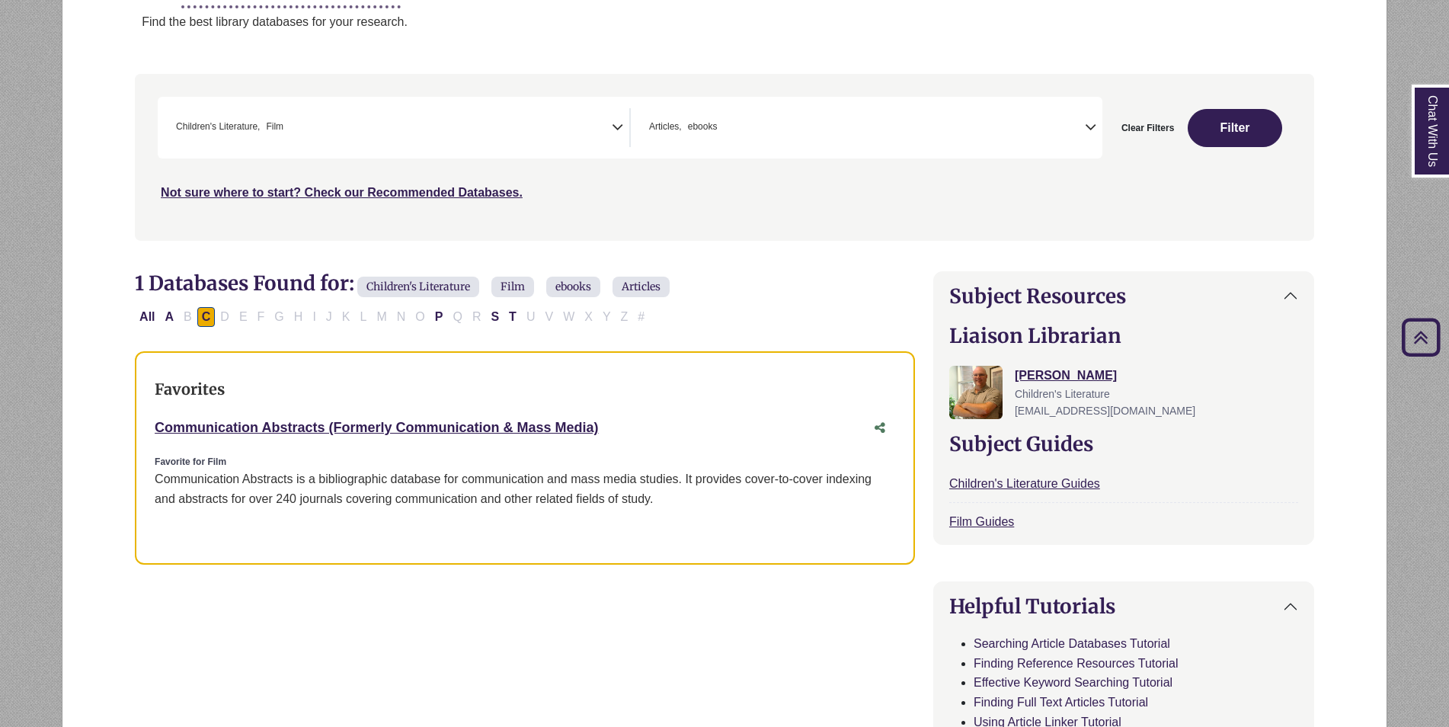
click at [614, 124] on icon "Search filters" at bounding box center [617, 124] width 11 height 23
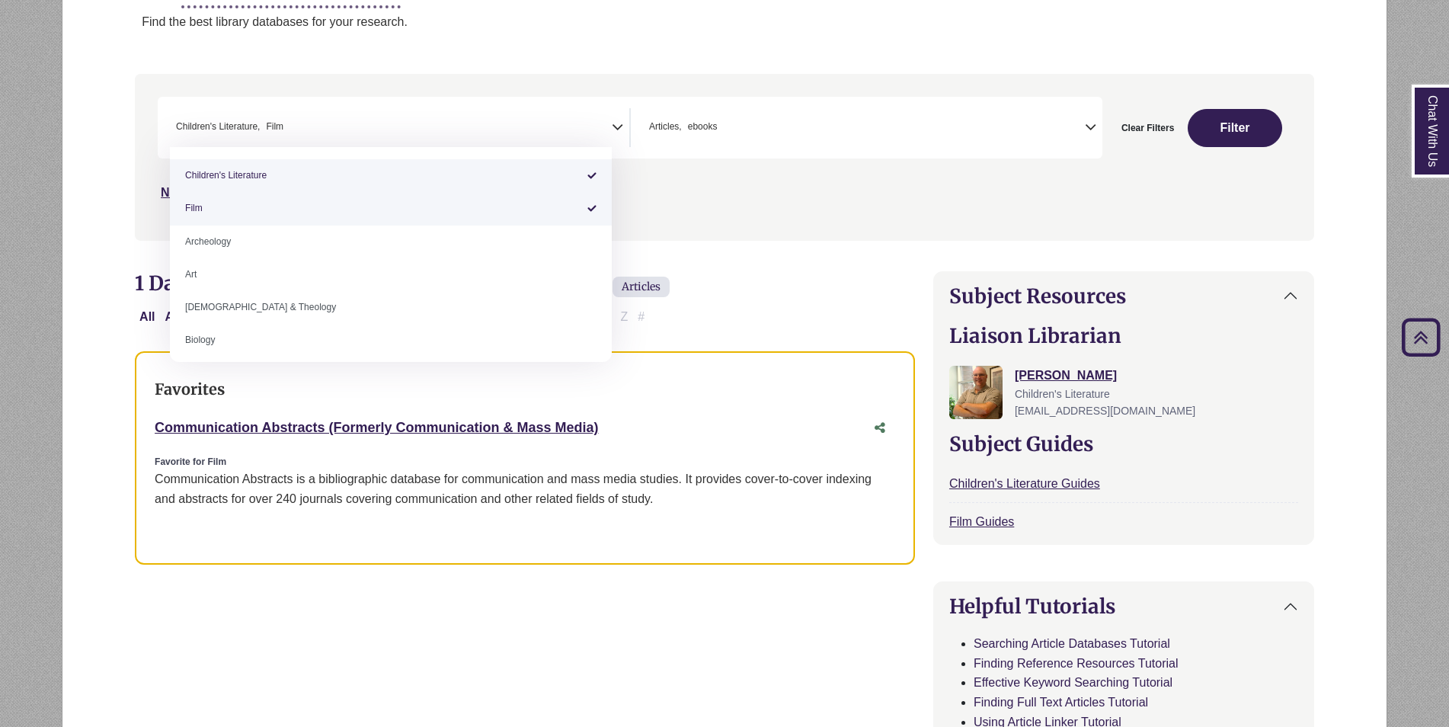
select select "*****"
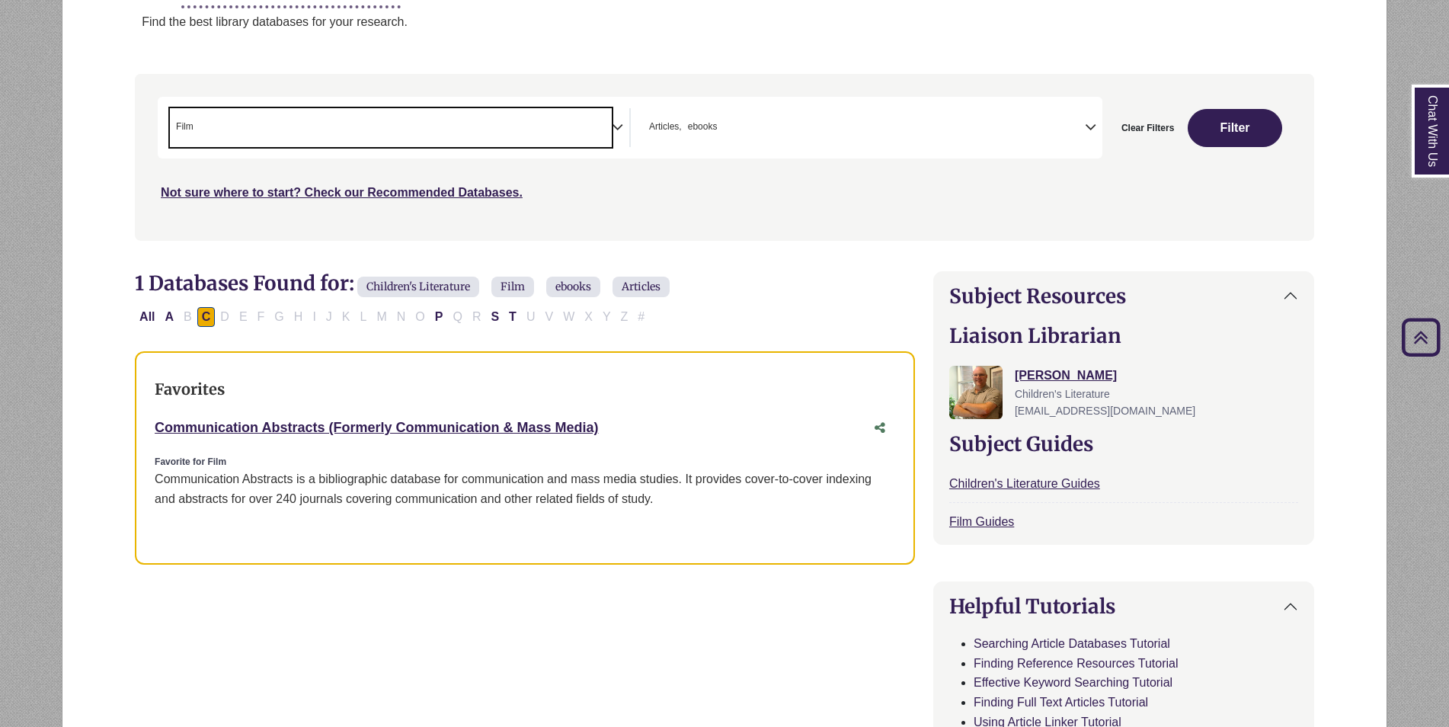
click at [551, 138] on span "× Film" at bounding box center [391, 127] width 442 height 39
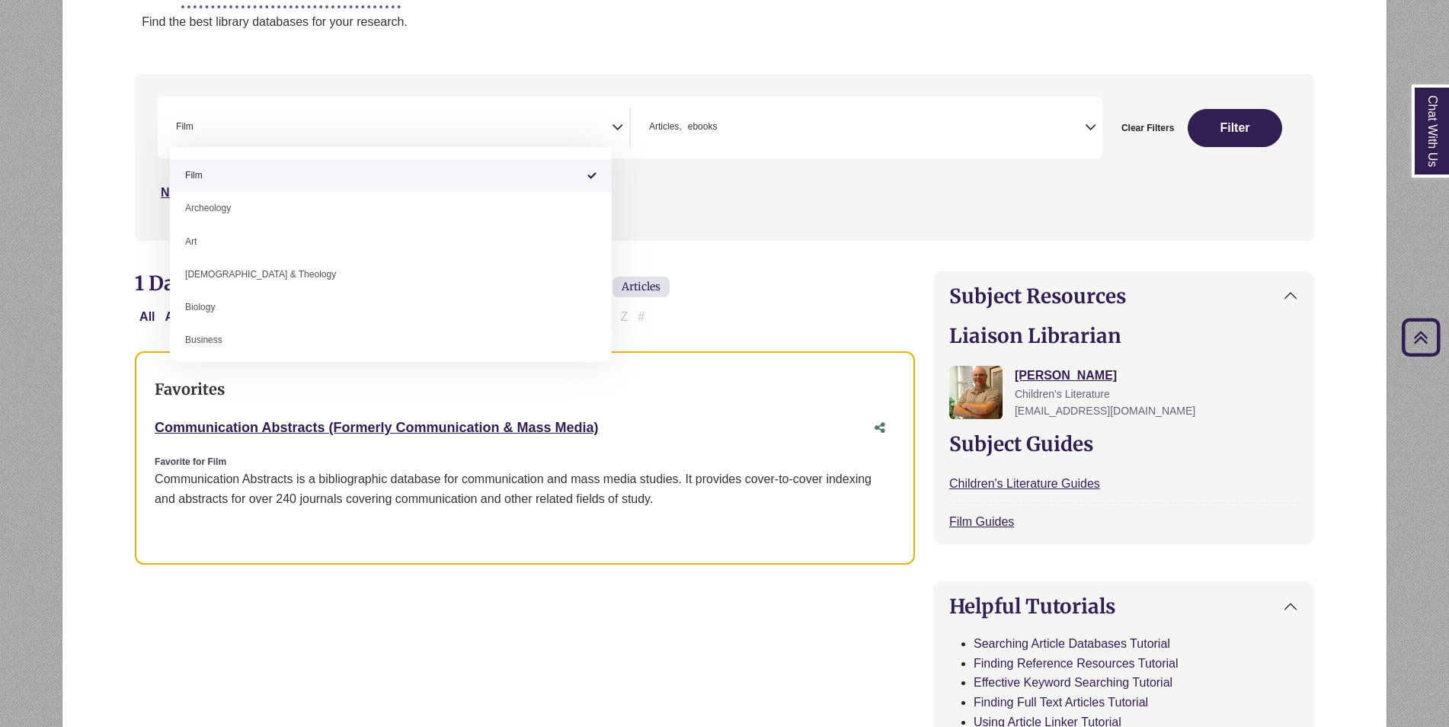
select select "Database Subject Filter"
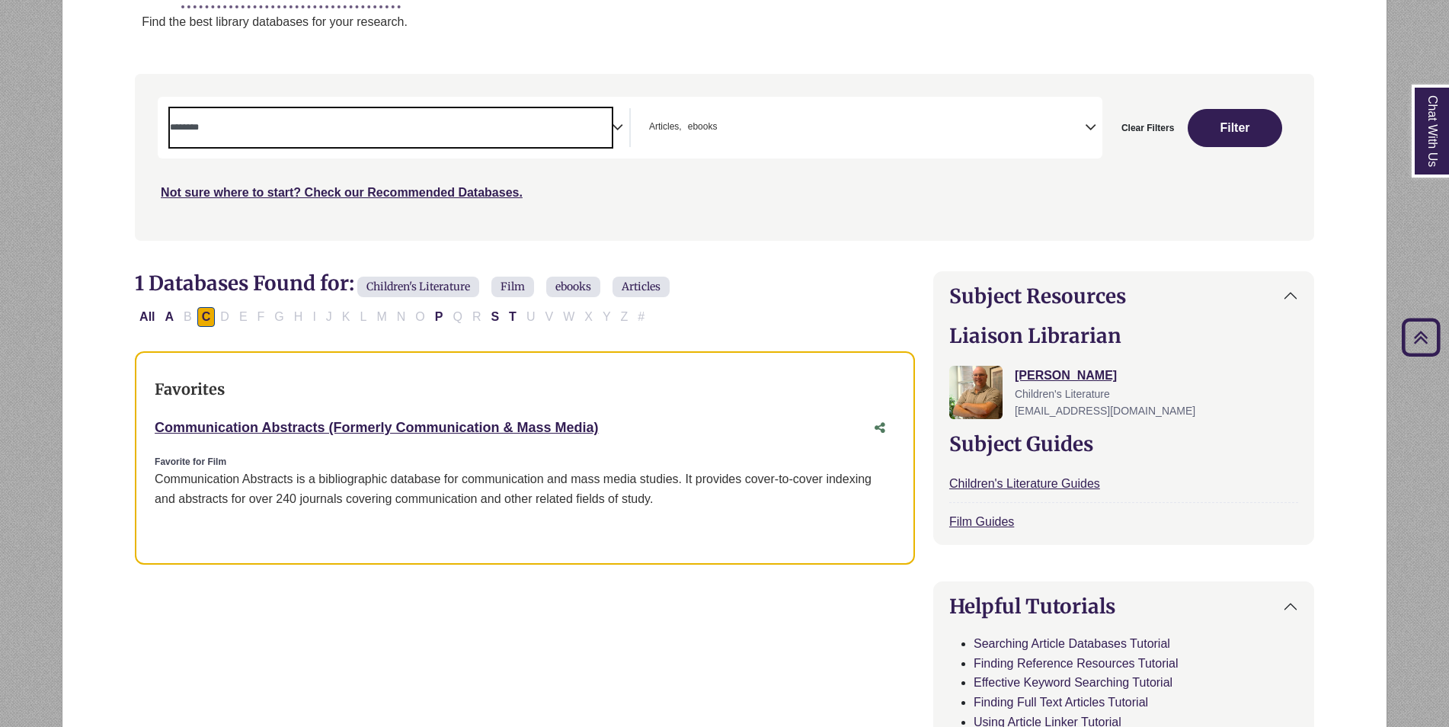
drag, startPoint x: 730, startPoint y: 171, endPoint x: 746, endPoint y: 149, distance: 26.8
click at [732, 171] on div "Not sure where to start? Check our Recommended Databases." at bounding box center [583, 187] width 850 height 32
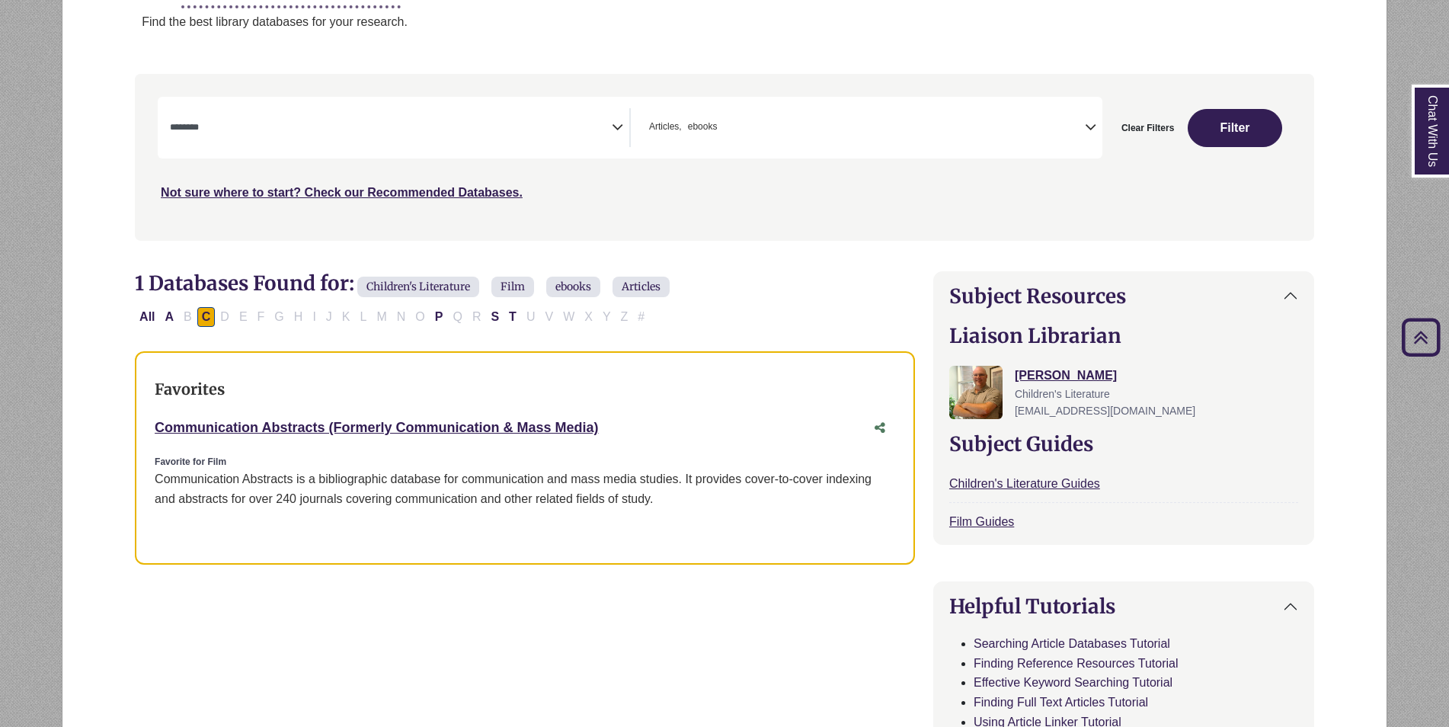
click at [746, 149] on div "**********" at bounding box center [630, 128] width 944 height 62
click at [771, 134] on span "× Articles × ebooks" at bounding box center [864, 127] width 442 height 39
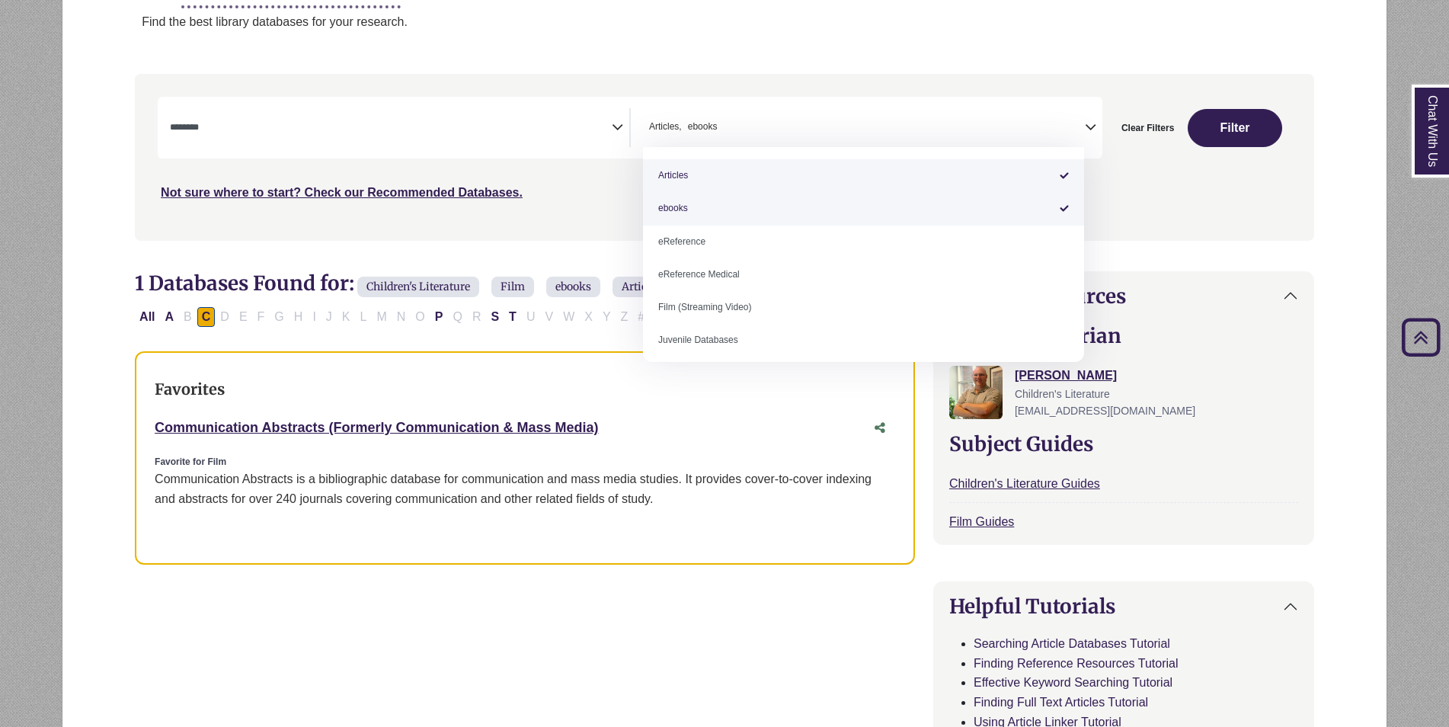
select select "*****"
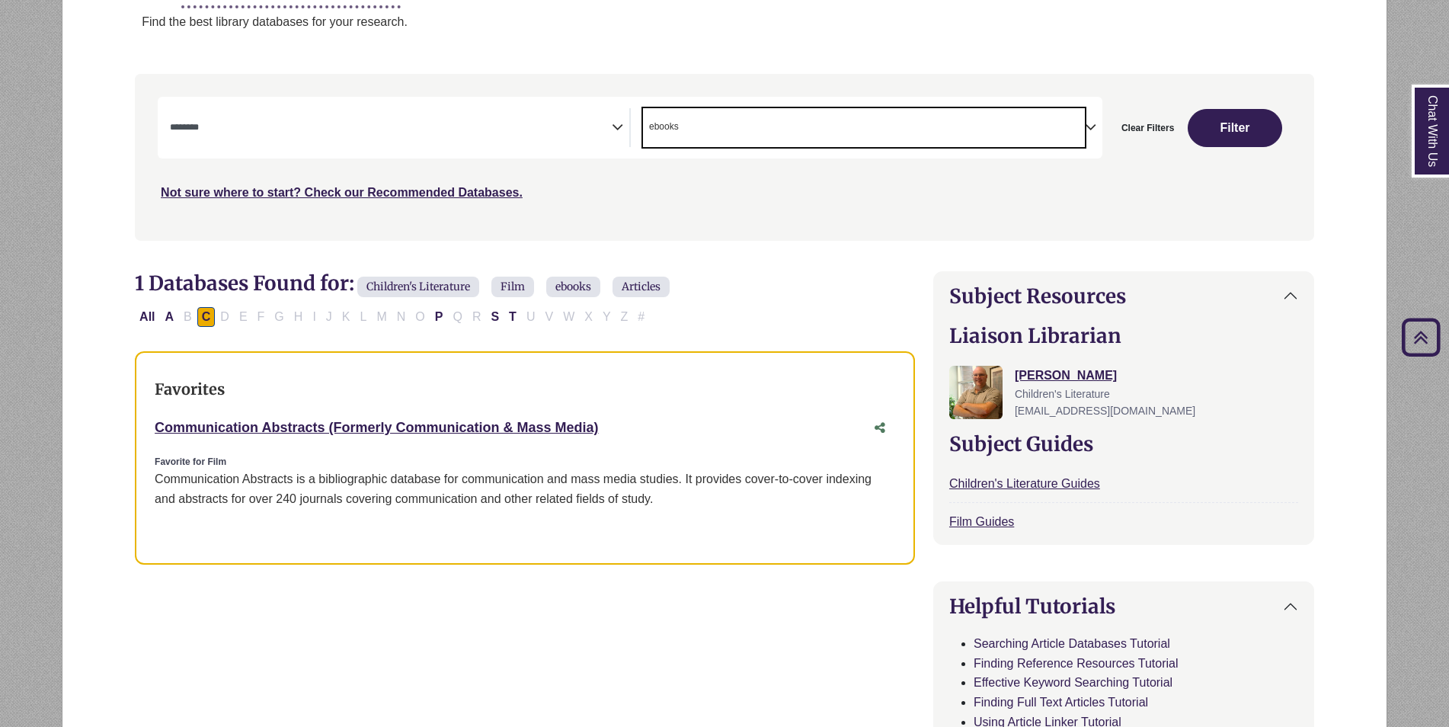
click at [726, 138] on span "× ebooks" at bounding box center [864, 127] width 442 height 39
click at [701, 131] on textarea "Search" at bounding box center [864, 129] width 442 height 12
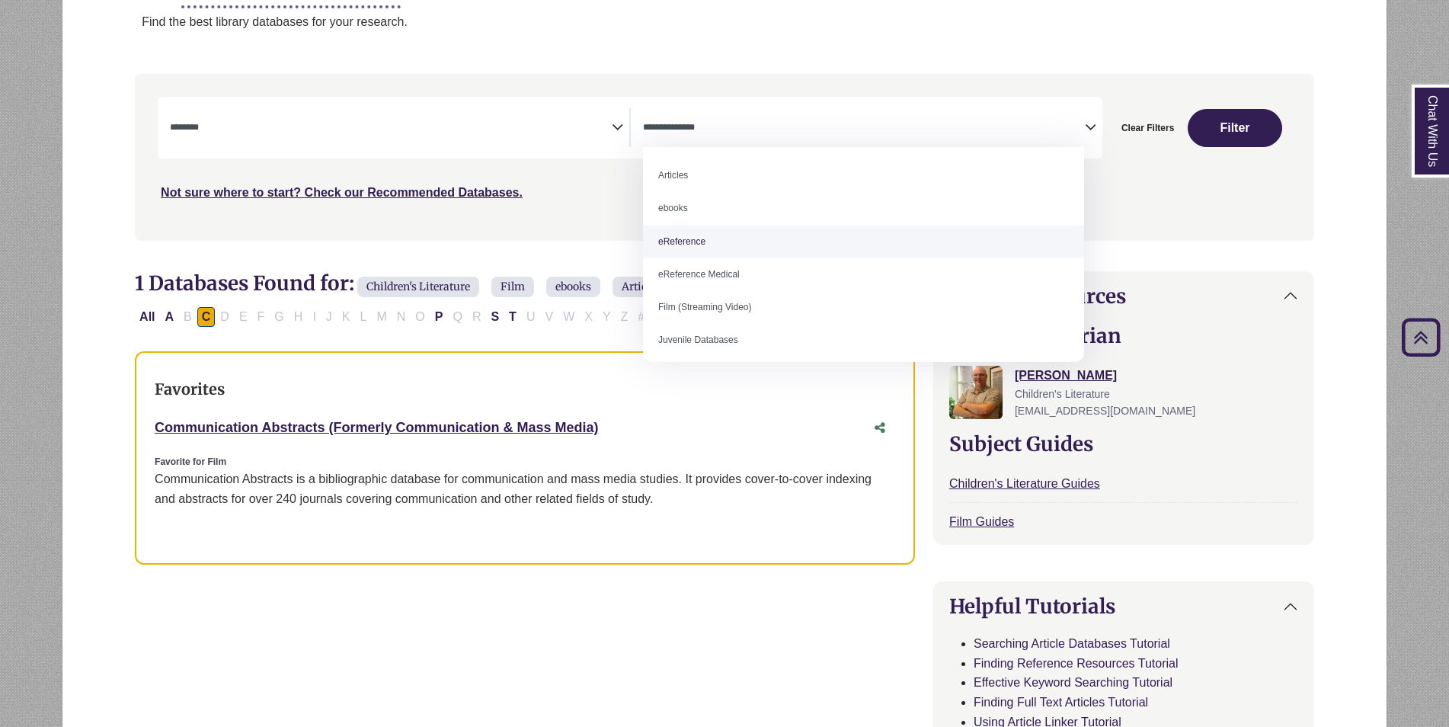
select select "*****"
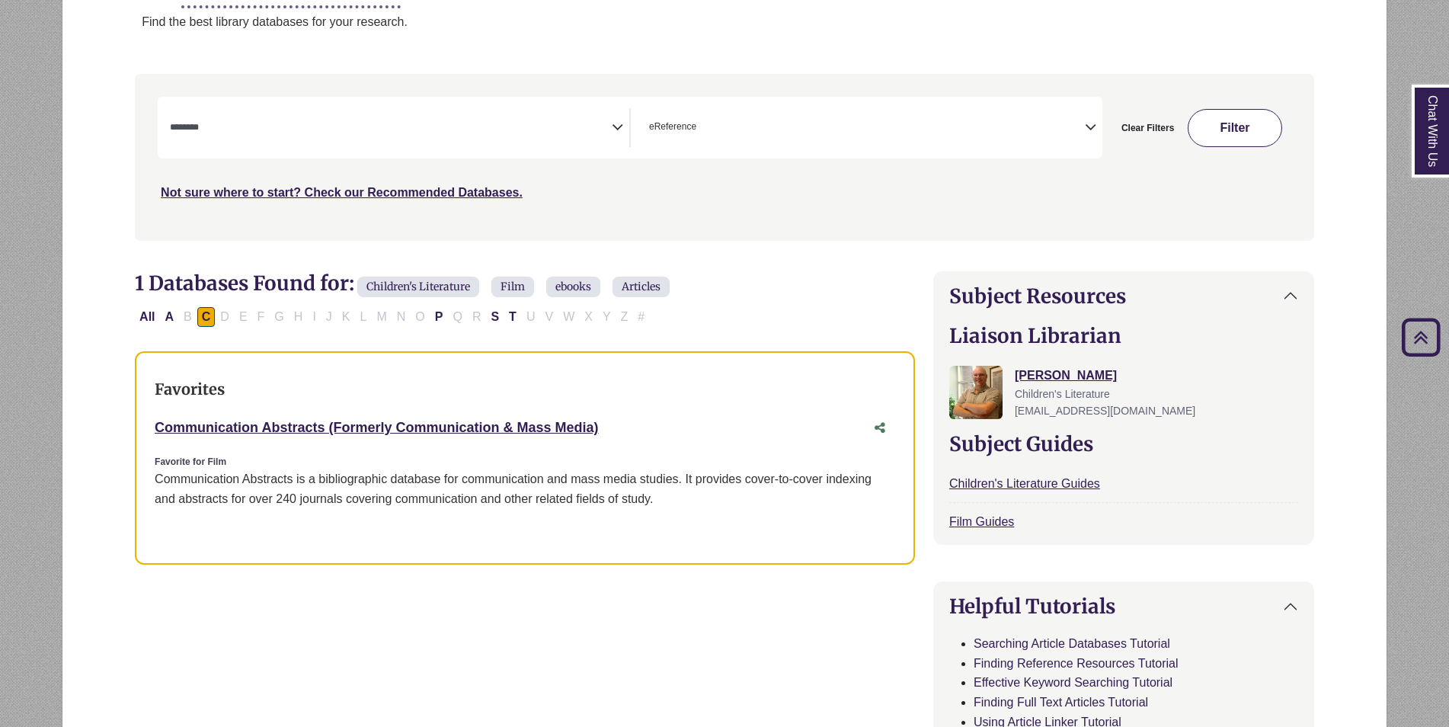
click at [1216, 110] on button "Filter" at bounding box center [1234, 128] width 94 height 38
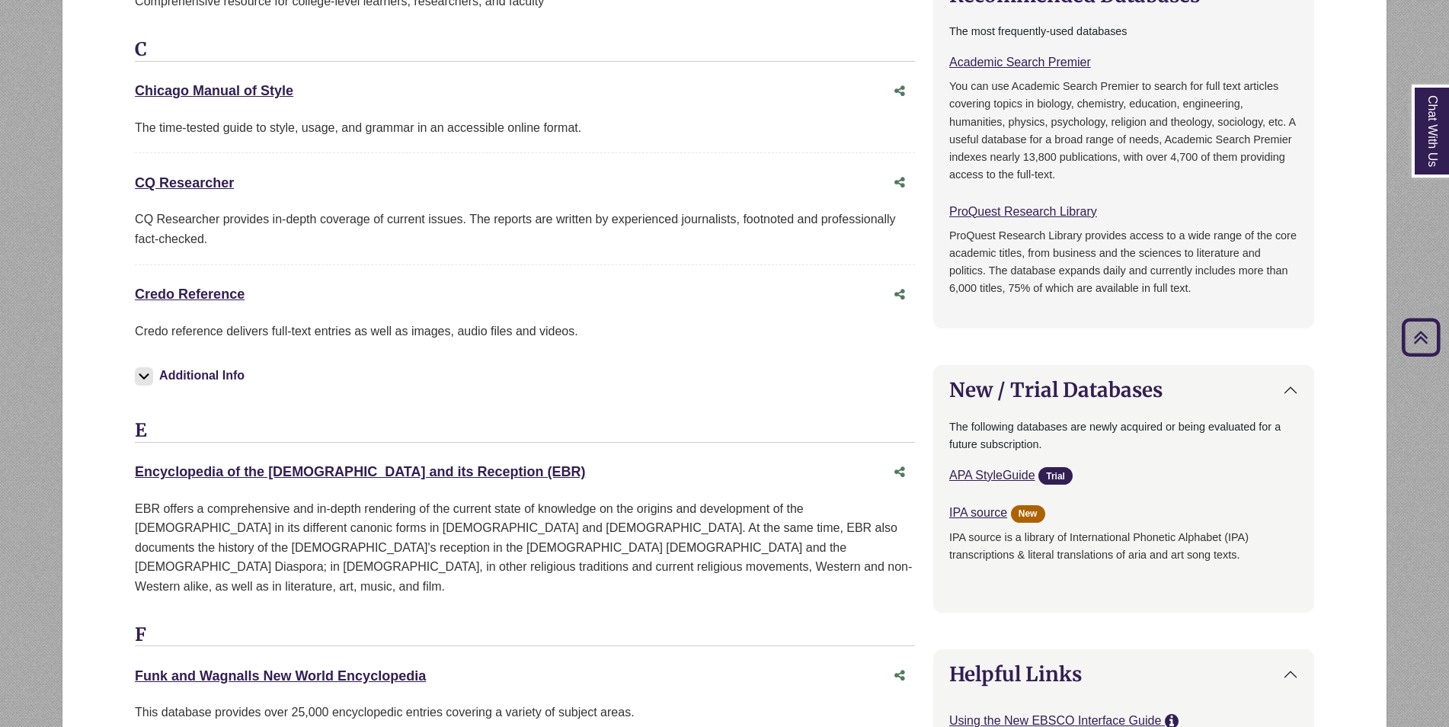
scroll to position [762, 0]
click at [227, 292] on link "Credo Reference This link opens in a new window" at bounding box center [190, 293] width 110 height 15
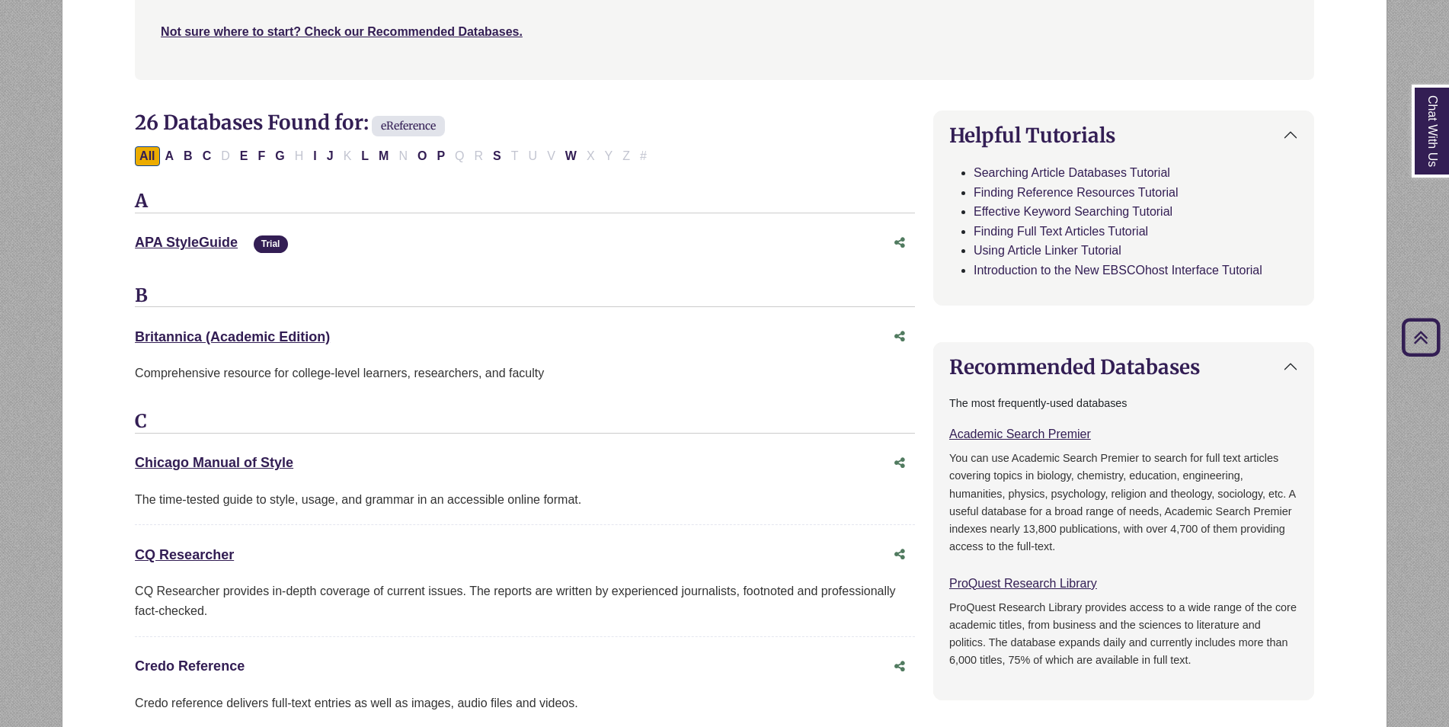
scroll to position [381, 0]
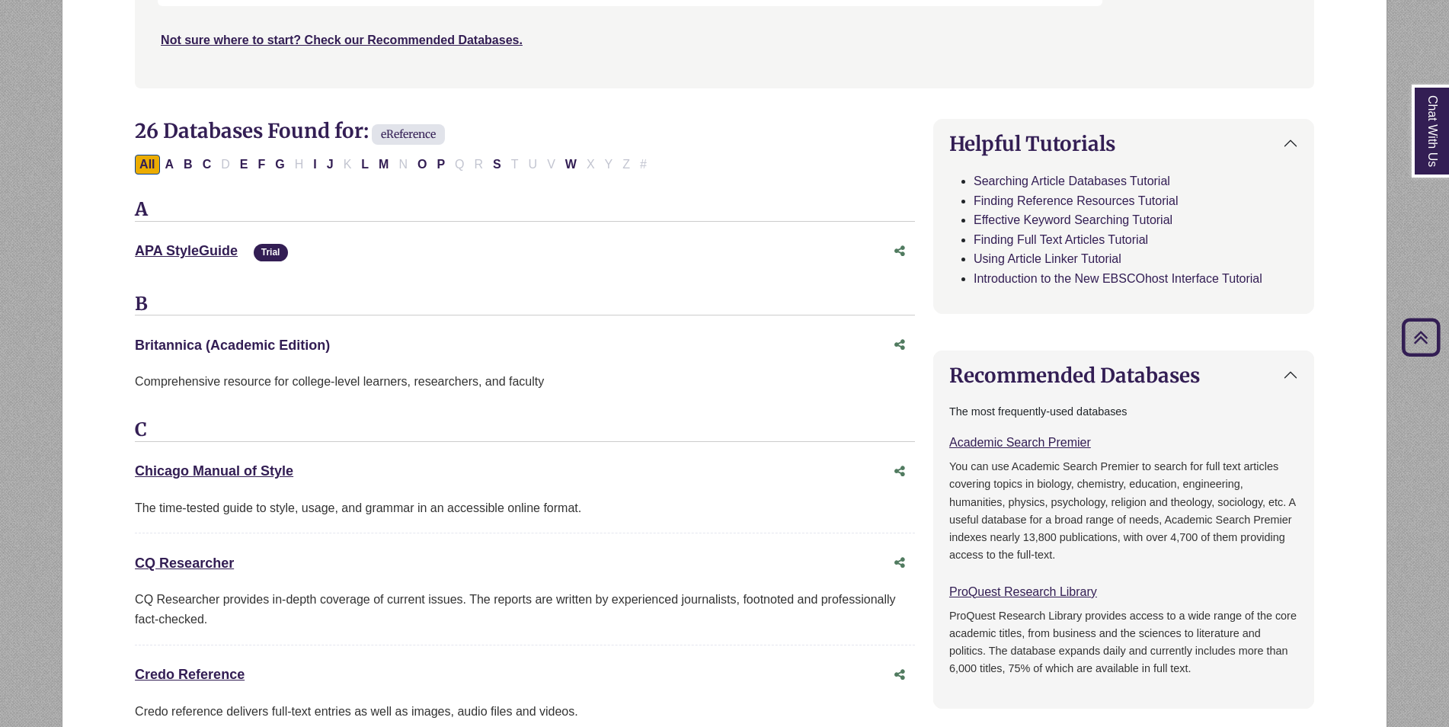
click at [233, 337] on div "Britannica (Academic Edition) This link opens in a new window" at bounding box center [509, 345] width 749 height 22
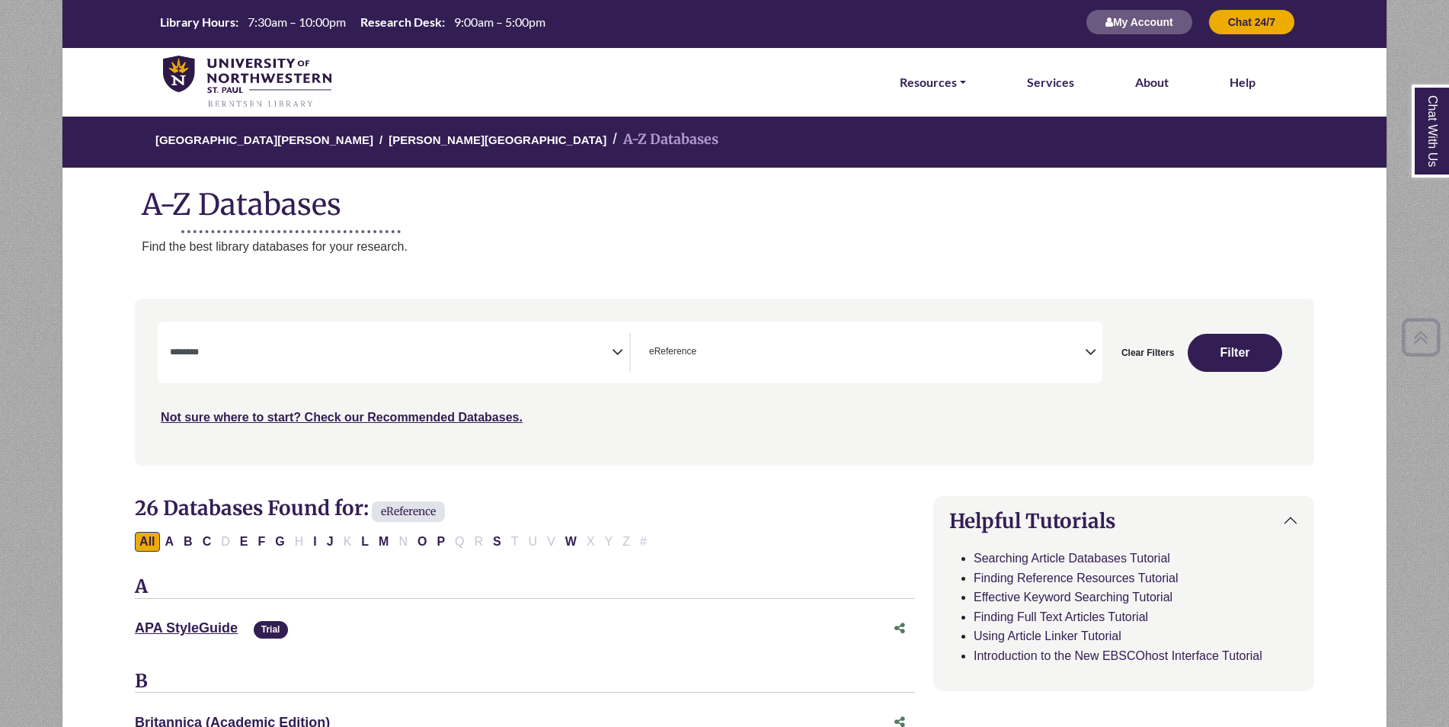
scroll to position [0, 0]
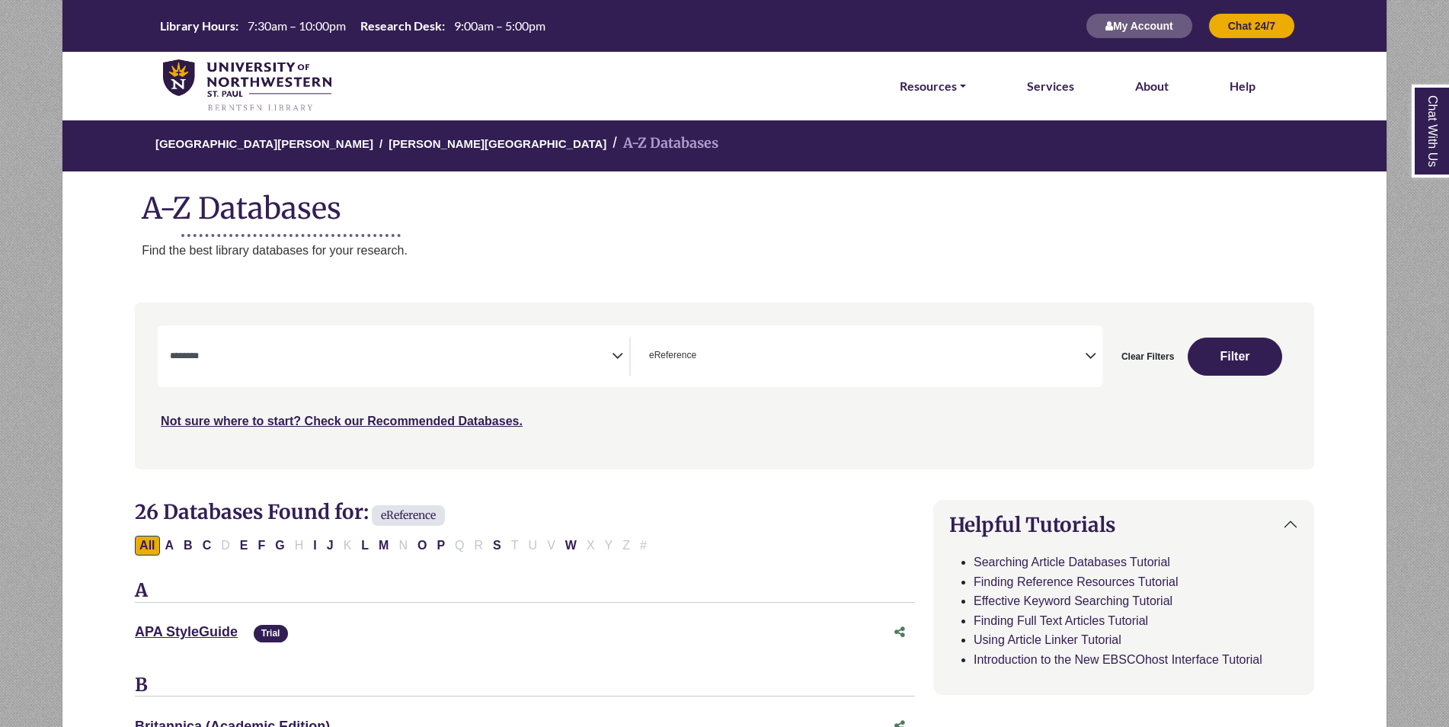
click at [234, 362] on textarea "Search" at bounding box center [391, 357] width 442 height 12
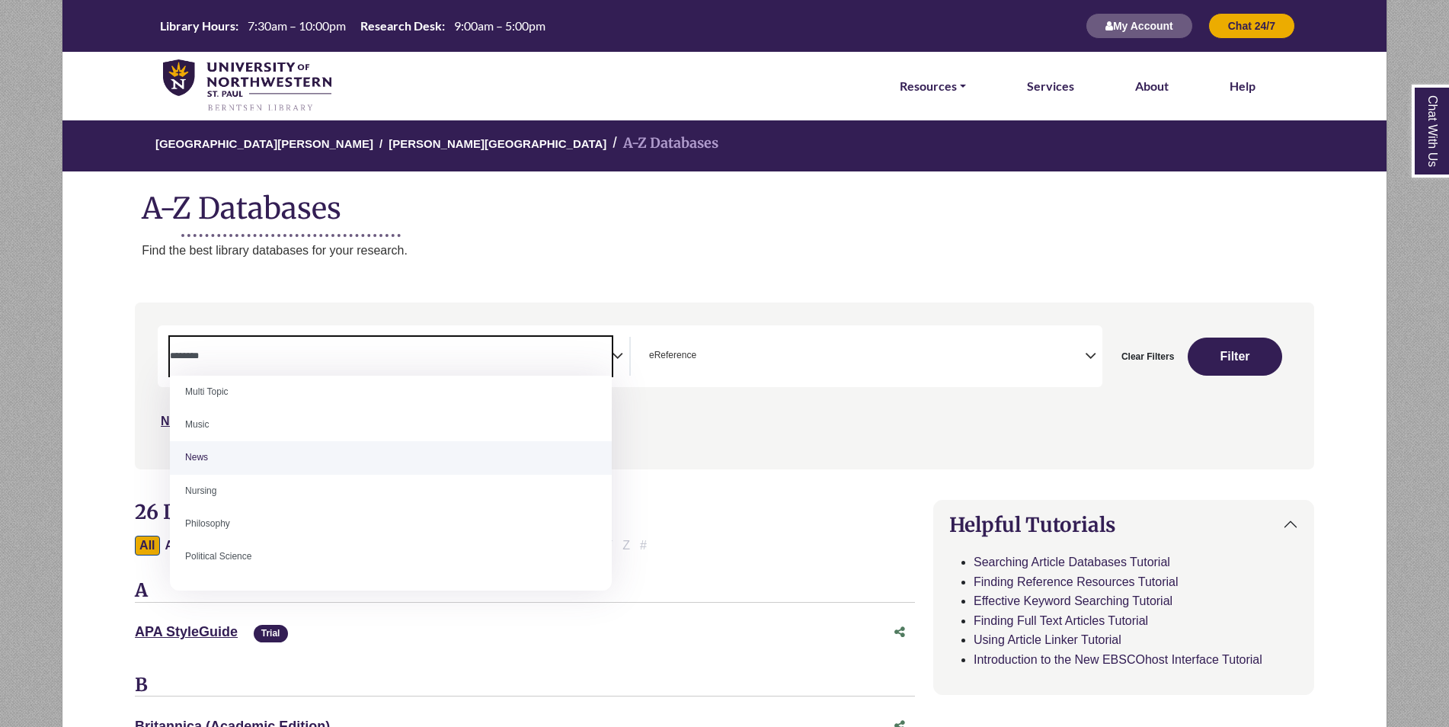
scroll to position [1066, 0]
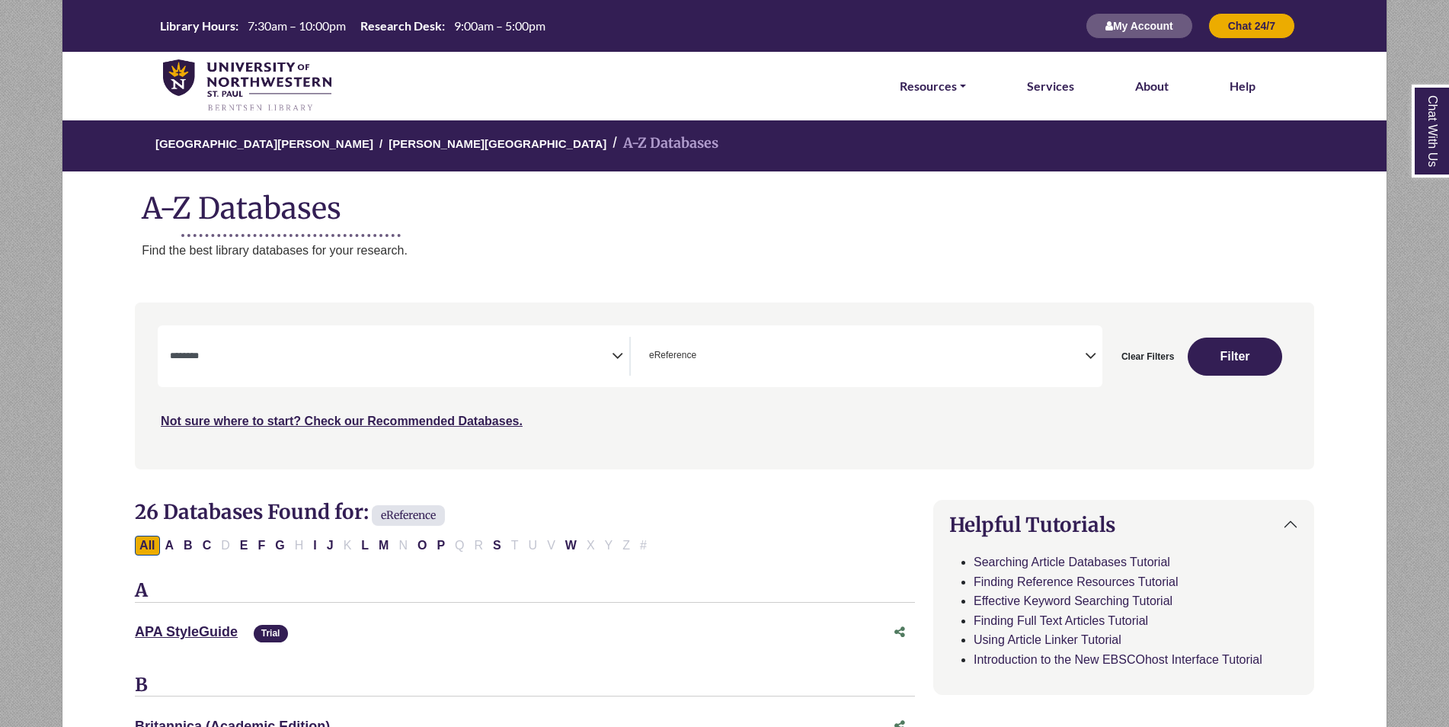
drag, startPoint x: 270, startPoint y: 280, endPoint x: 261, endPoint y: 289, distance: 12.9
click at [545, 344] on span "Search filters" at bounding box center [391, 356] width 442 height 39
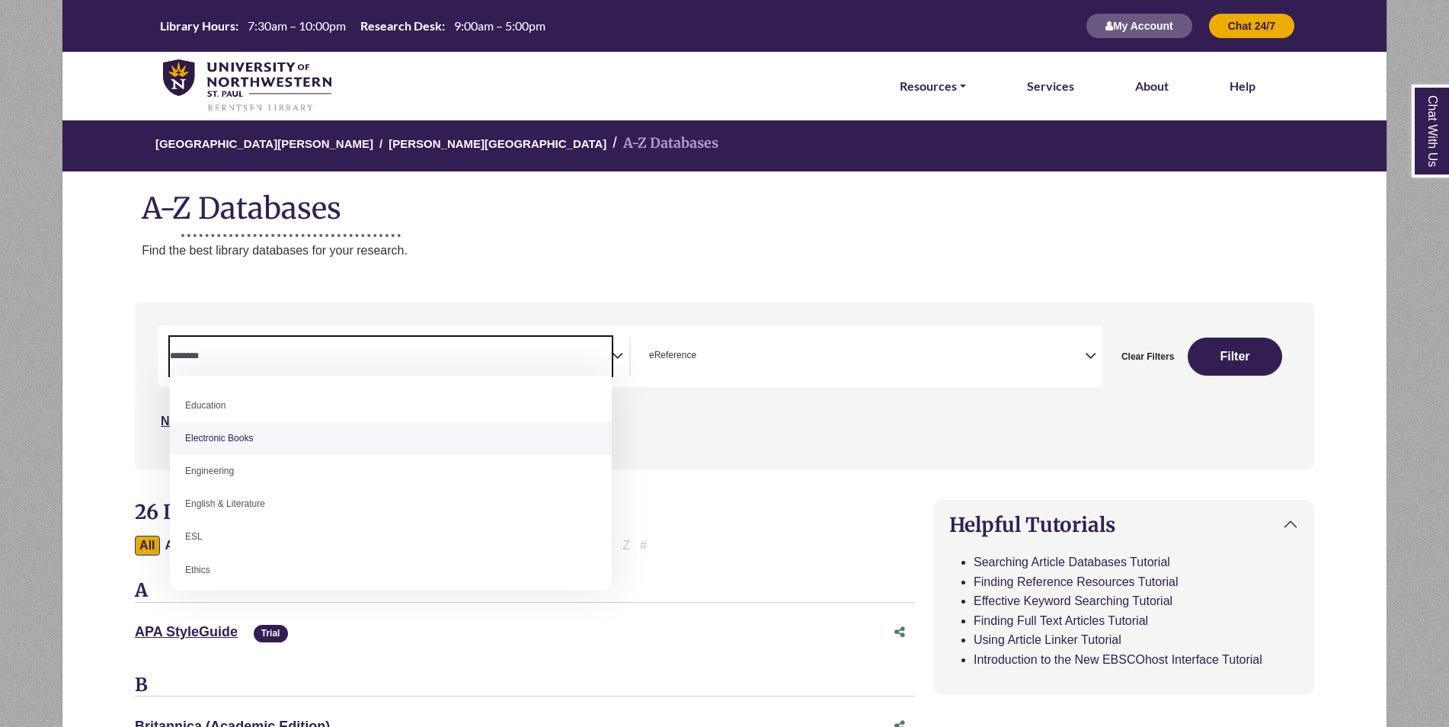
scroll to position [518, 0]
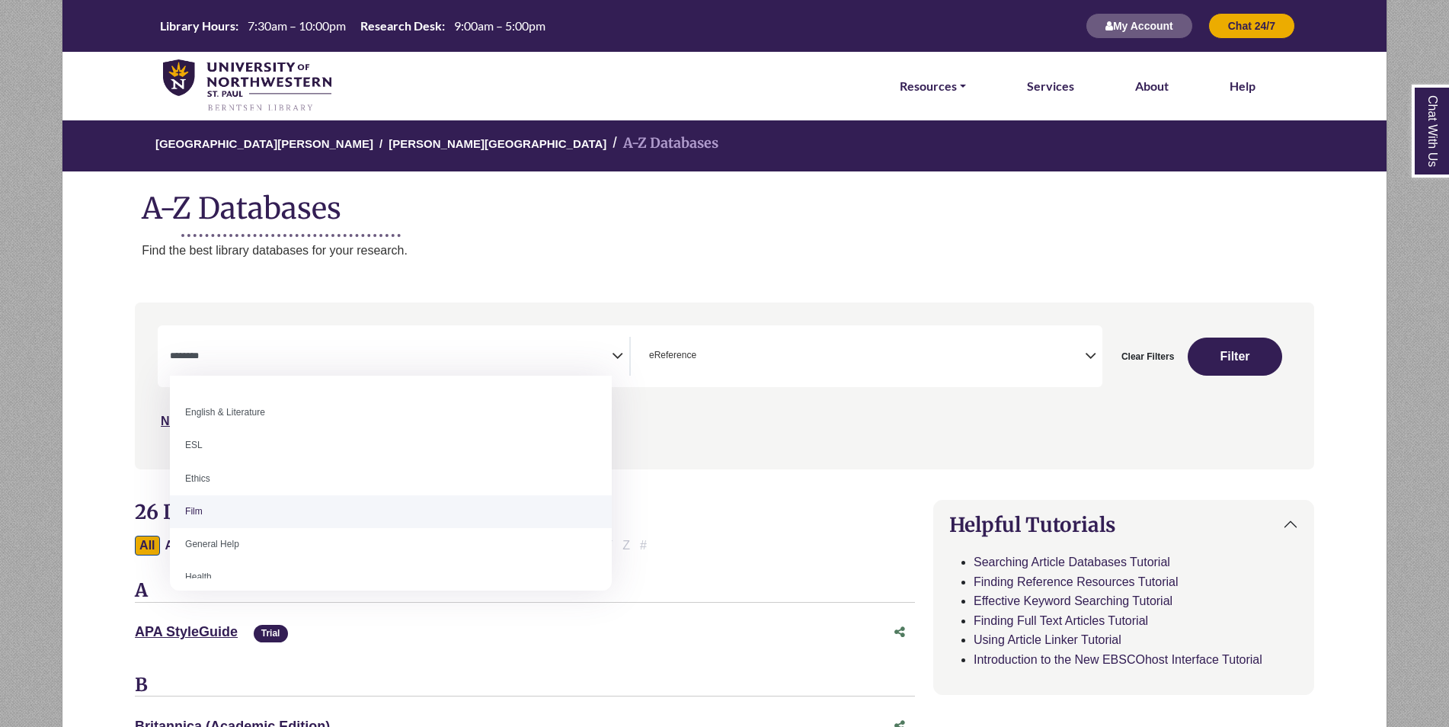
select select "*****"
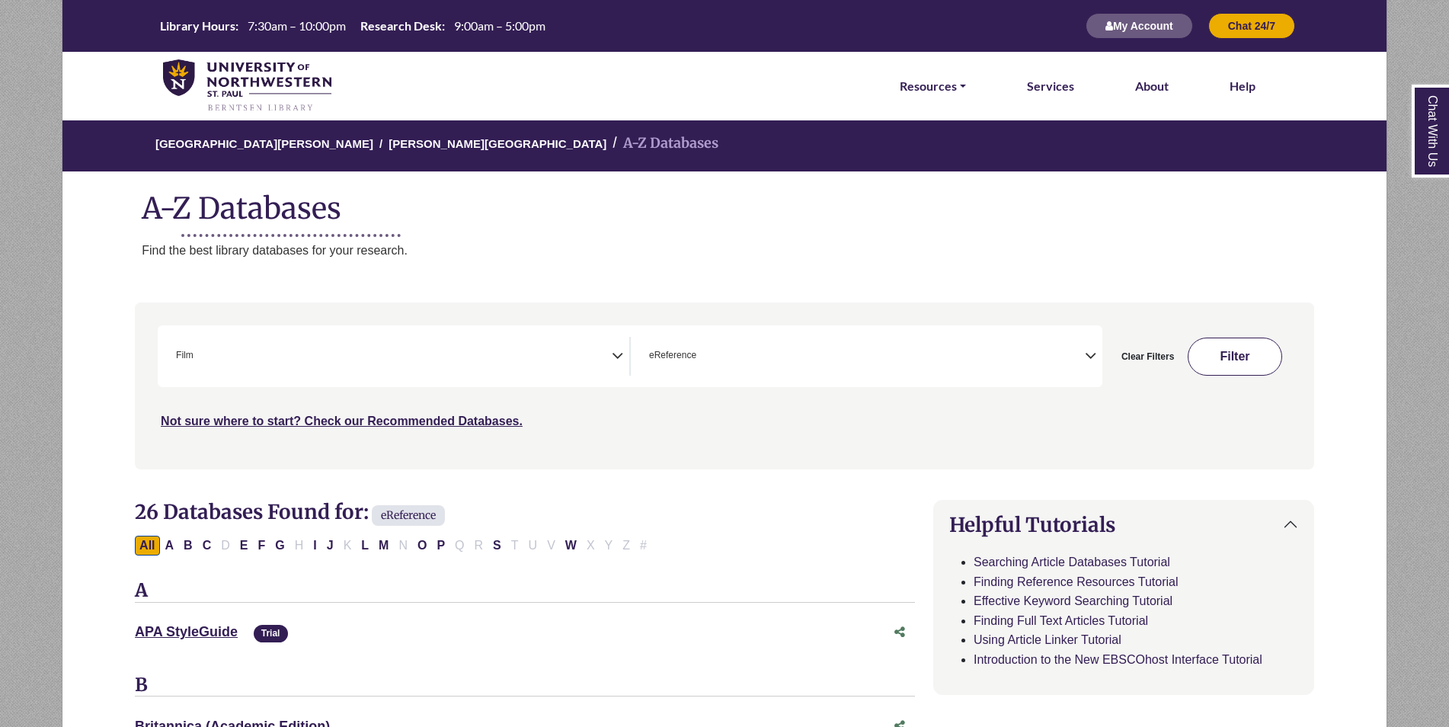
click at [1209, 356] on button "Filter" at bounding box center [1234, 356] width 94 height 38
